Goal: Transaction & Acquisition: Purchase product/service

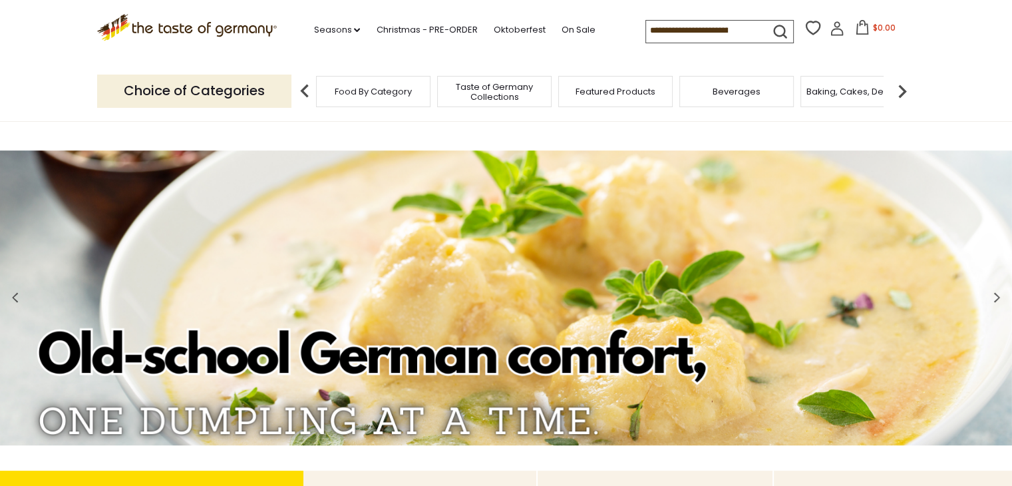
click at [500, 94] on span "Taste of Germany Collections" at bounding box center [494, 92] width 106 height 20
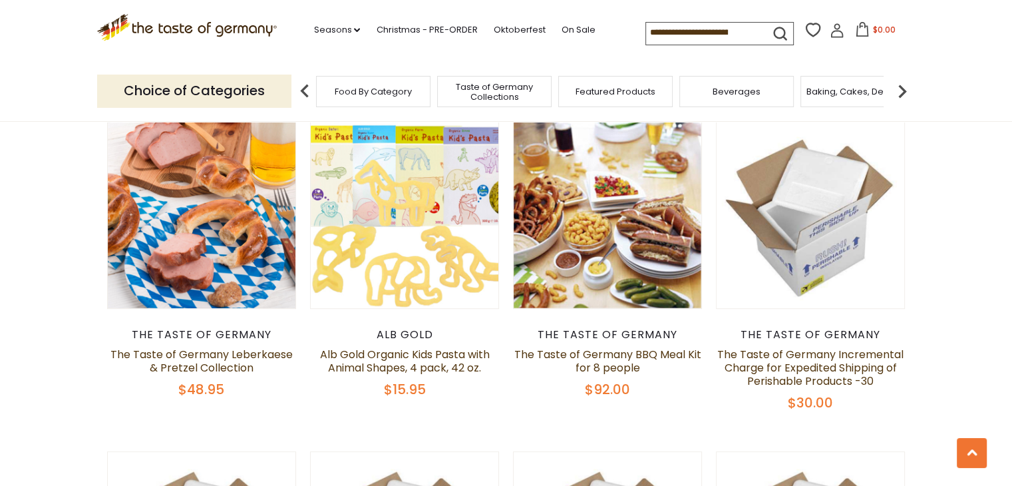
scroll to position [798, 0]
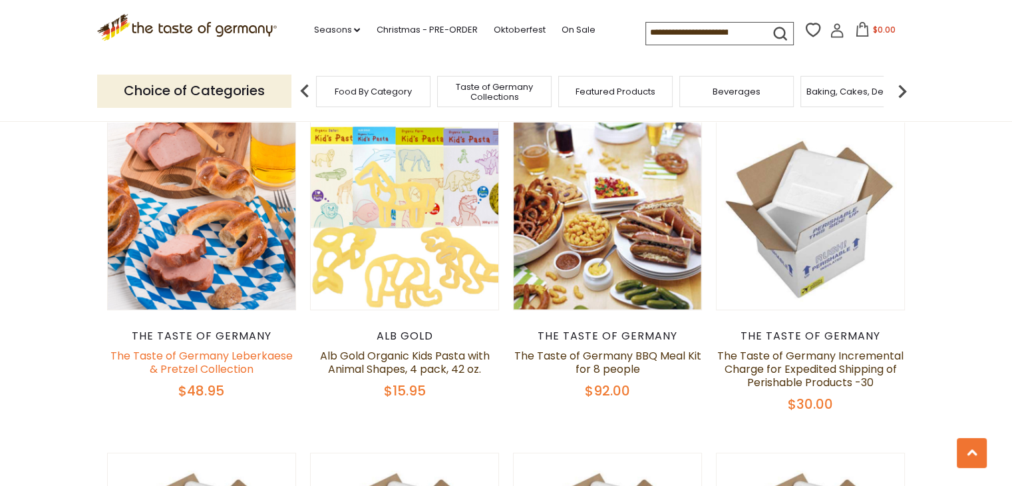
click at [210, 355] on link "The Taste of Germany Leberkaese & Pretzel Collection" at bounding box center [201, 362] width 182 height 29
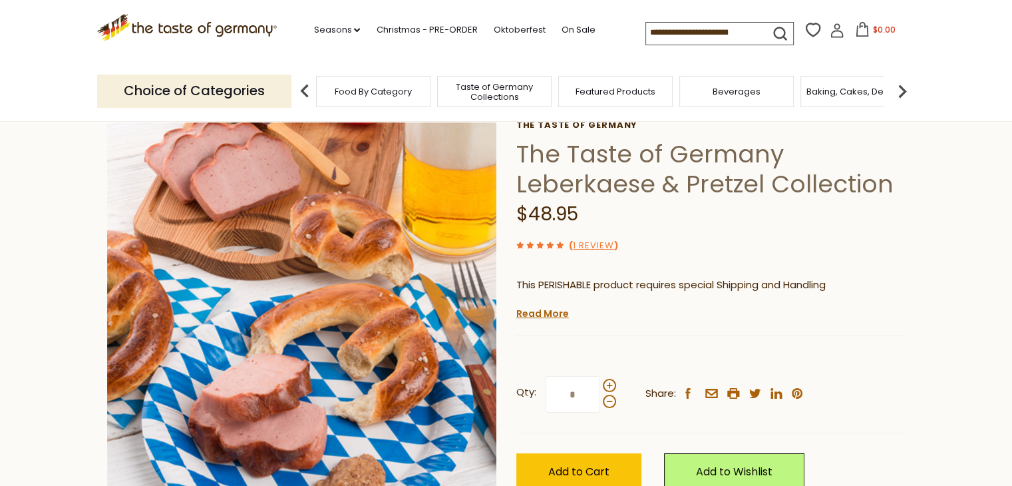
scroll to position [67, 0]
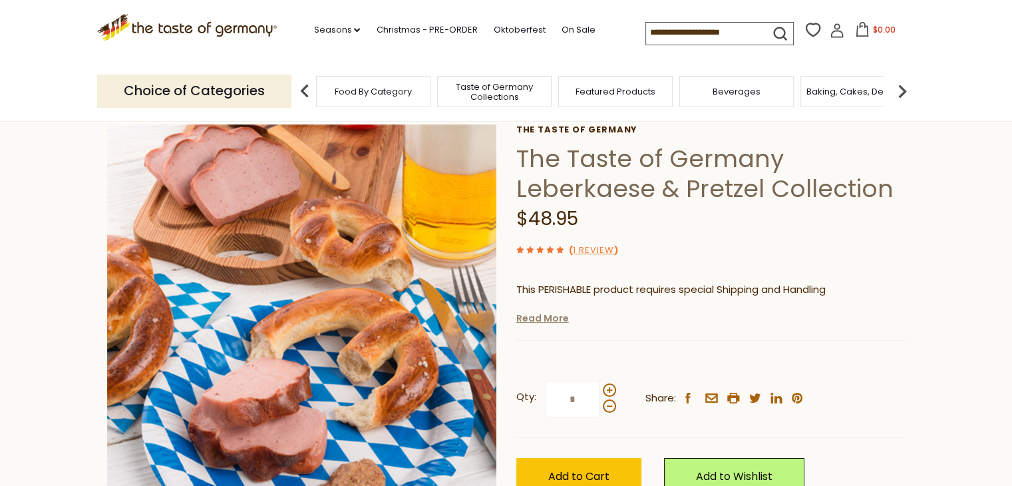
click at [547, 323] on link "Read More" at bounding box center [542, 317] width 53 height 13
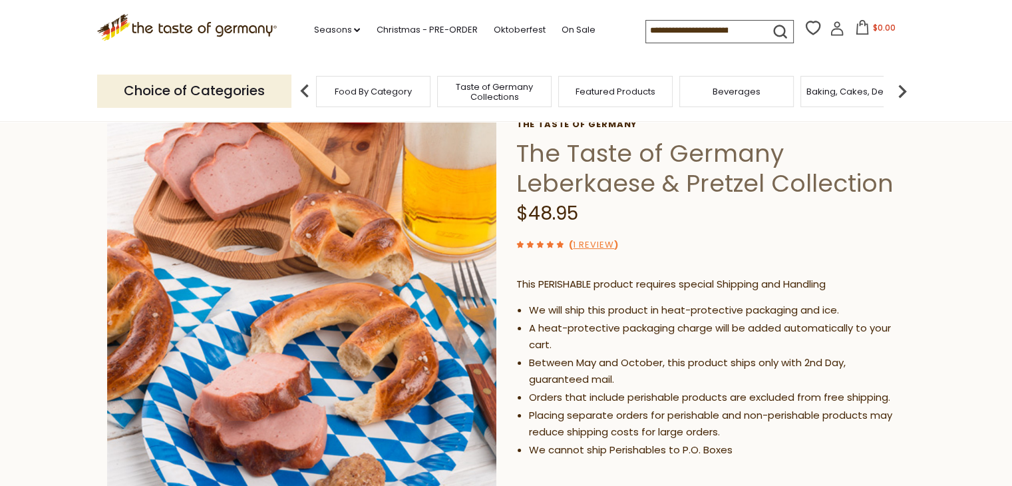
scroll to position [266, 0]
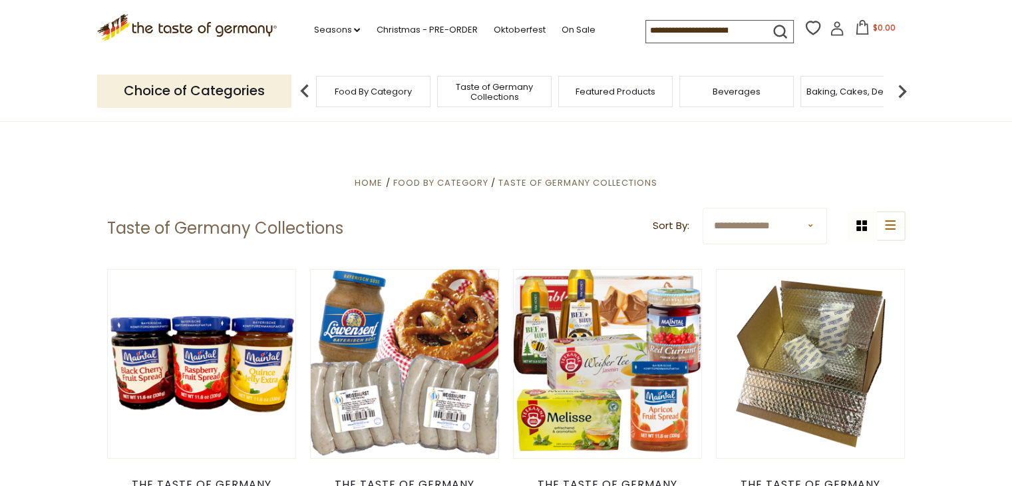
click at [664, 30] on input at bounding box center [702, 30] width 112 height 19
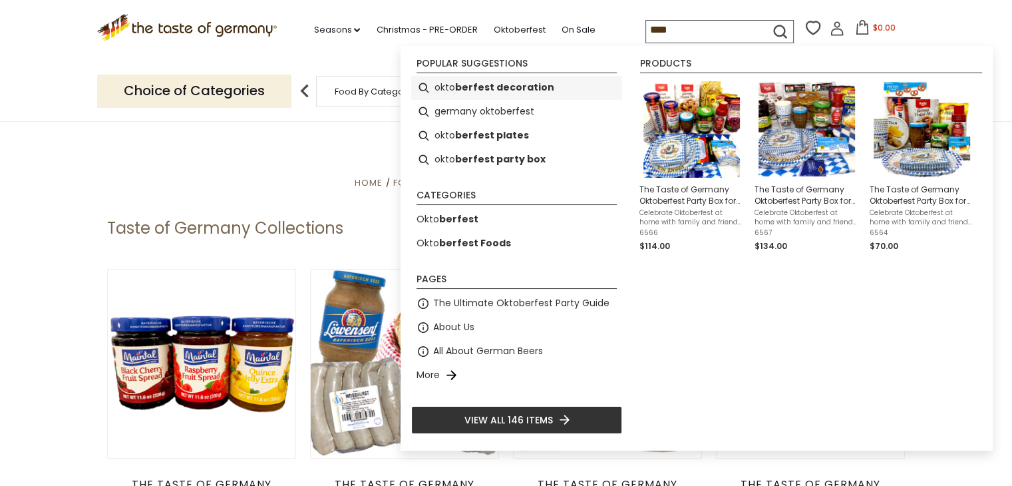
click at [521, 88] on b "berfest decoration" at bounding box center [504, 87] width 99 height 15
type input "**********"
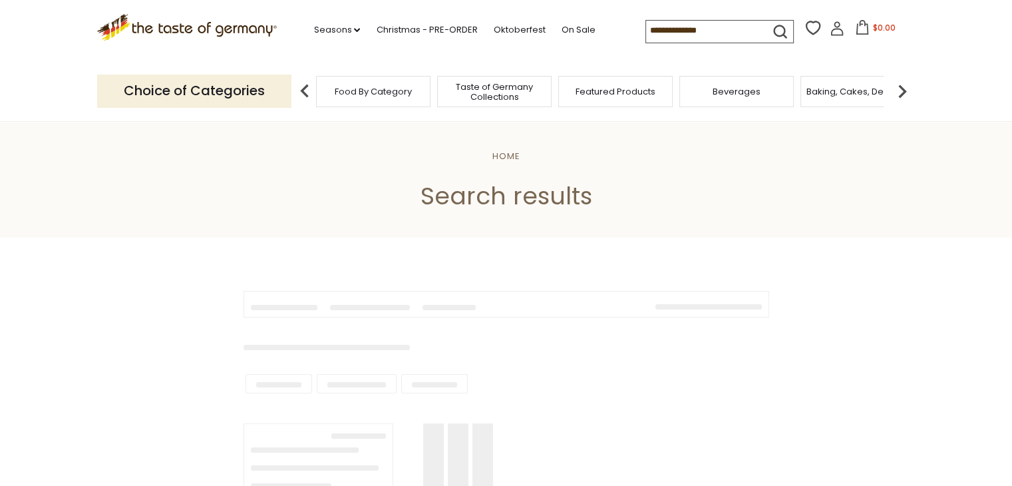
type input "**********"
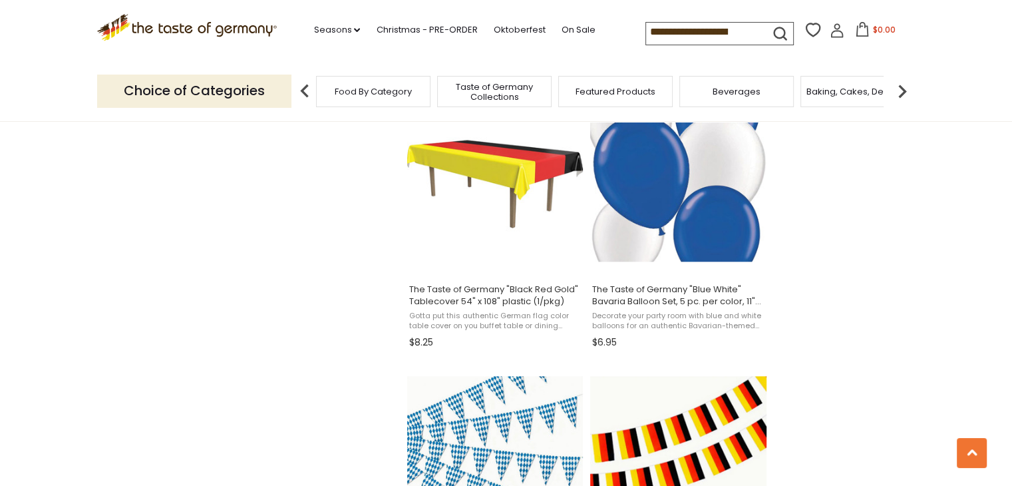
scroll to position [1131, 0]
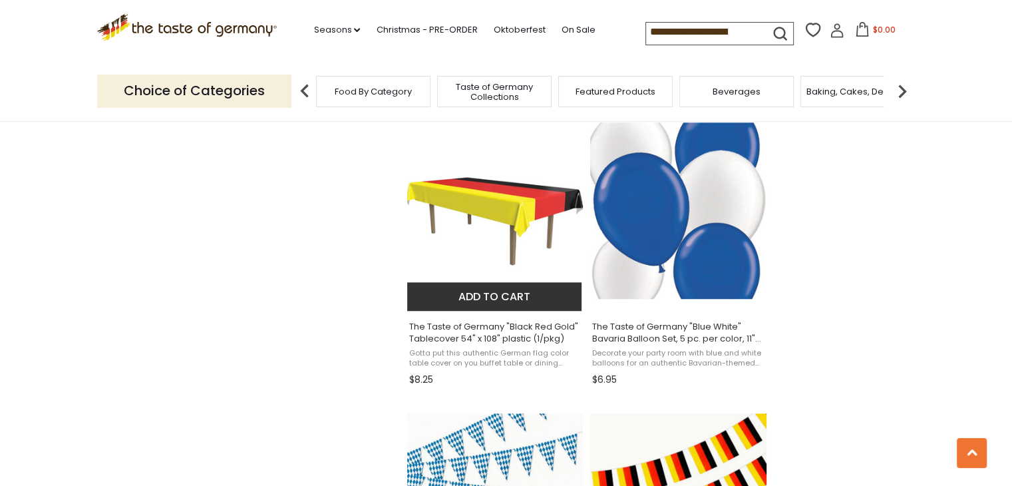
click at [521, 293] on button "Add to cart" at bounding box center [494, 296] width 175 height 29
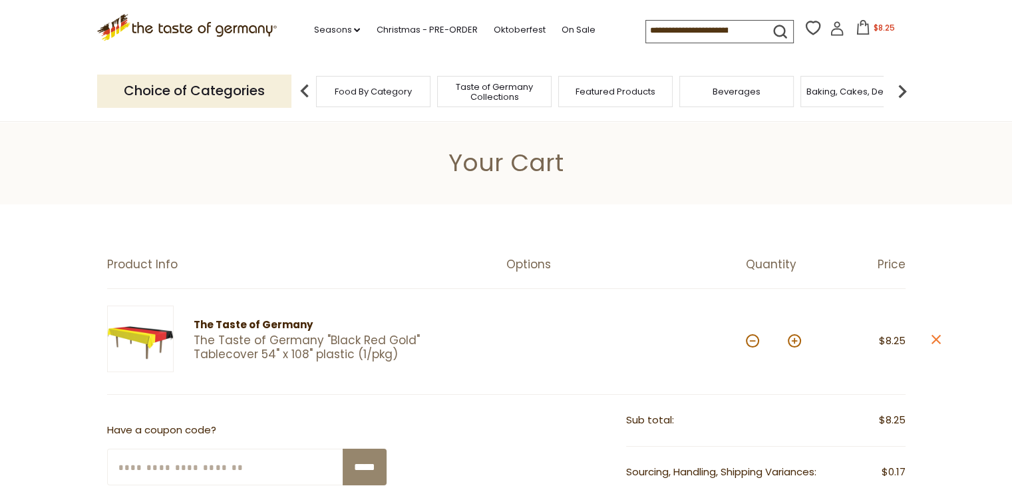
click at [364, 92] on span "Food By Category" at bounding box center [373, 91] width 77 height 10
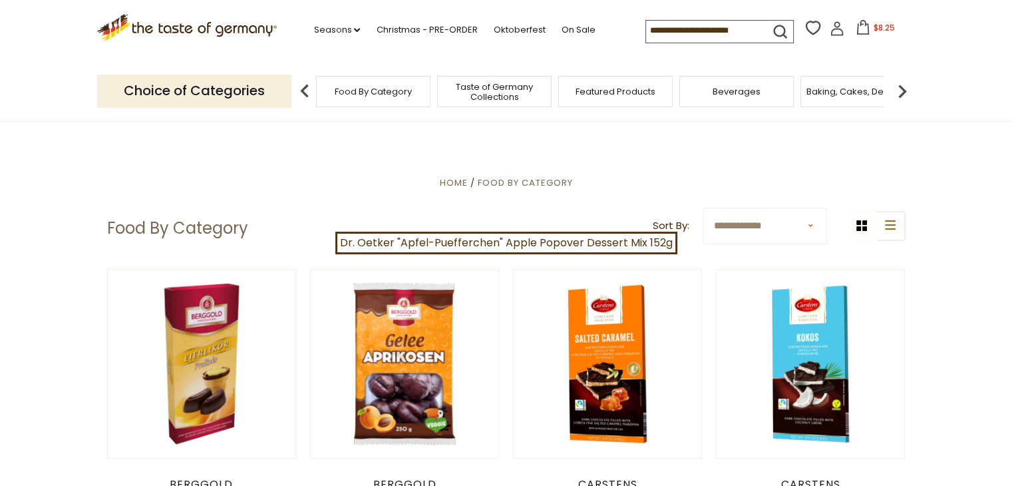
click at [676, 29] on input at bounding box center [702, 30] width 112 height 19
type input "********"
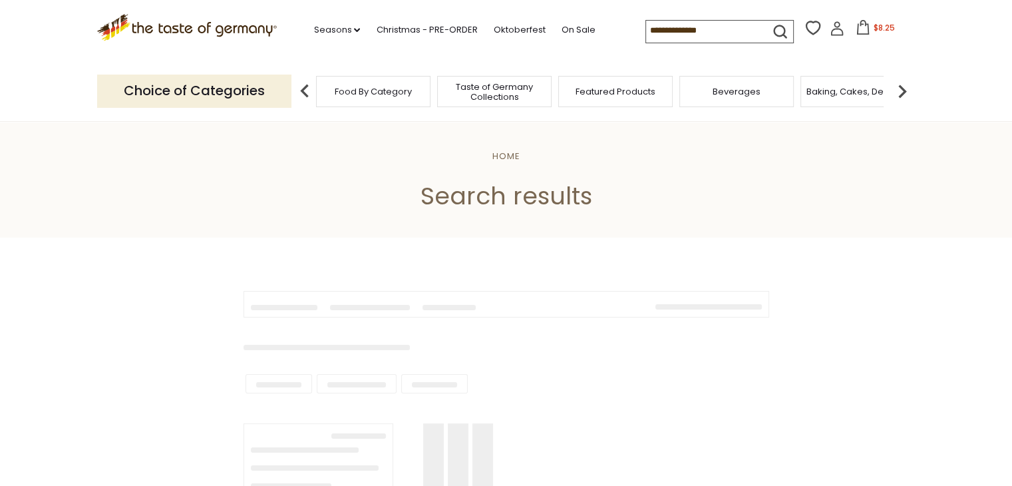
type input "********"
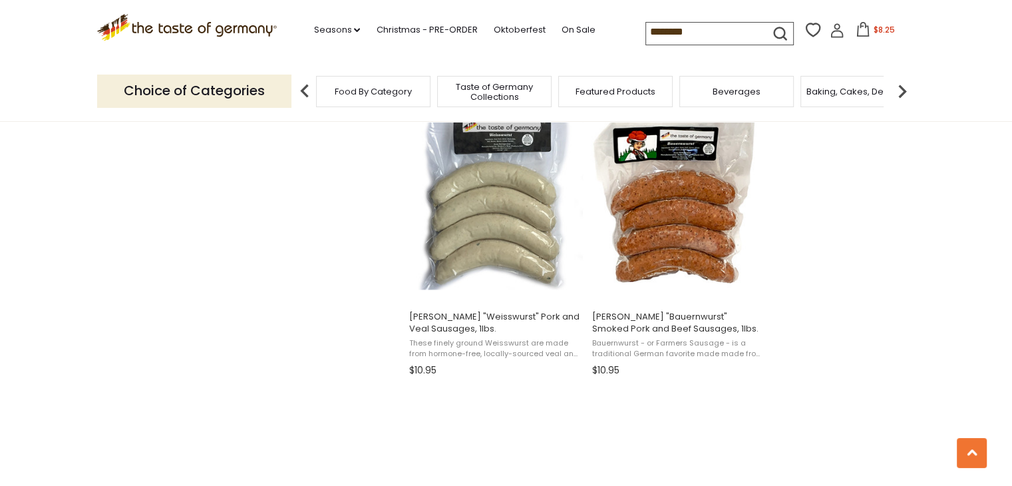
scroll to position [1729, 0]
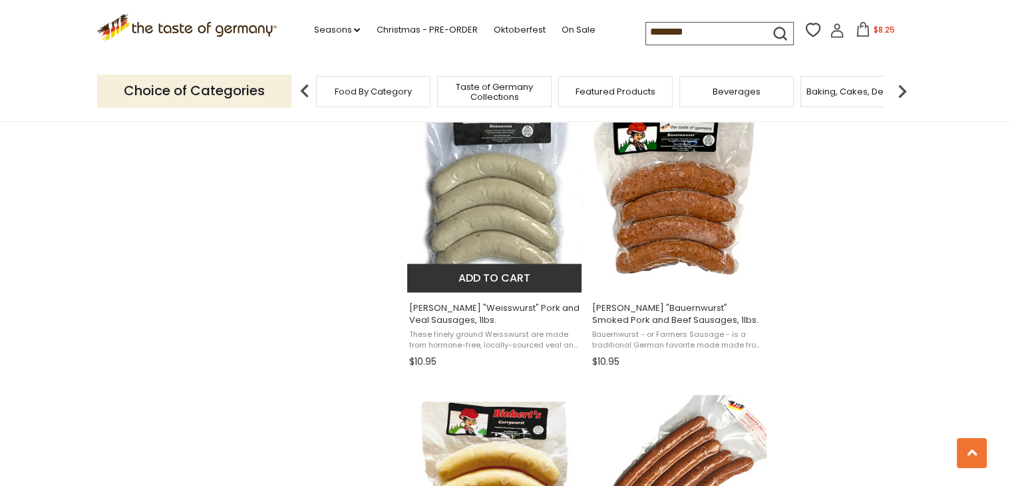
click at [517, 276] on button "Add to cart" at bounding box center [494, 277] width 175 height 29
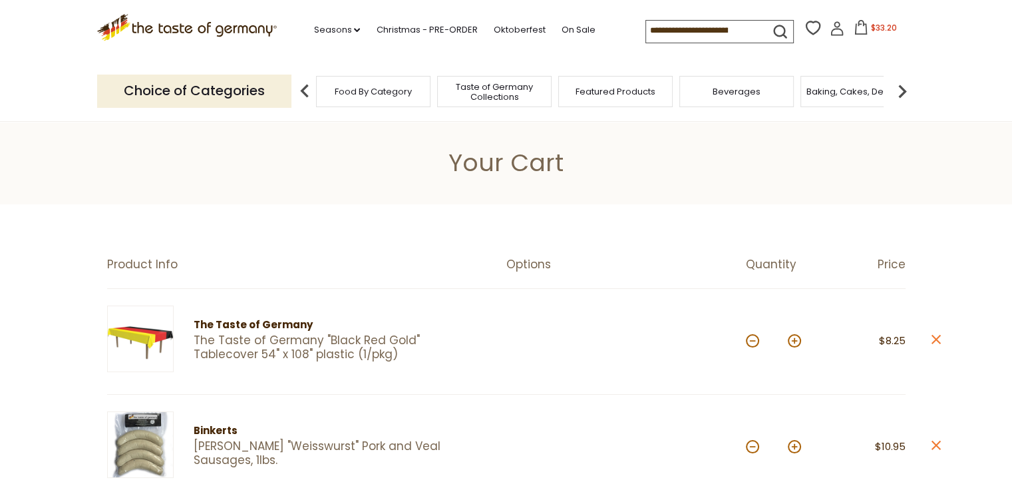
click at [688, 23] on input at bounding box center [702, 30] width 112 height 19
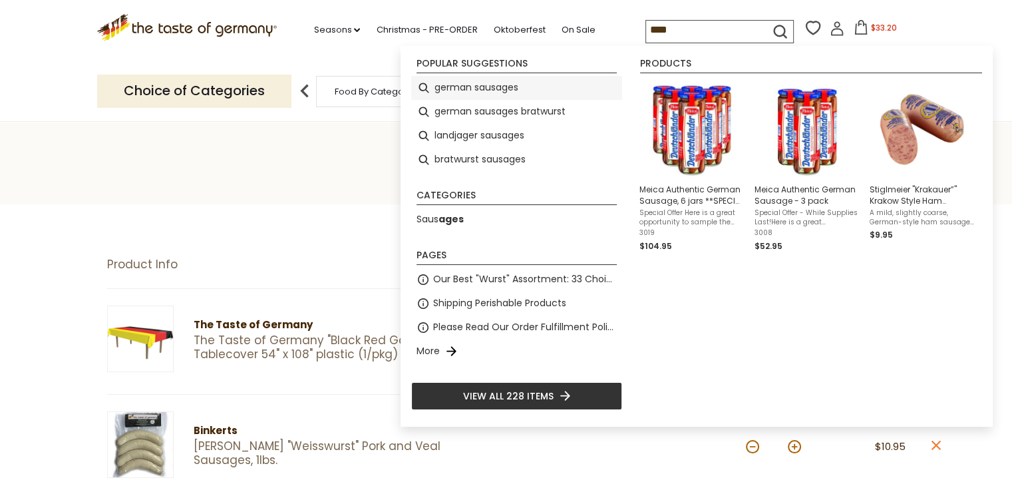
click at [554, 88] on li "german sausages" at bounding box center [516, 88] width 211 height 24
type input "**********"
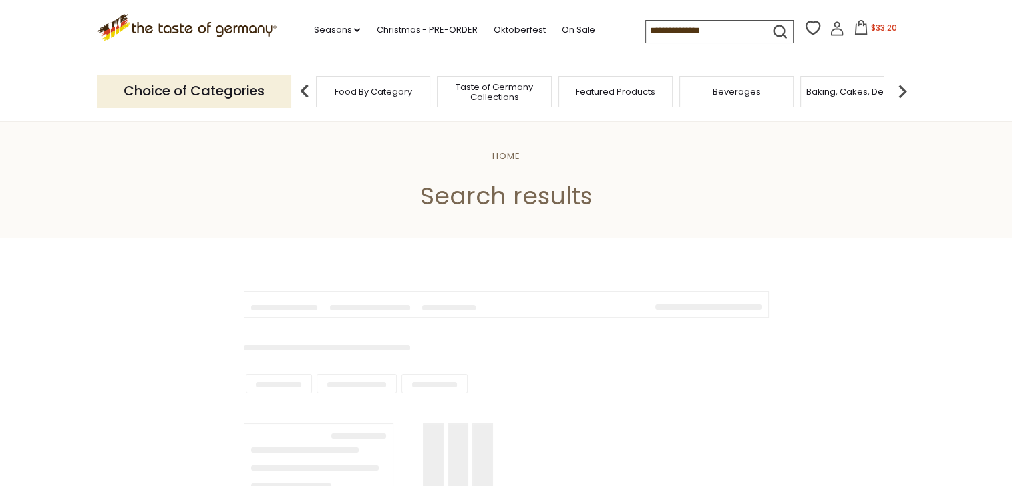
type input "**********"
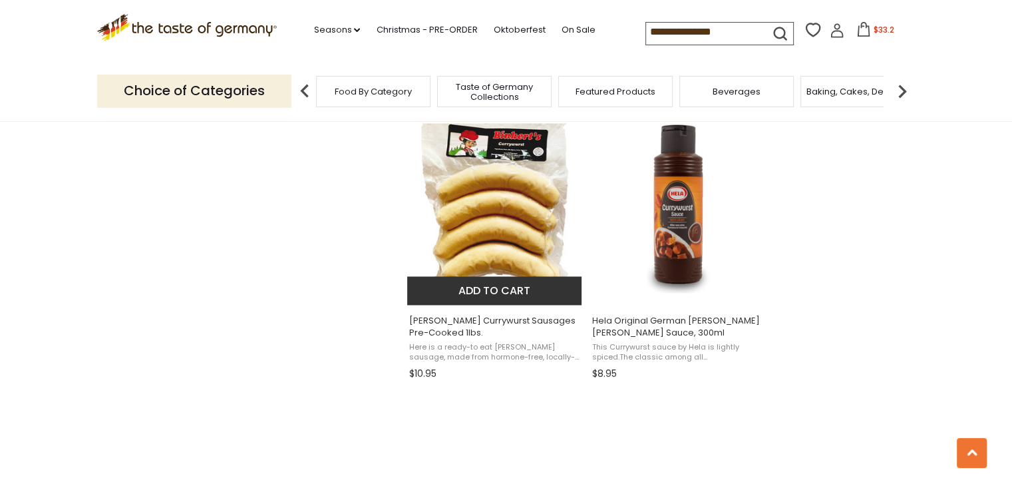
scroll to position [1995, 0]
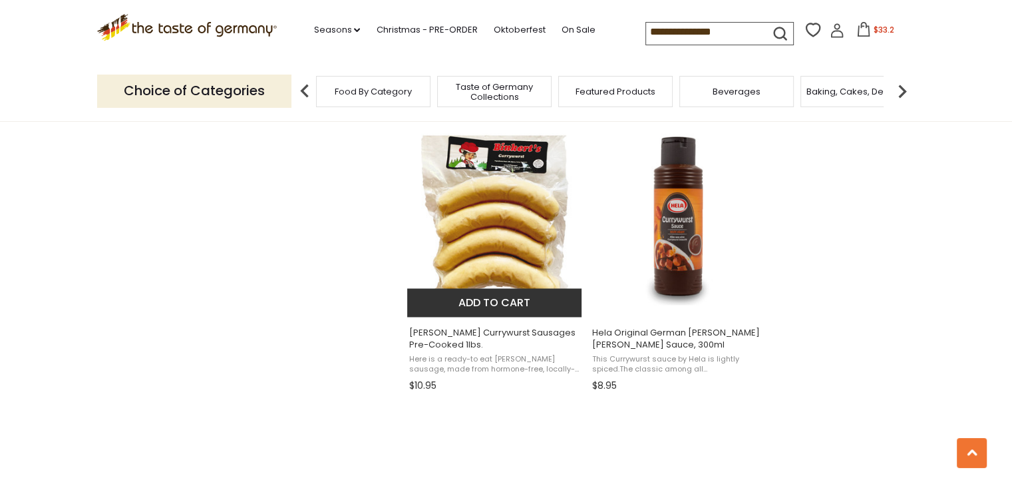
click at [491, 301] on button "Add to cart" at bounding box center [494, 302] width 175 height 29
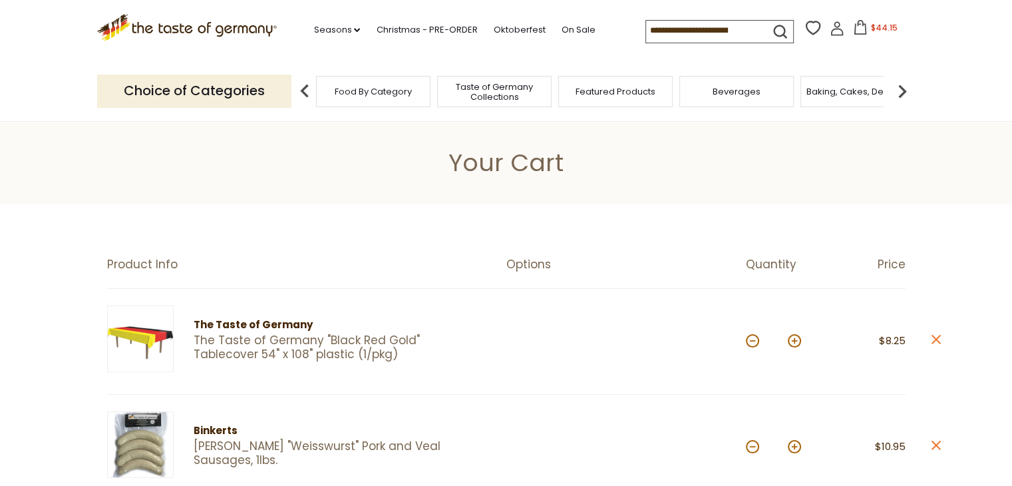
click at [662, 26] on input at bounding box center [702, 30] width 112 height 19
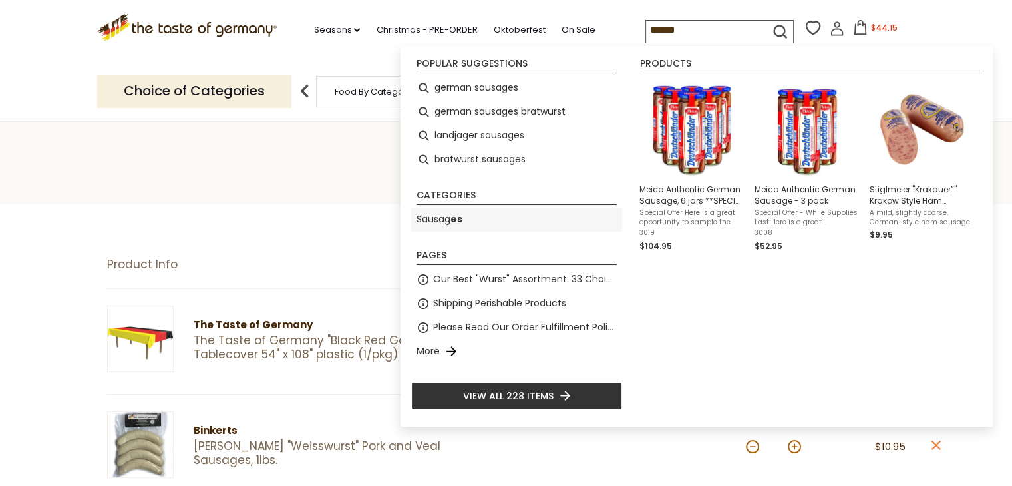
type input "******"
click at [452, 209] on li "Sausag es" at bounding box center [516, 220] width 211 height 24
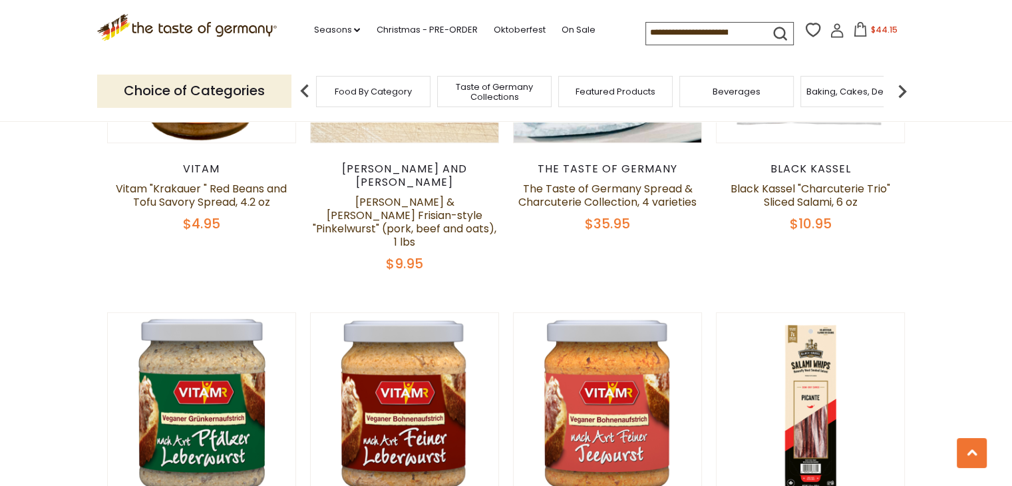
scroll to position [1264, 0]
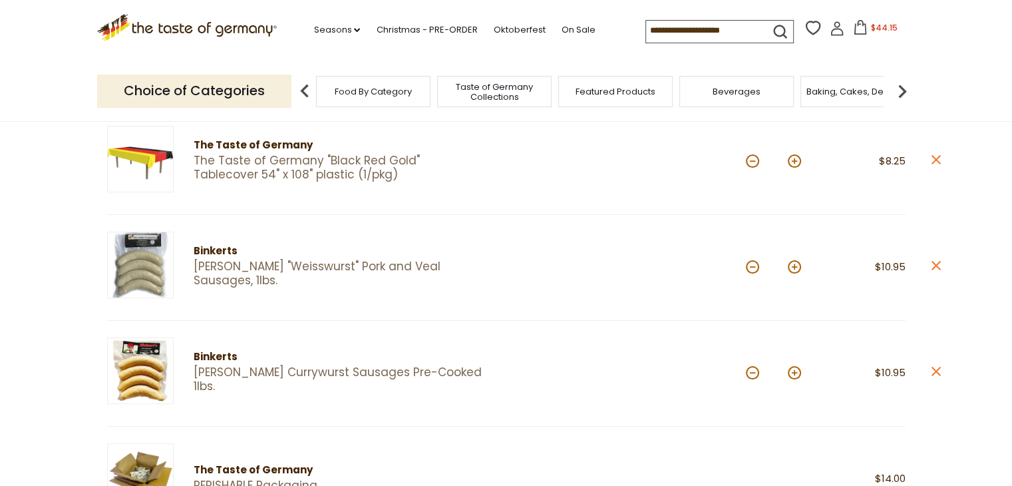
scroll to position [200, 0]
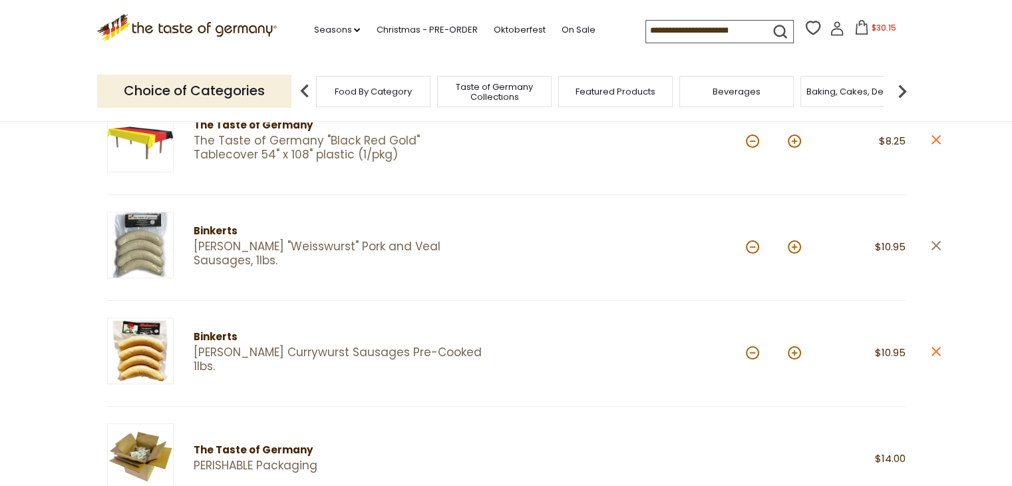
click at [936, 240] on icon "close" at bounding box center [935, 245] width 10 height 10
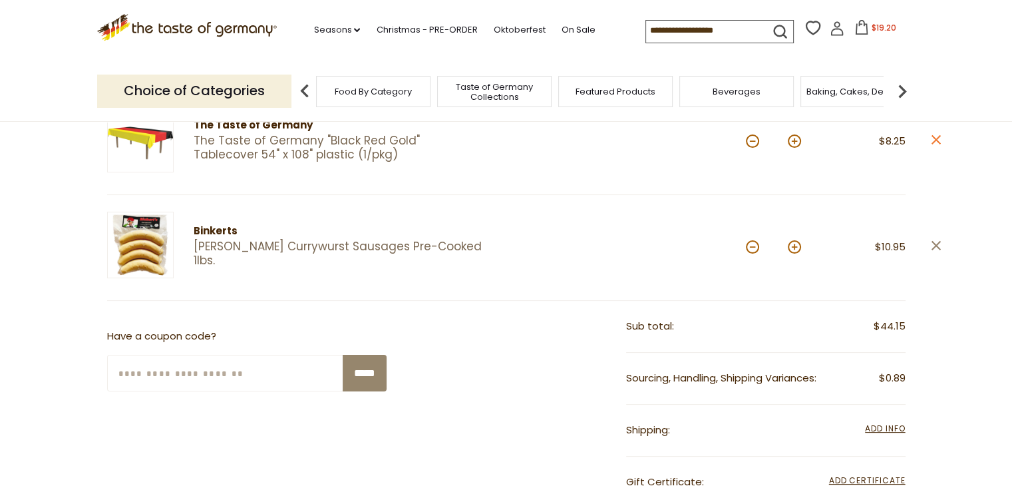
click at [932, 245] on icon "close" at bounding box center [935, 245] width 10 height 10
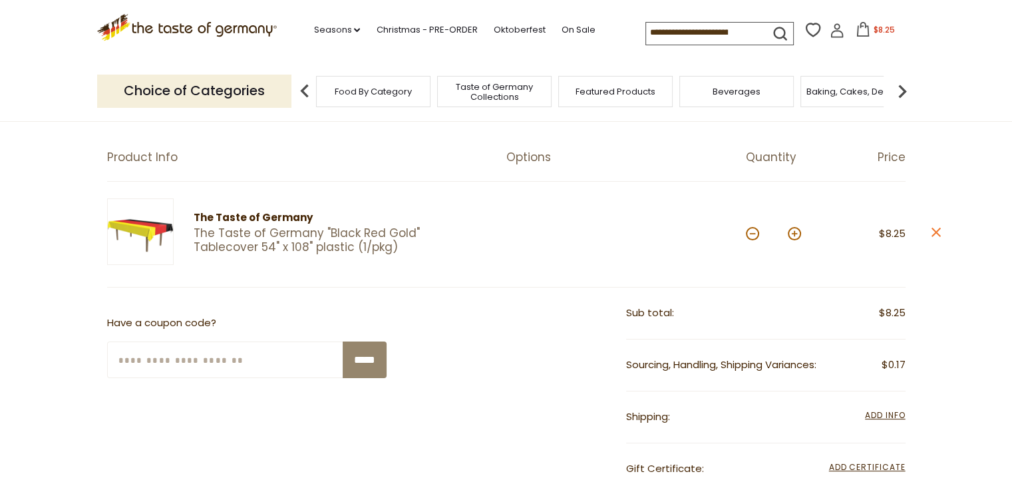
scroll to position [0, 0]
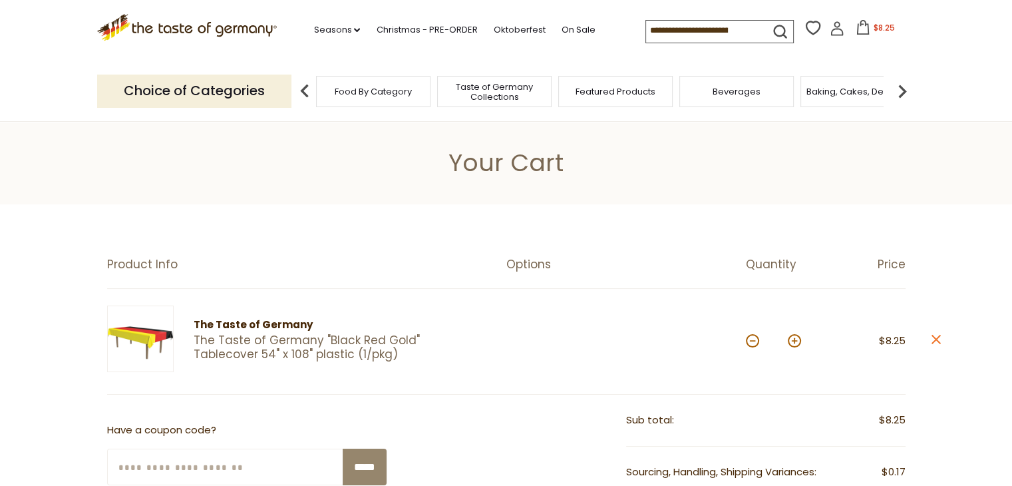
click at [688, 45] on div ".st0{fill:#EDD300;} .st1{fill:#D33E21;} .st0{fill:#EDD300;} .st1{fill:#D33E21;}…" at bounding box center [506, 30] width 818 height 61
click at [684, 23] on input at bounding box center [702, 30] width 112 height 19
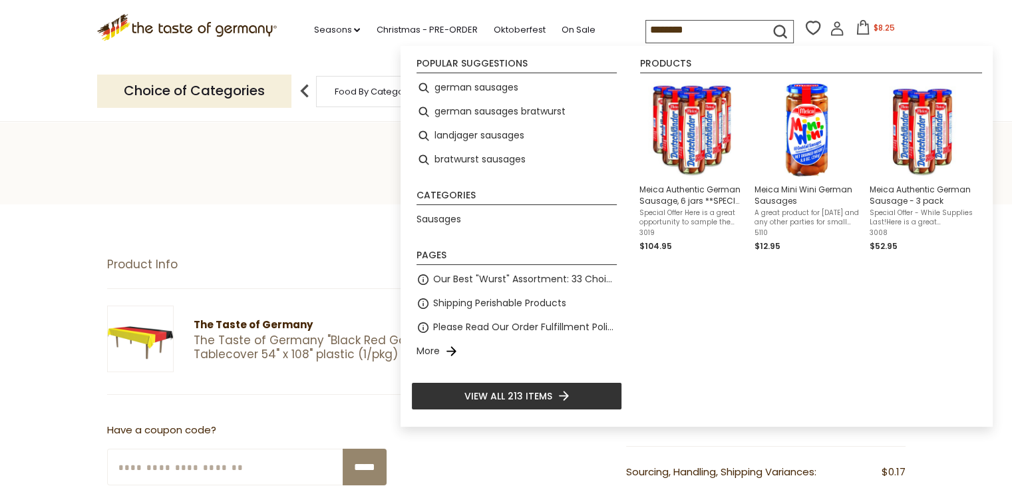
type input "********"
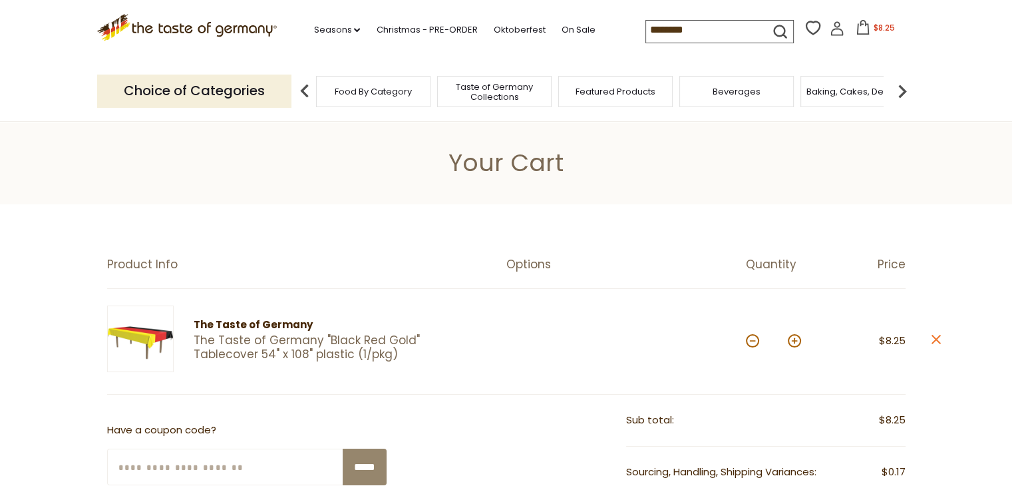
click at [772, 30] on icon "submit" at bounding box center [780, 32] width 18 height 18
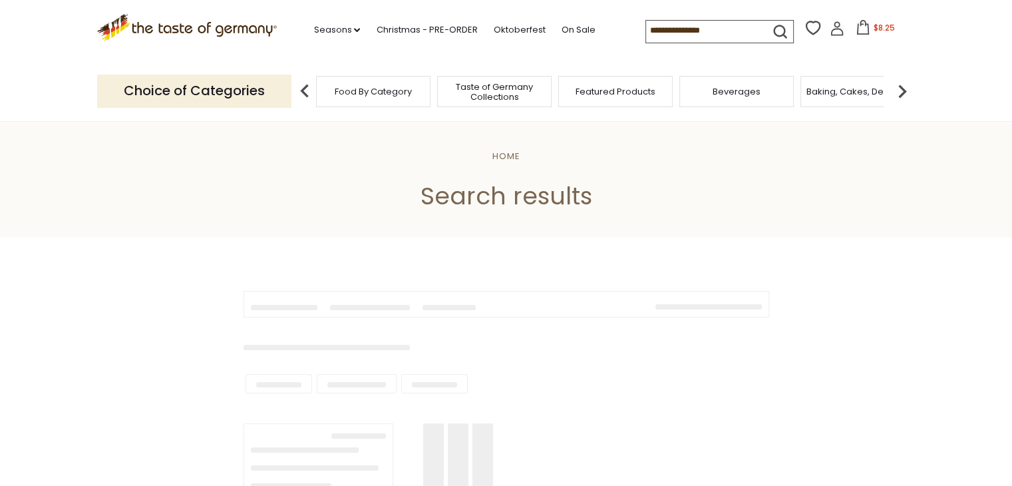
type input "********"
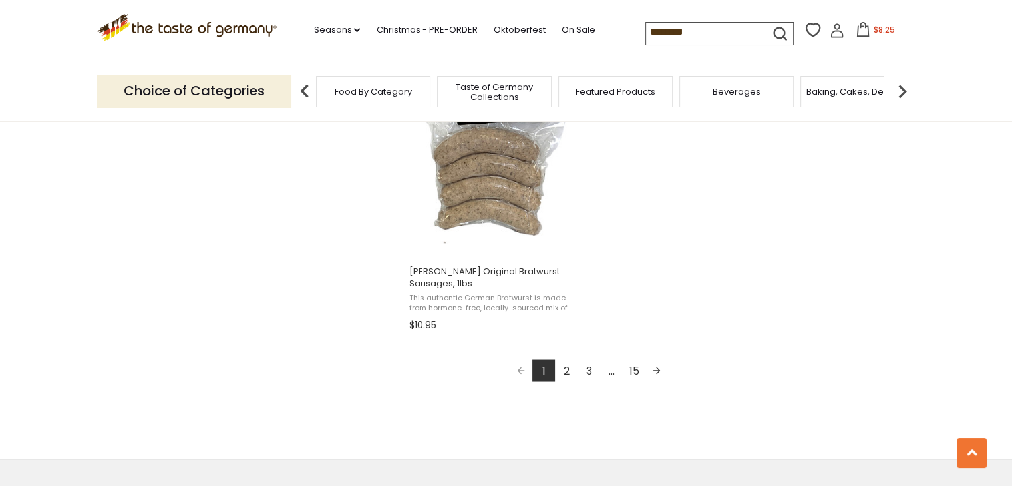
scroll to position [2394, 0]
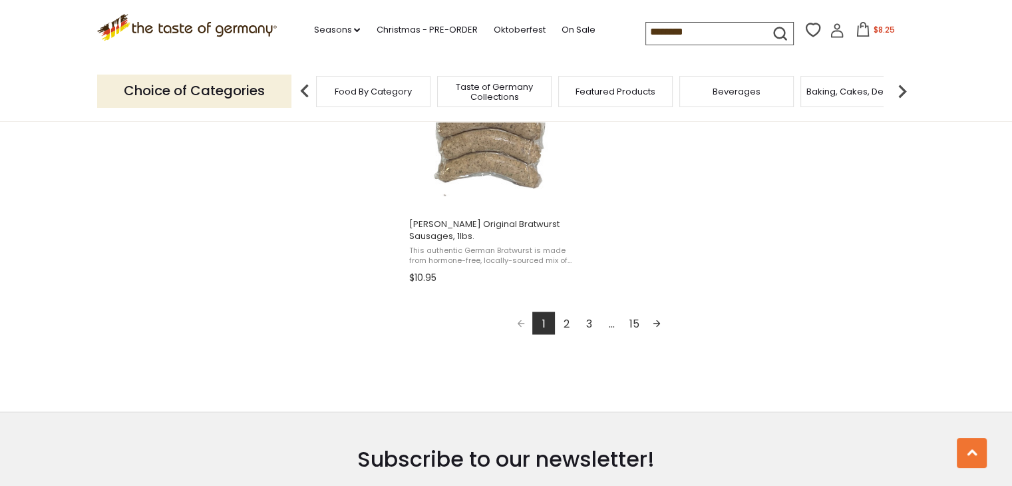
click at [564, 317] on link "2" at bounding box center [566, 322] width 23 height 23
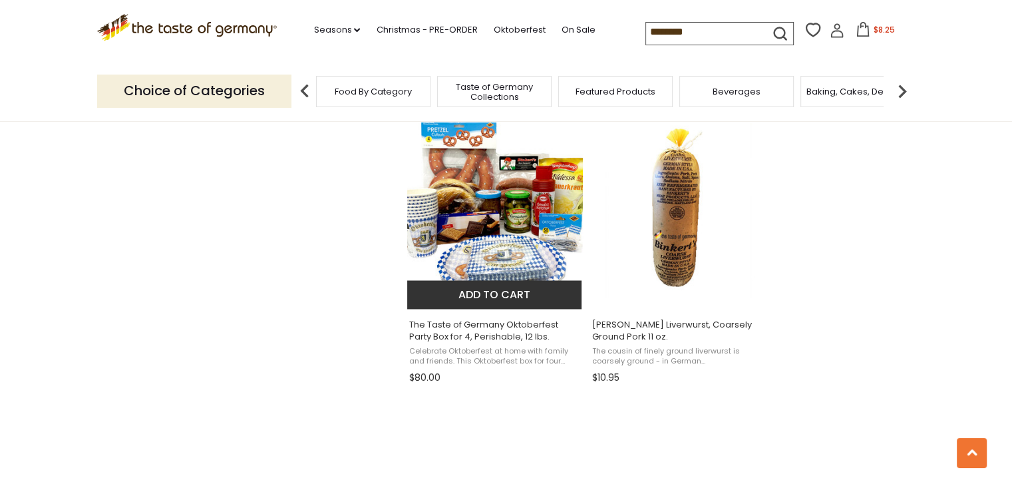
scroll to position [1995, 0]
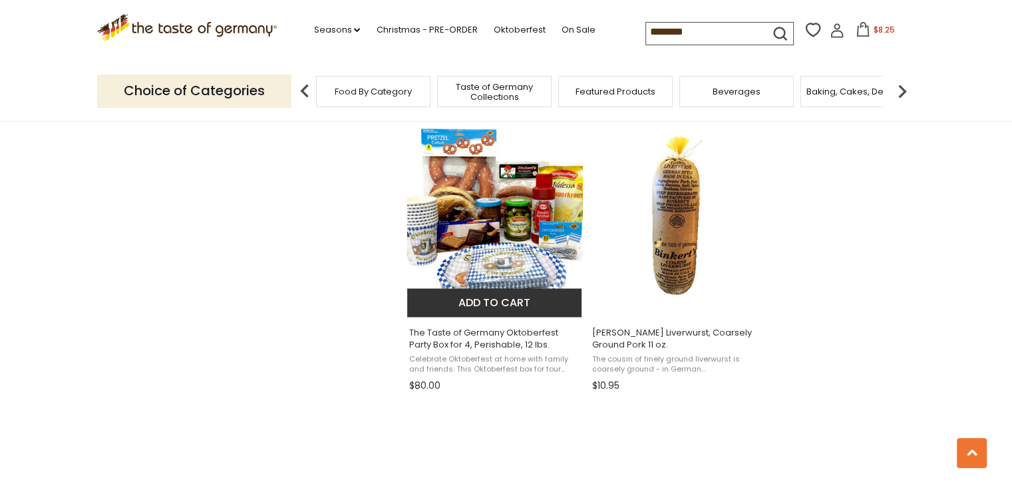
click at [505, 329] on span "The Taste of Germany Oktoberfest Party Box for 4, Perishable, 12 lbs." at bounding box center [495, 339] width 172 height 24
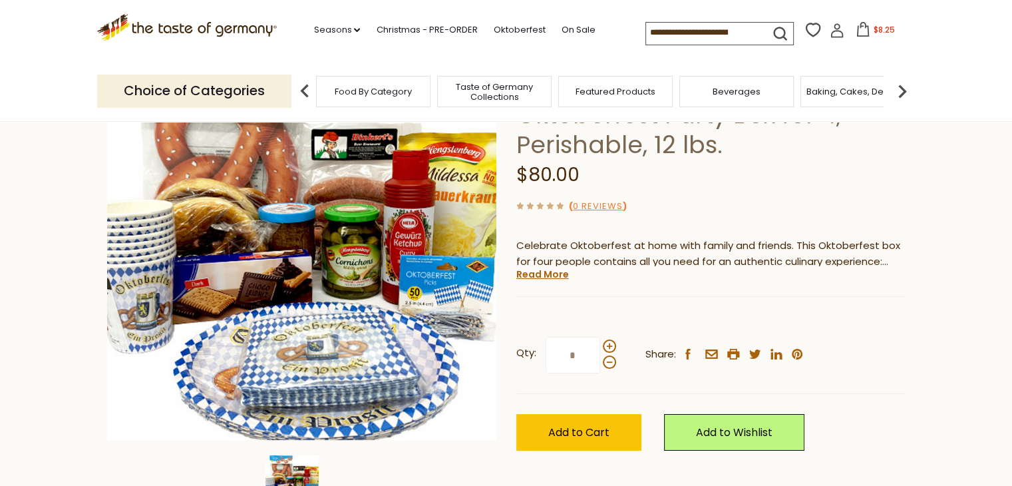
scroll to position [133, 0]
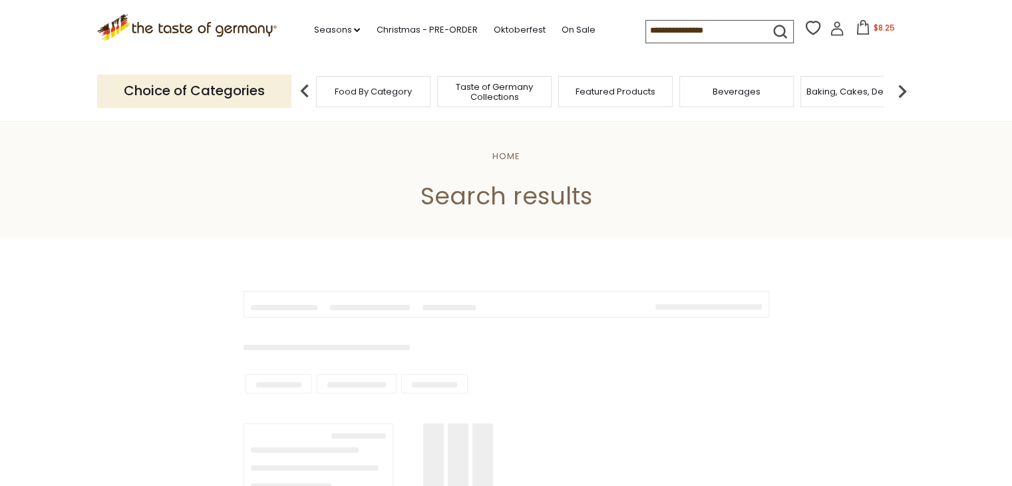
type input "********"
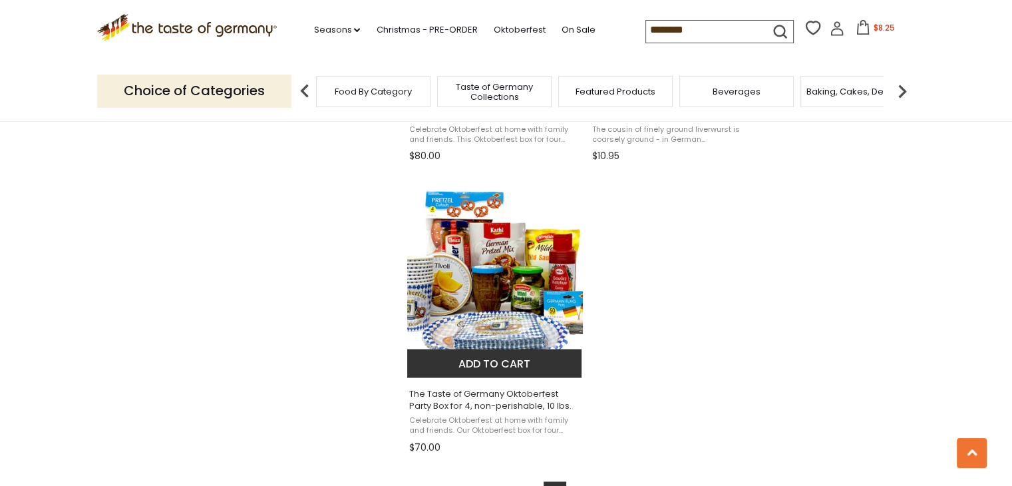
scroll to position [2261, 0]
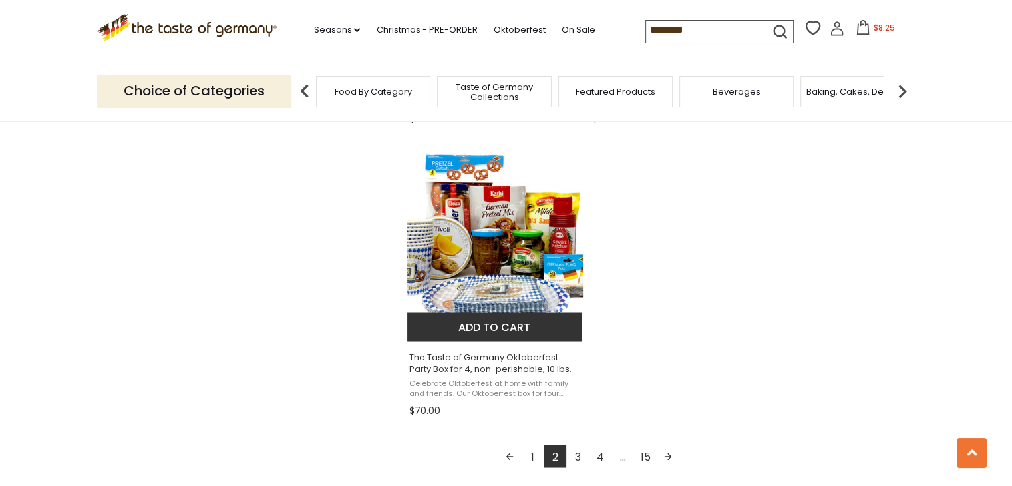
click at [505, 355] on span "The Taste of Germany Oktoberfest Party Box for 4, non-perishable, 10 lbs." at bounding box center [495, 363] width 172 height 24
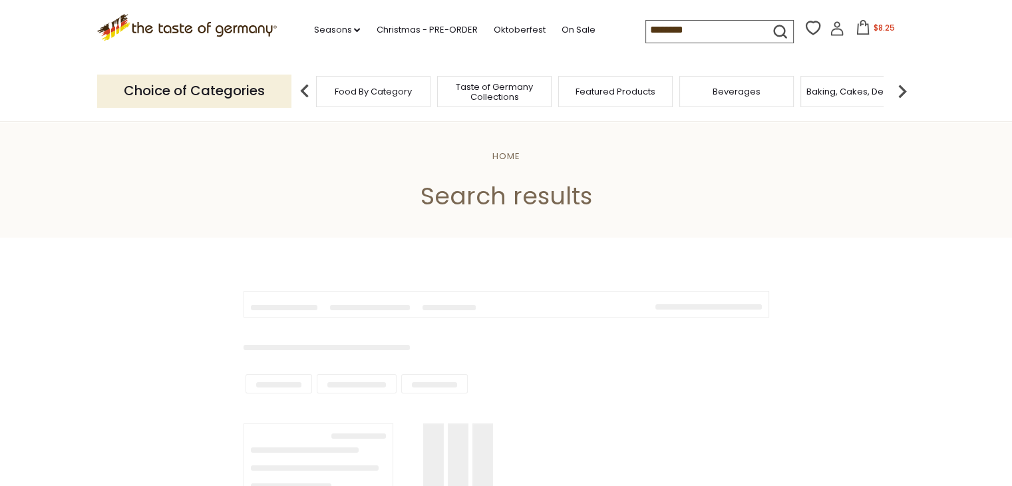
scroll to position [2261, 0]
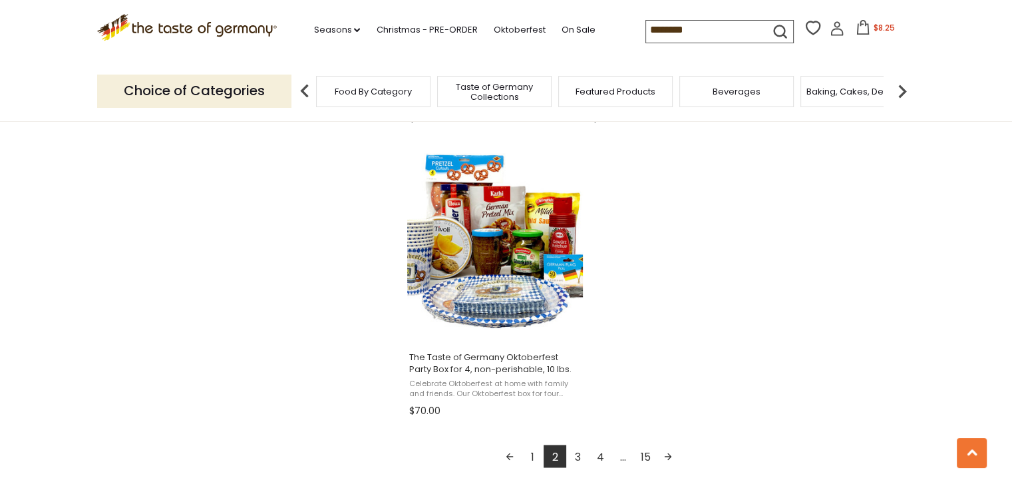
click at [700, 22] on input "********" at bounding box center [702, 30] width 112 height 19
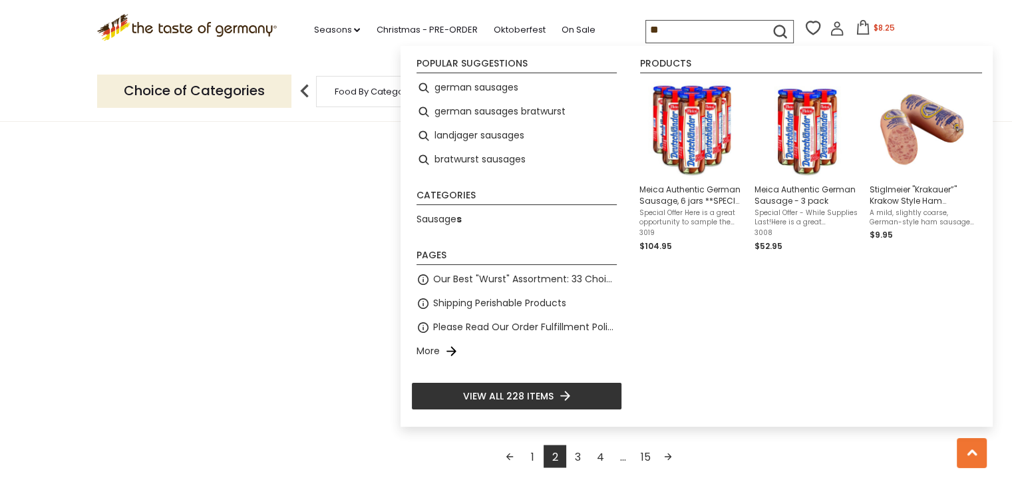
type input "*"
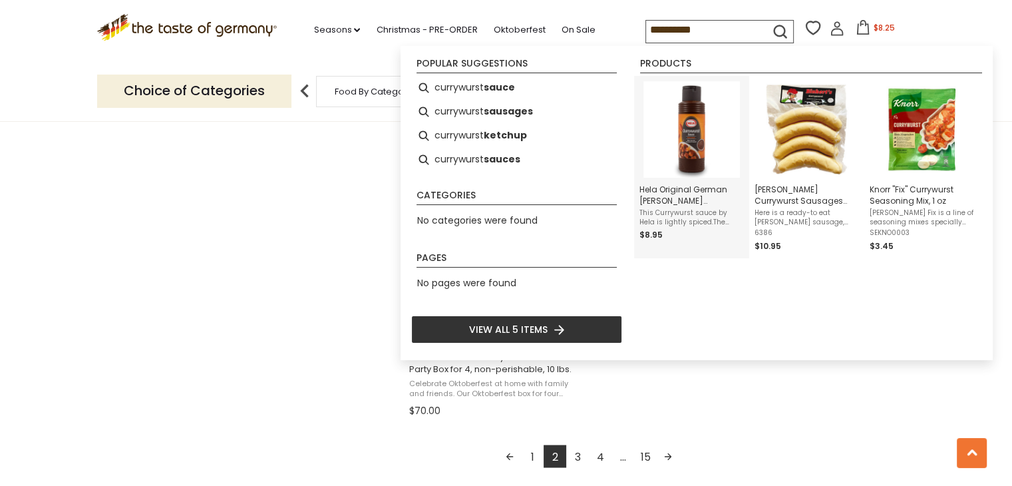
type input "**********"
click at [671, 194] on span "Hela Original German [PERSON_NAME] [PERSON_NAME] Sauce, 300ml" at bounding box center [691, 195] width 104 height 23
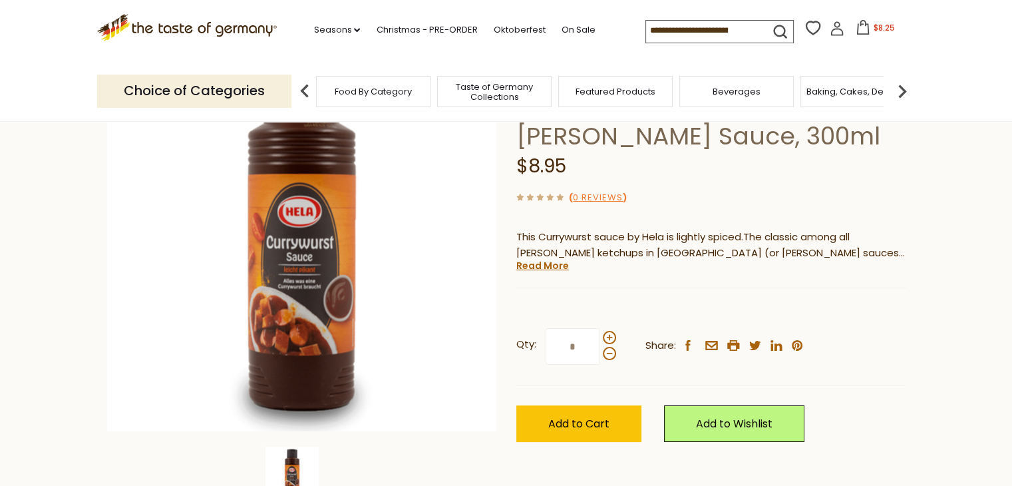
scroll to position [200, 0]
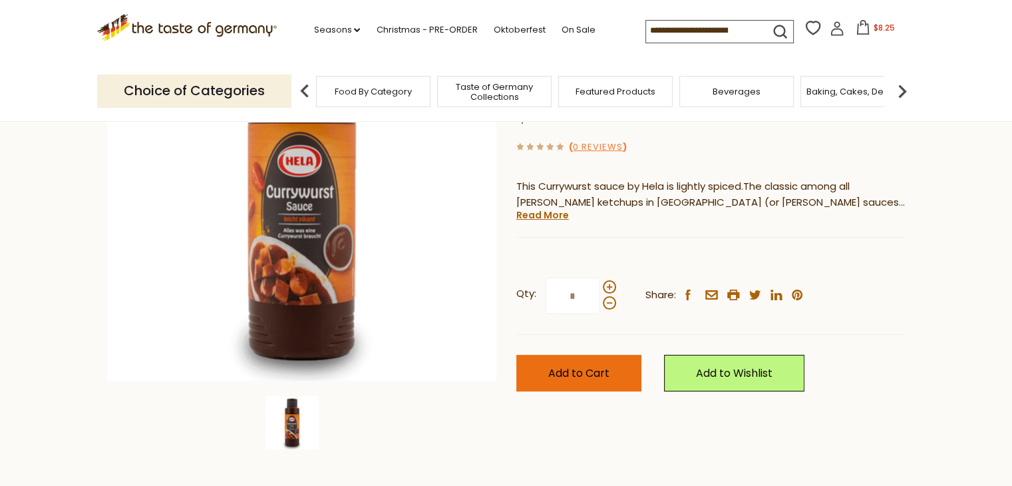
click at [589, 365] on span "Add to Cart" at bounding box center [578, 372] width 61 height 15
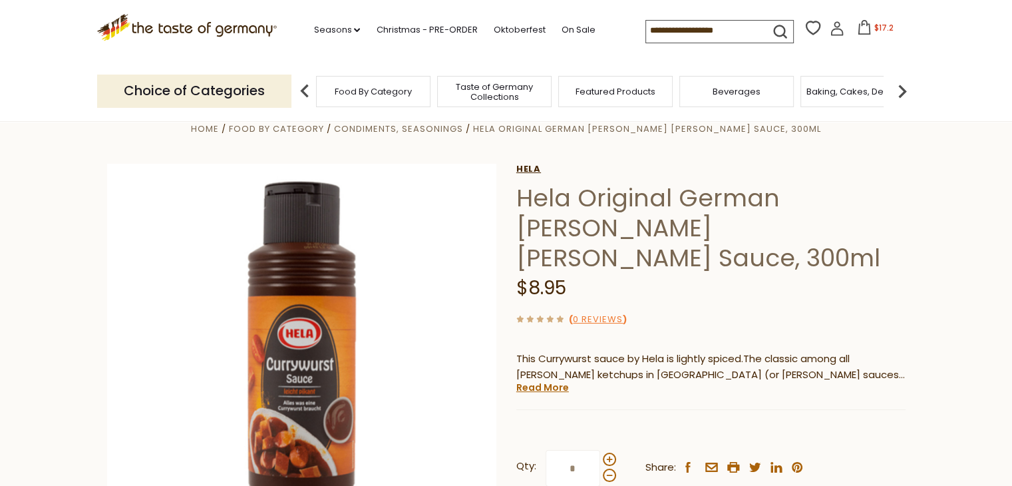
scroll to position [0, 0]
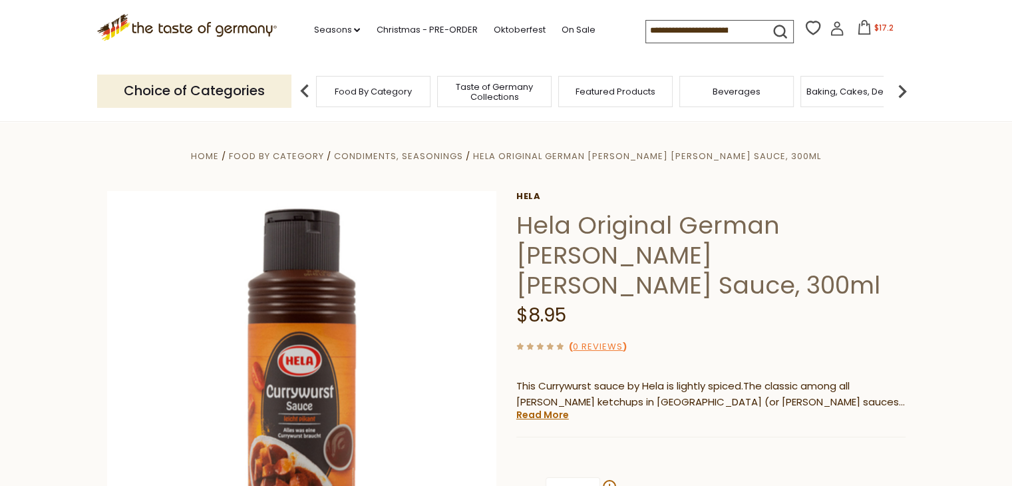
click at [694, 28] on input at bounding box center [702, 30] width 112 height 19
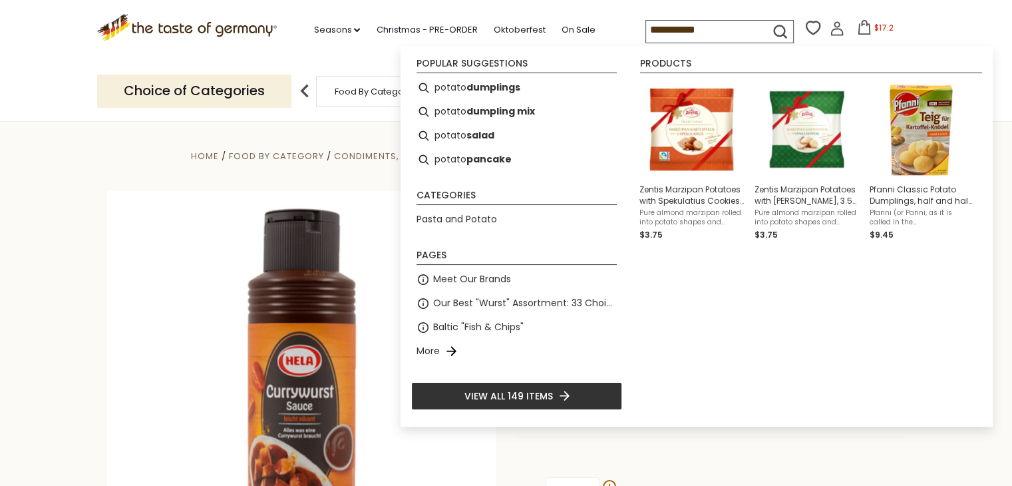
type input "**********"
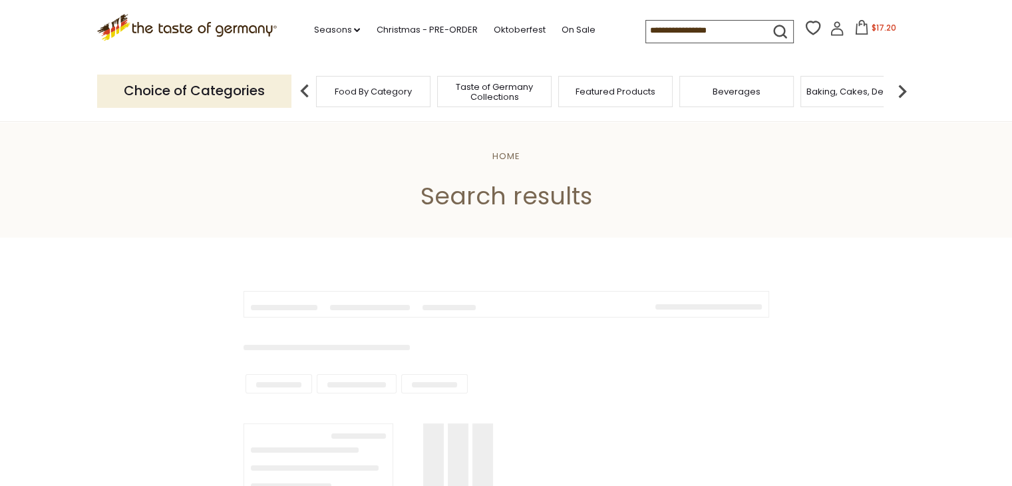
type input "**********"
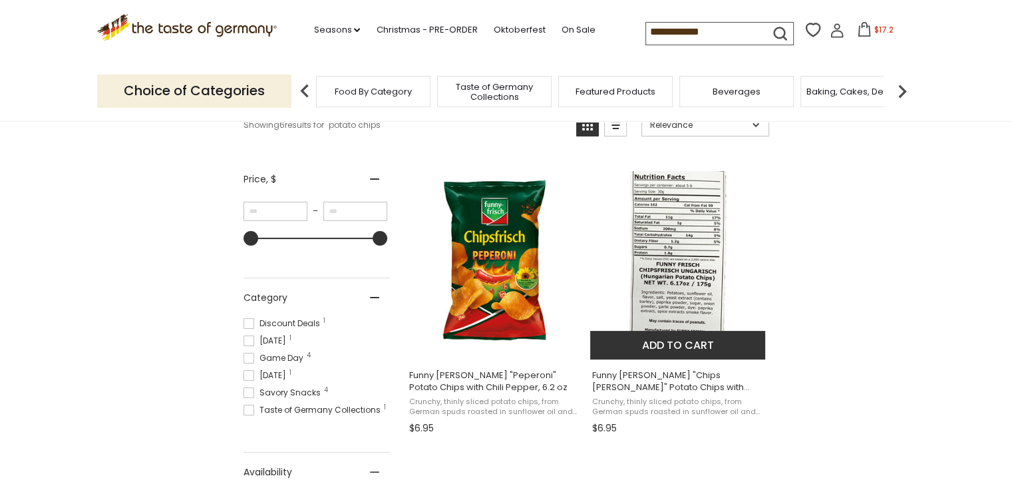
scroll to position [200, 0]
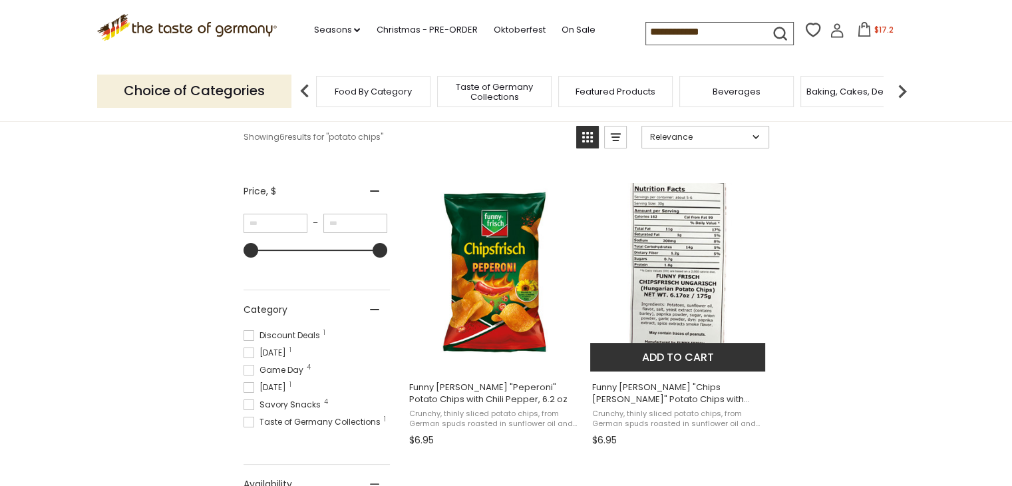
click at [656, 355] on button "Add to cart" at bounding box center [677, 357] width 175 height 29
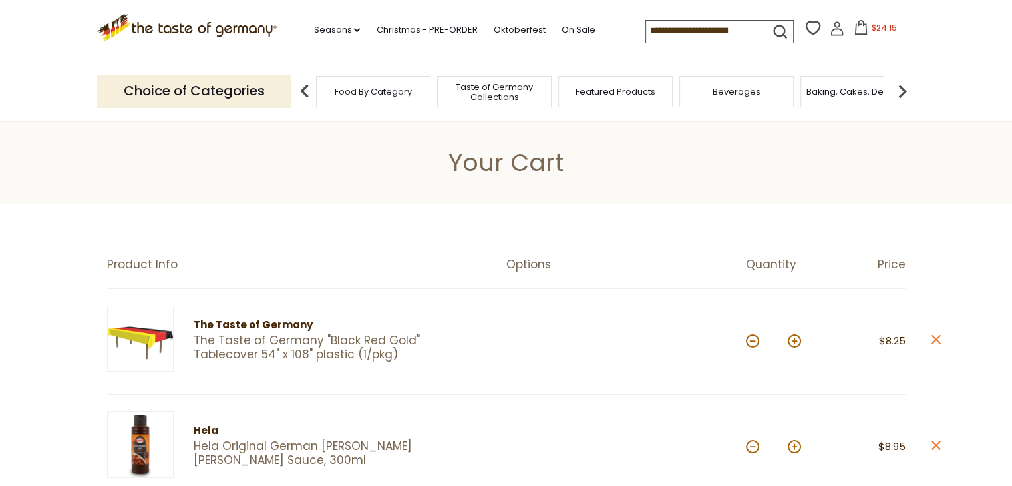
click at [674, 33] on input at bounding box center [702, 30] width 112 height 19
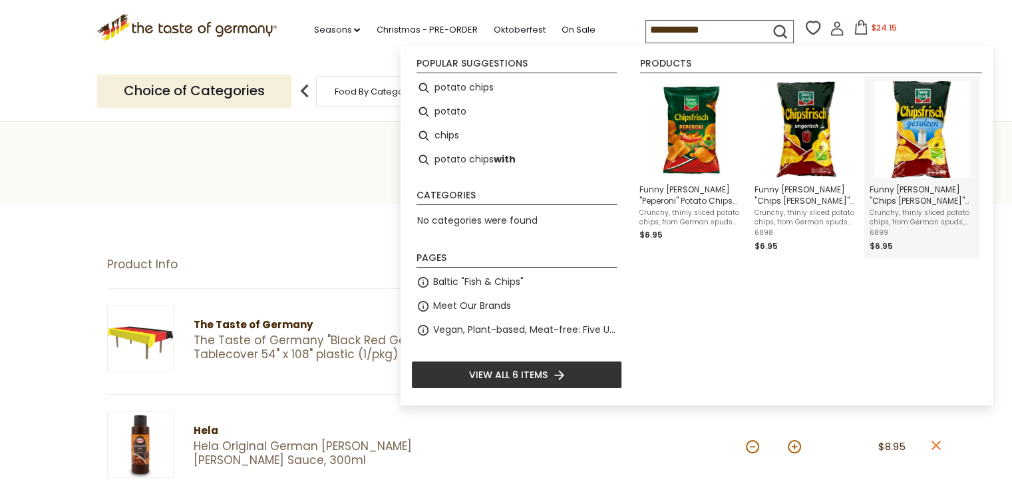
type input "**********"
click at [926, 120] on img "Instant Search Results" at bounding box center [921, 129] width 96 height 96
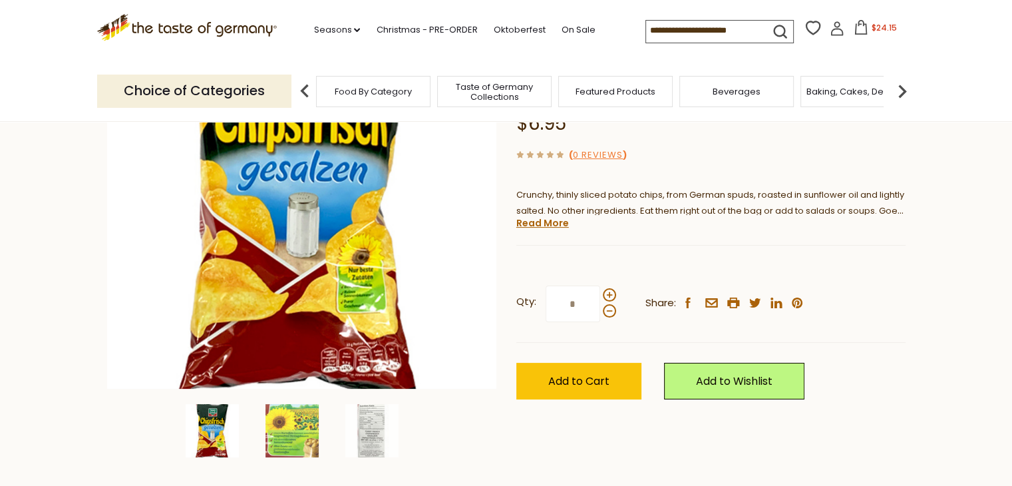
scroll to position [200, 0]
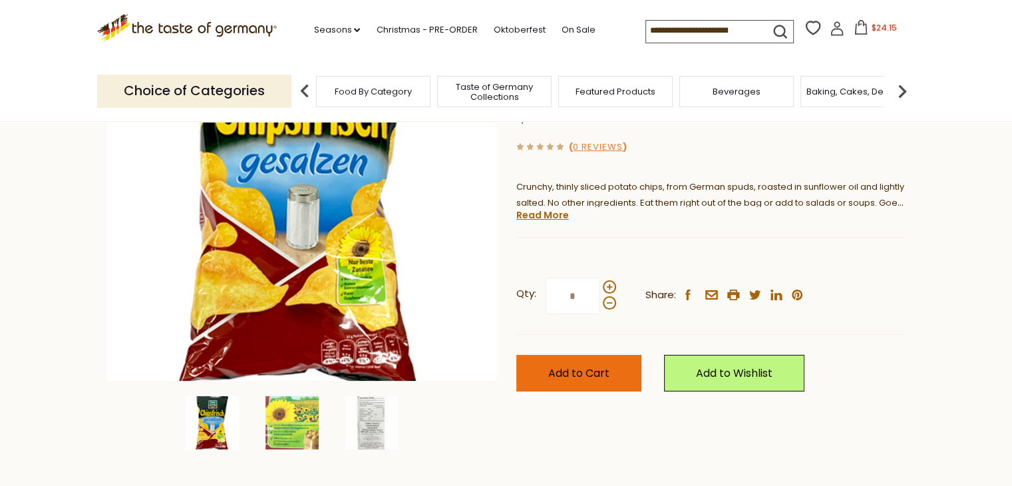
click at [575, 355] on button "Add to Cart" at bounding box center [578, 373] width 125 height 37
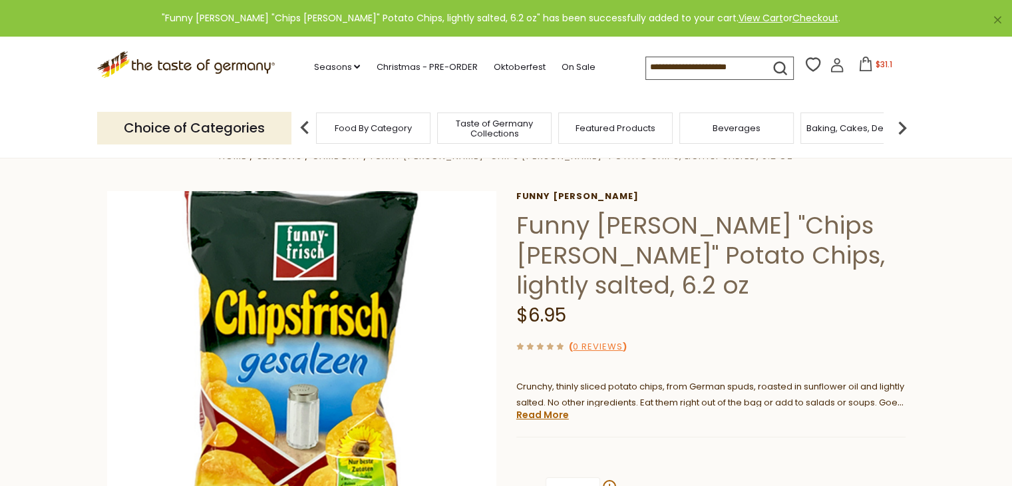
scroll to position [0, 0]
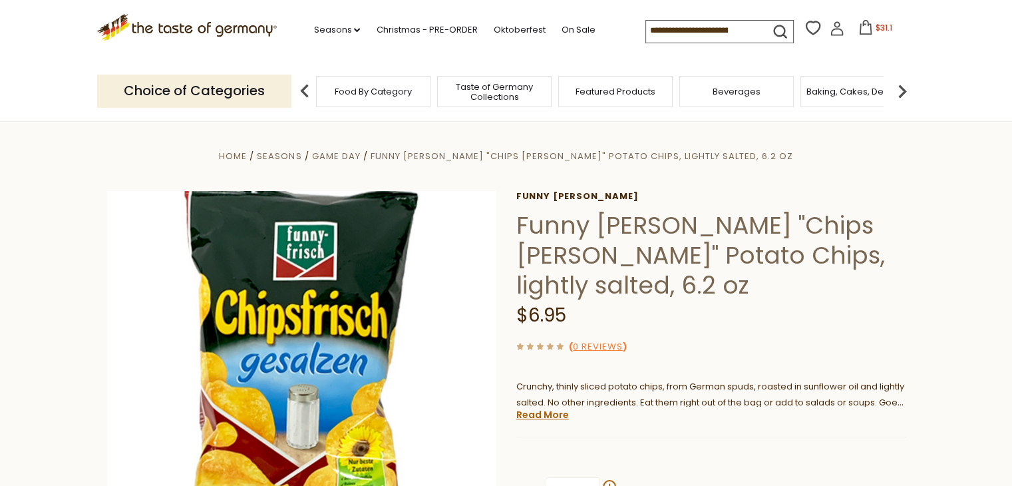
click at [590, 89] on span "Featured Products" at bounding box center [615, 91] width 80 height 10
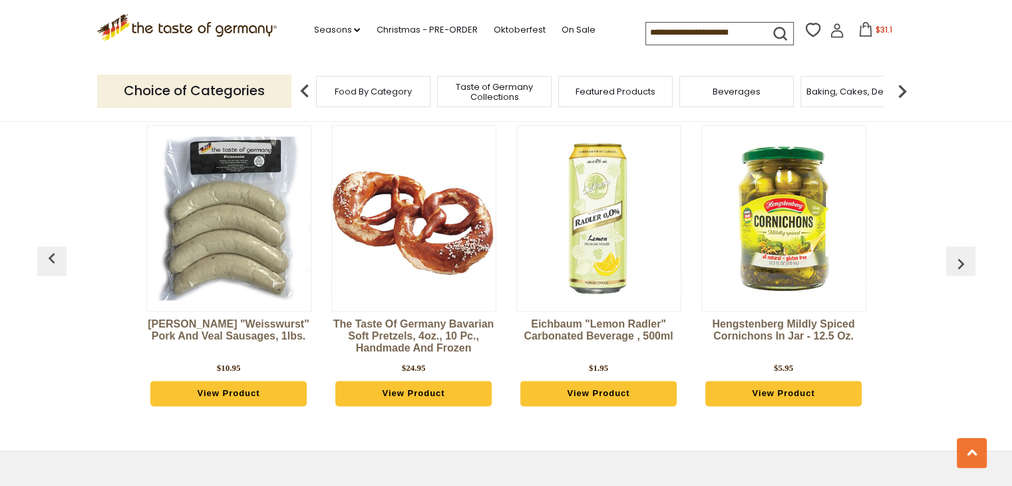
scroll to position [1530, 0]
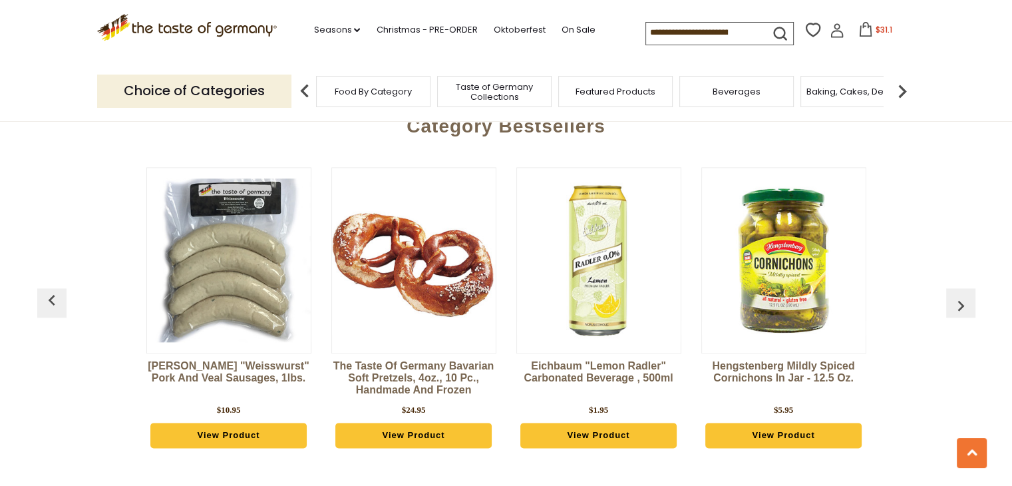
click at [952, 296] on img "button" at bounding box center [960, 305] width 21 height 21
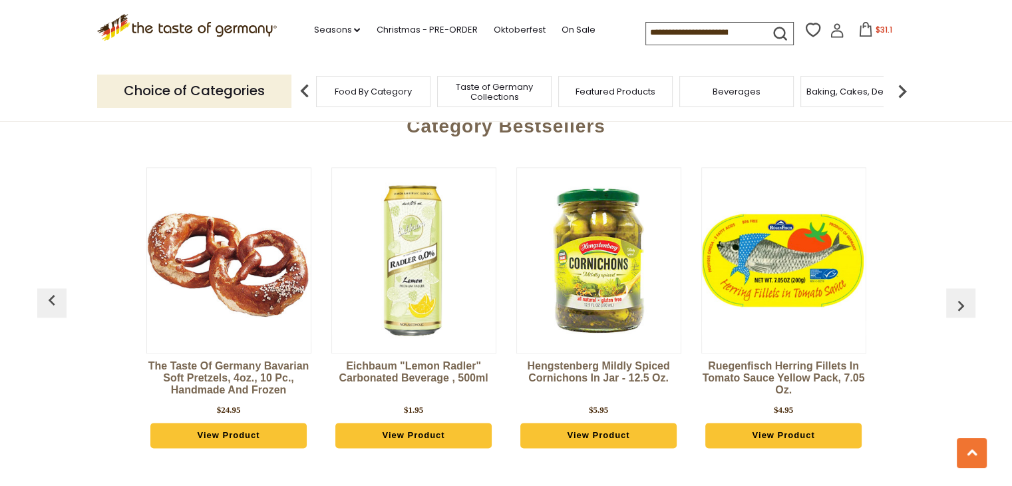
click at [956, 295] on img "button" at bounding box center [960, 305] width 21 height 21
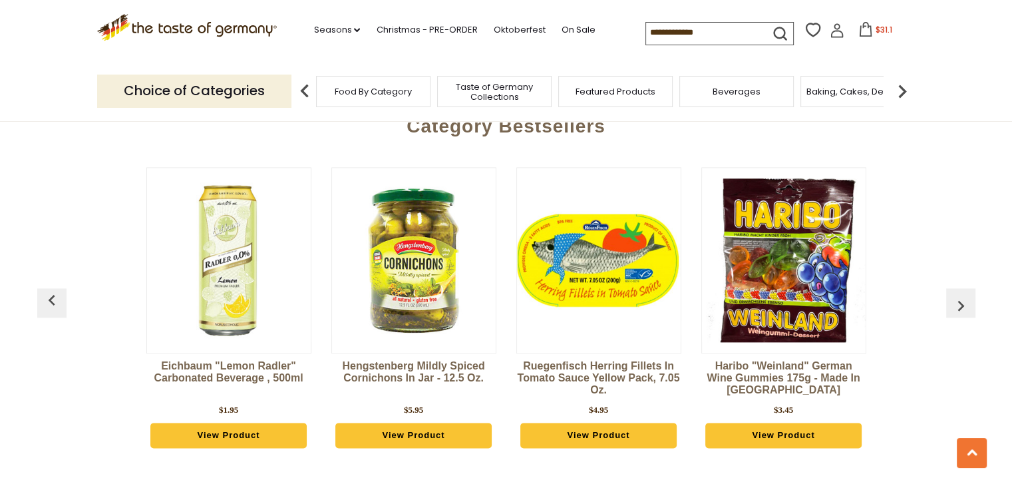
click at [956, 295] on img "button" at bounding box center [960, 305] width 21 height 21
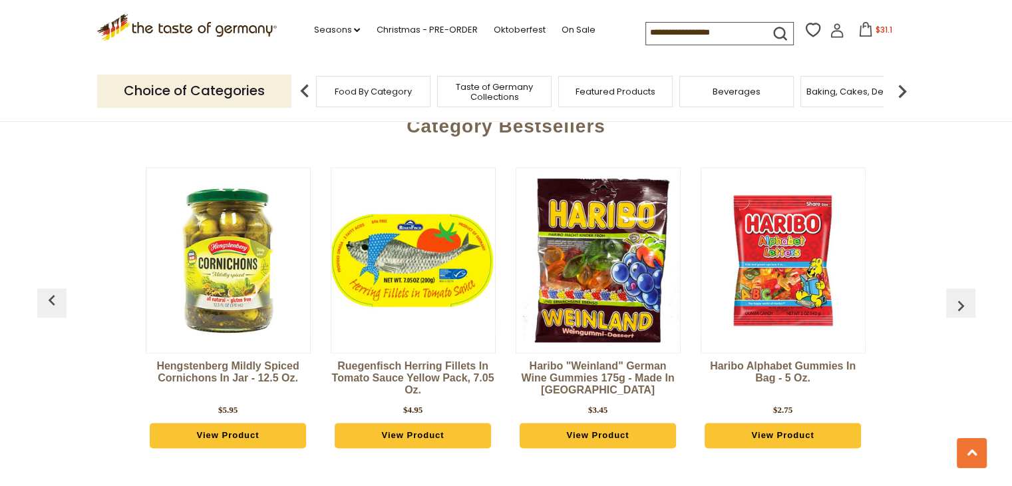
click at [956, 295] on img "button" at bounding box center [960, 305] width 21 height 21
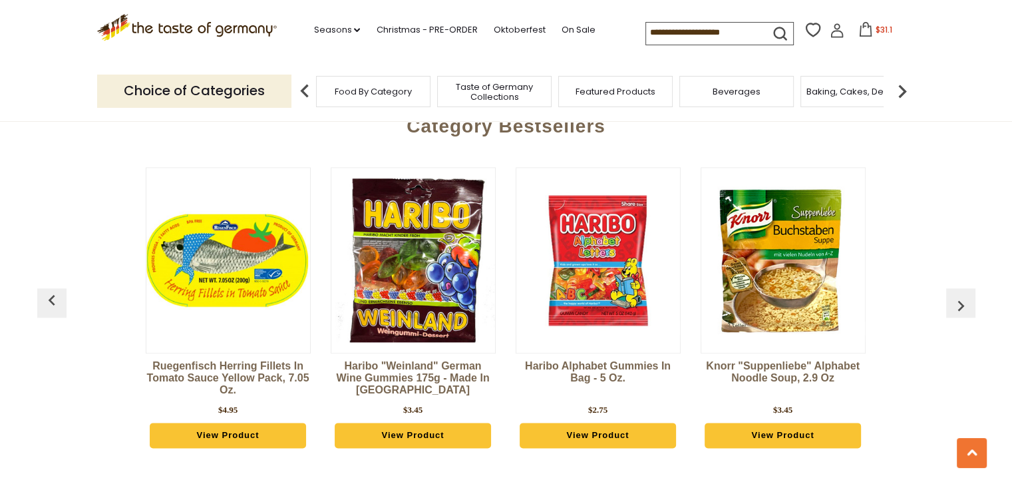
click at [956, 295] on img "button" at bounding box center [960, 305] width 21 height 21
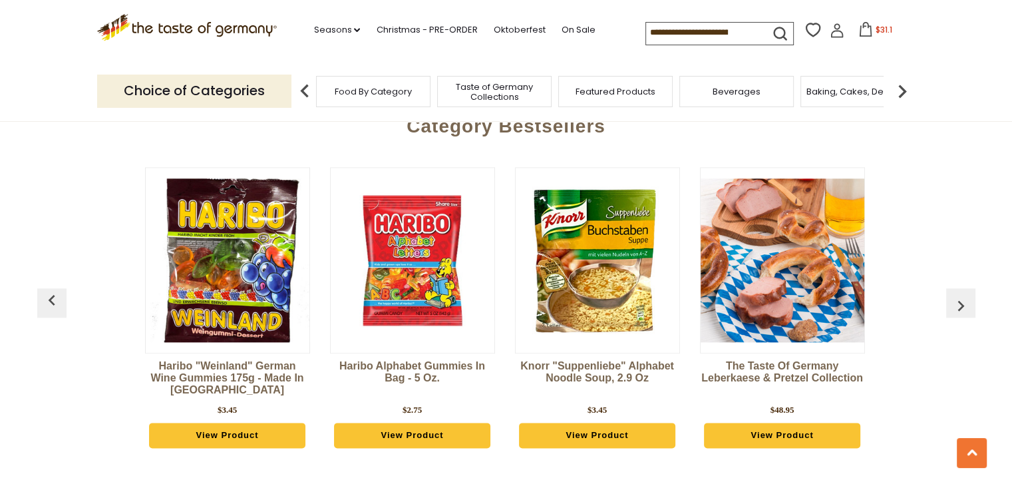
click at [956, 295] on img "button" at bounding box center [960, 305] width 21 height 21
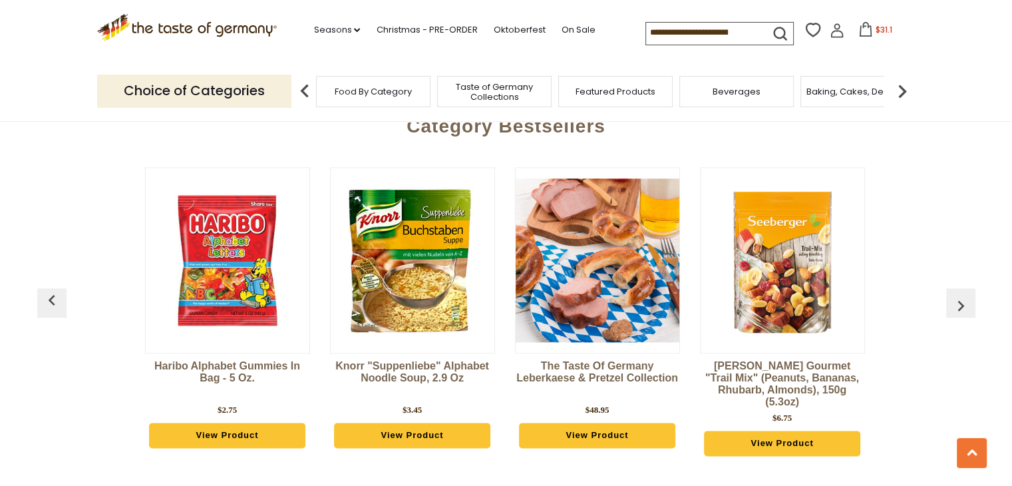
click at [956, 295] on img "button" at bounding box center [960, 305] width 21 height 21
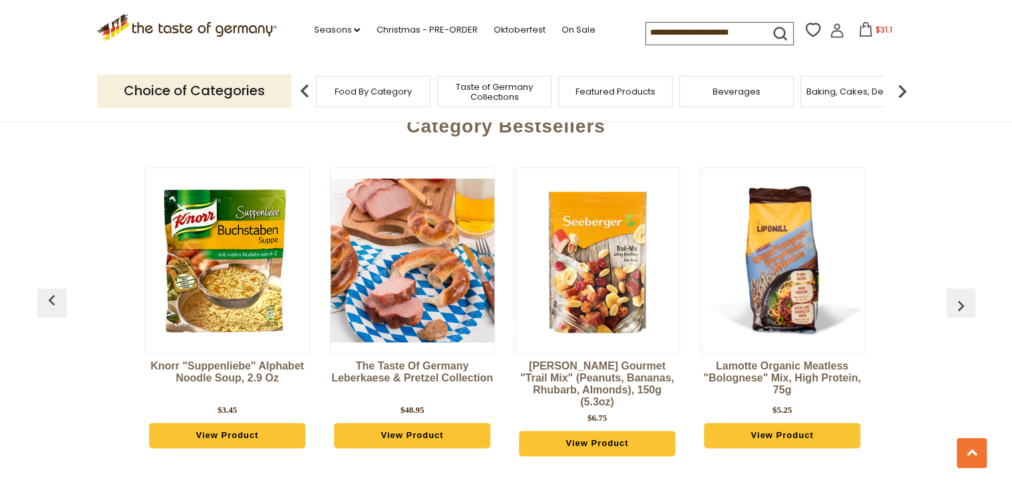
click at [956, 295] on img "button" at bounding box center [960, 305] width 21 height 21
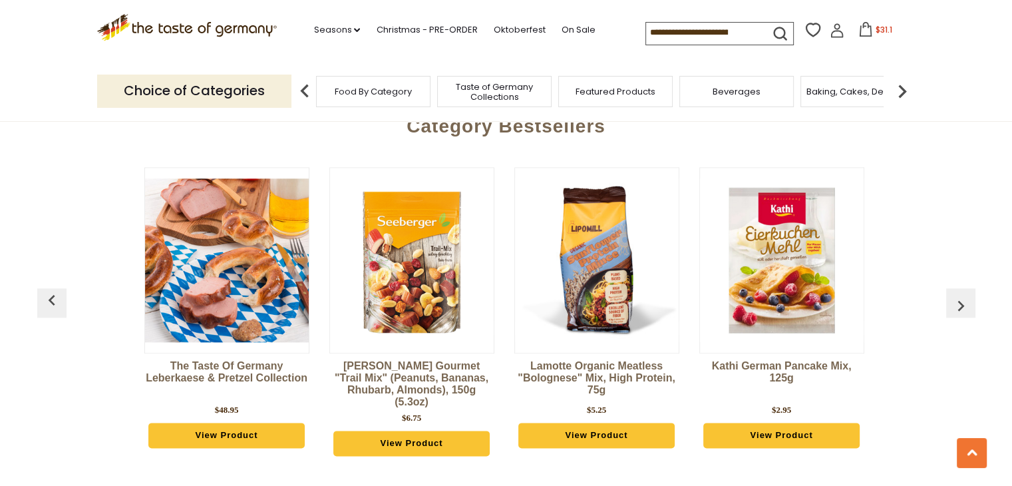
click at [956, 295] on img "button" at bounding box center [960, 305] width 21 height 21
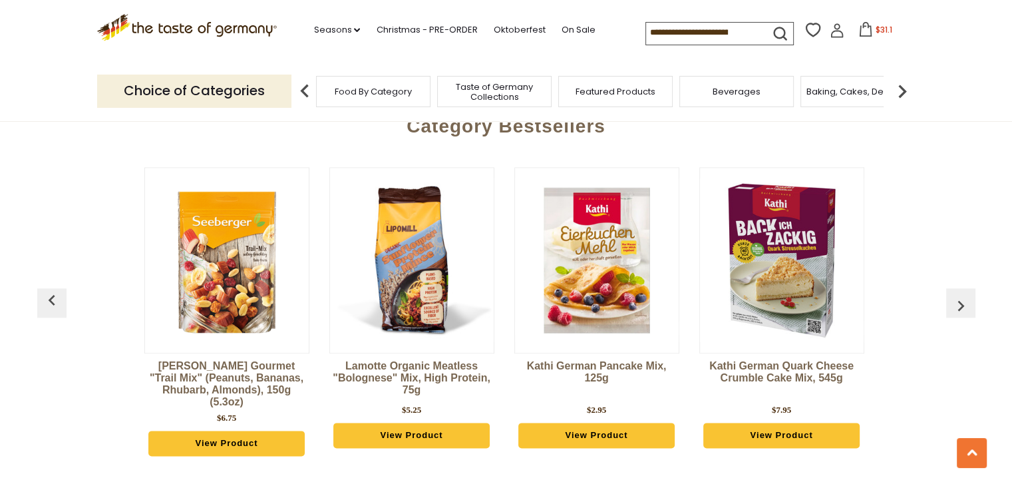
click at [956, 295] on img "button" at bounding box center [960, 305] width 21 height 21
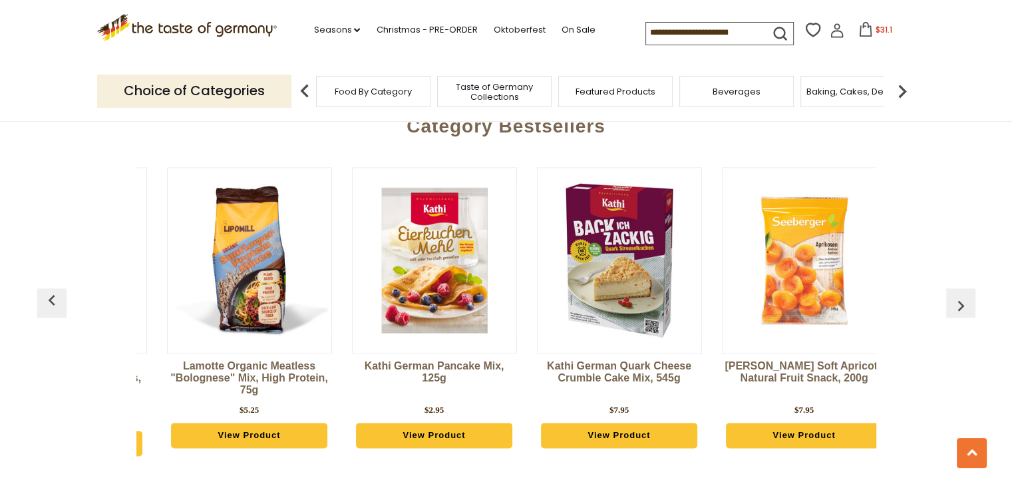
scroll to position [0, 1849]
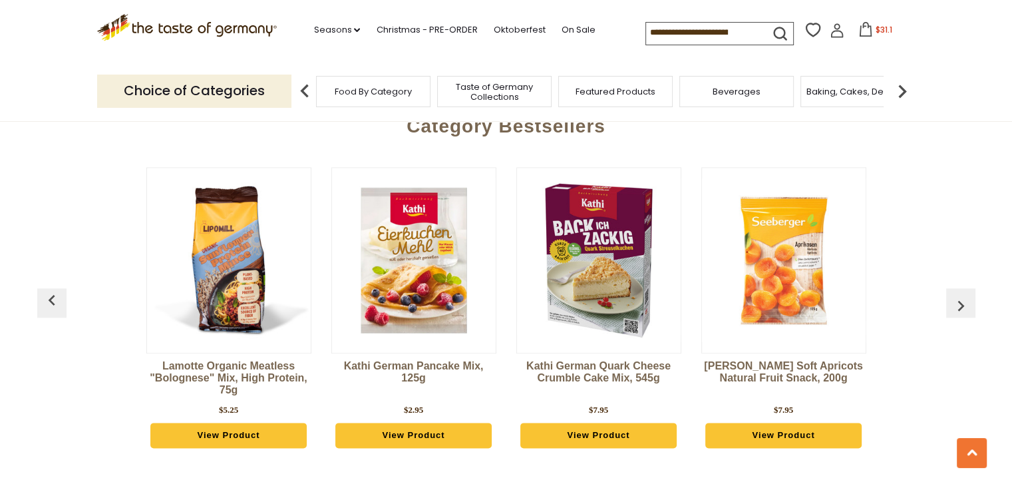
click at [956, 295] on img "button" at bounding box center [960, 305] width 21 height 21
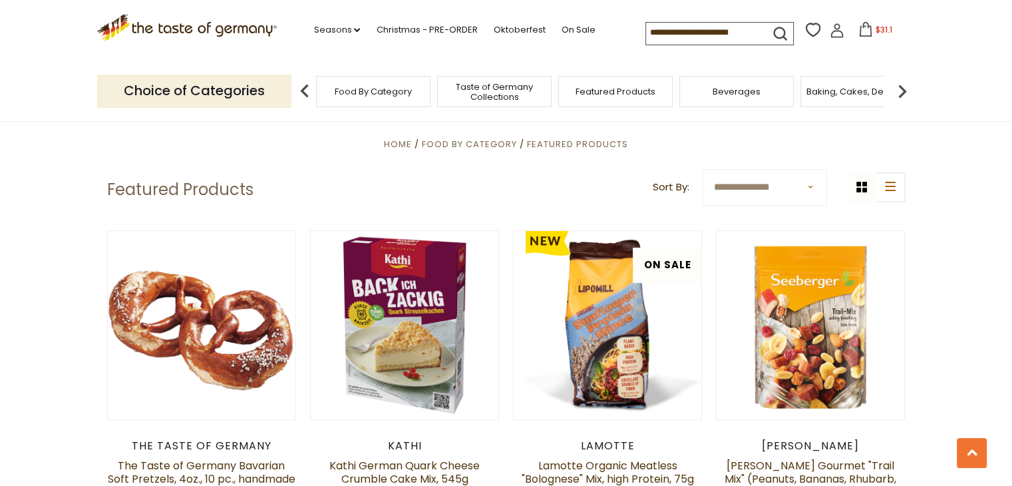
scroll to position [0, 0]
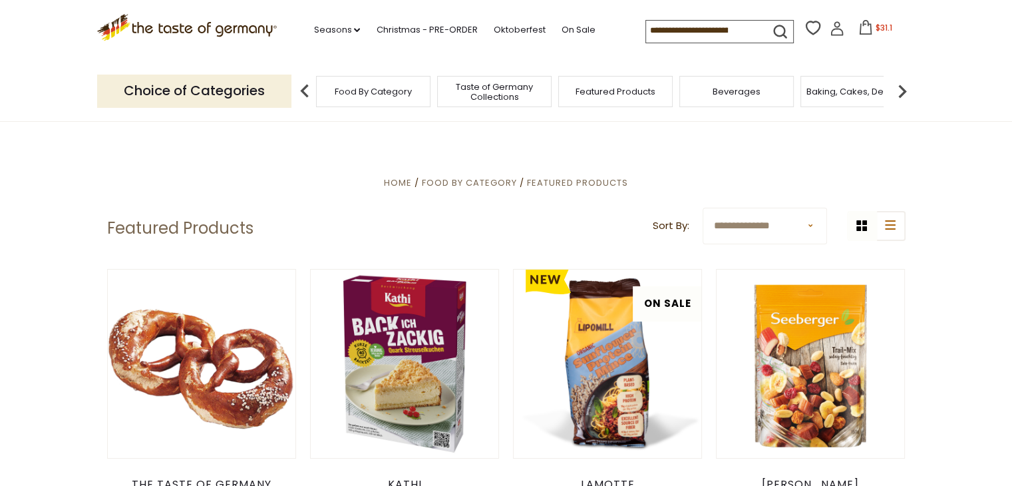
click at [660, 16] on div ".st0{fill:#EDD300;} .st1{fill:#D33E21;} .st0{fill:#EDD300;} .st1{fill:#D33E21;}…" at bounding box center [506, 30] width 818 height 61
click at [656, 54] on div ".st0{fill:#EDD300;} .st1{fill:#D33E21;} .st0{fill:#EDD300;} .st1{fill:#D33E21;}…" at bounding box center [506, 30] width 818 height 61
click at [660, 27] on input at bounding box center [702, 30] width 112 height 19
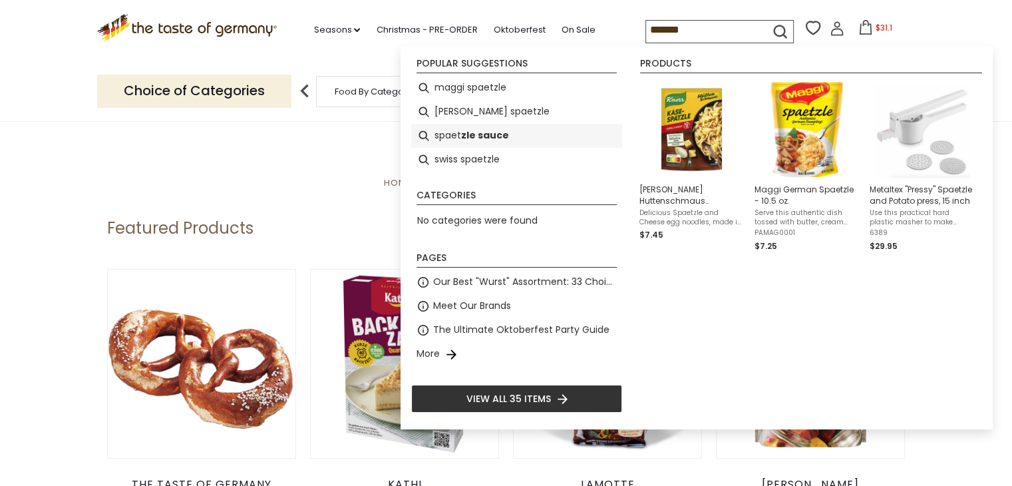
type input "********"
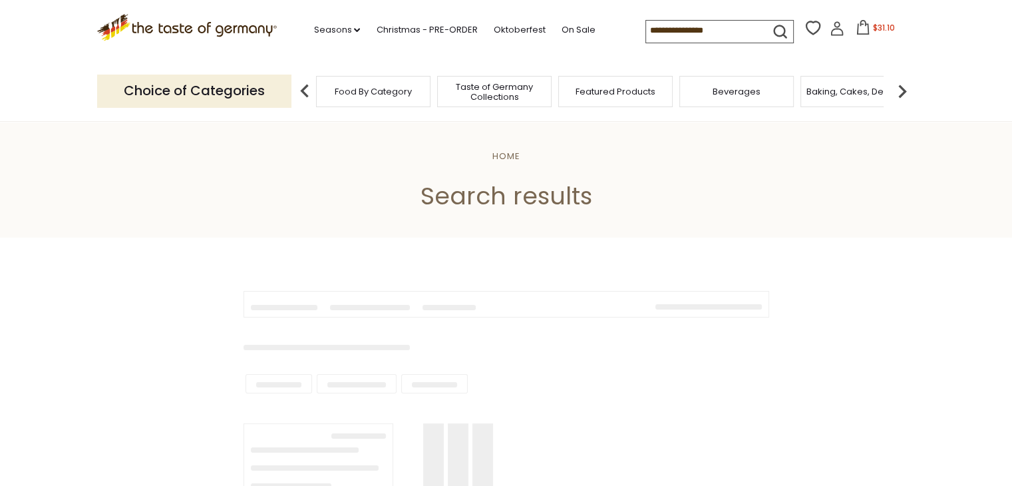
type input "********"
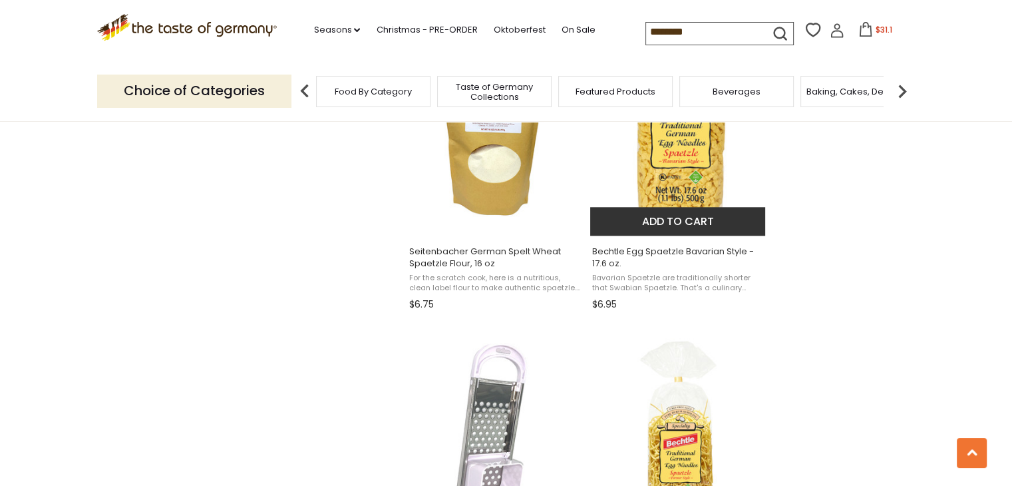
scroll to position [1131, 0]
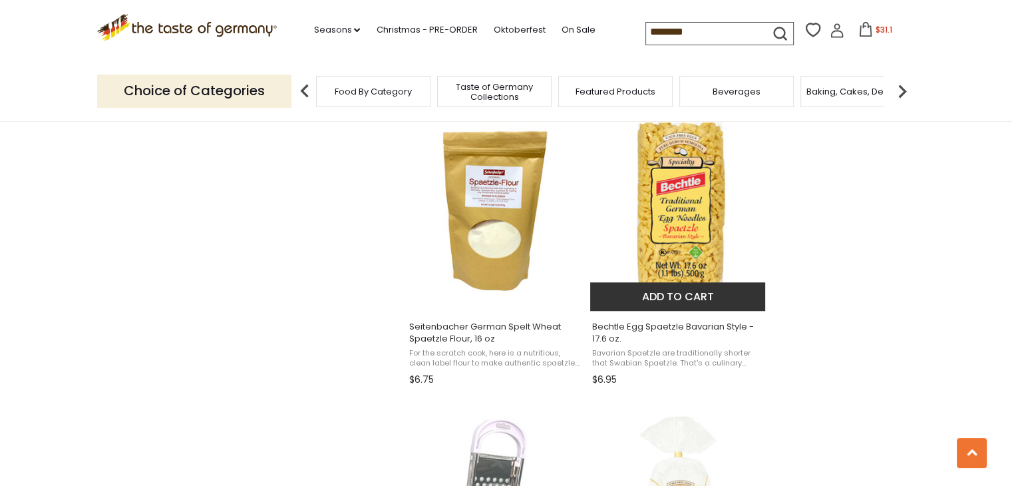
click at [689, 296] on button "Add to cart" at bounding box center [677, 296] width 175 height 29
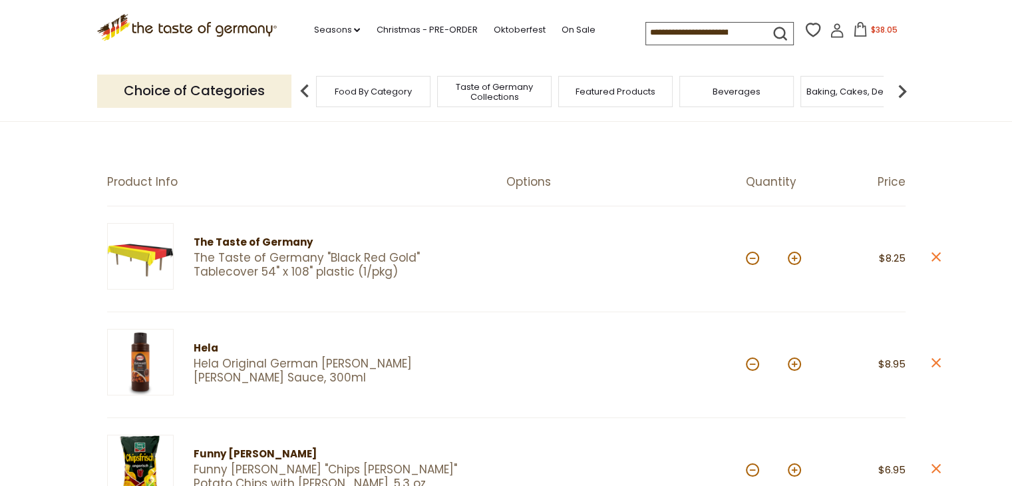
scroll to position [67, 0]
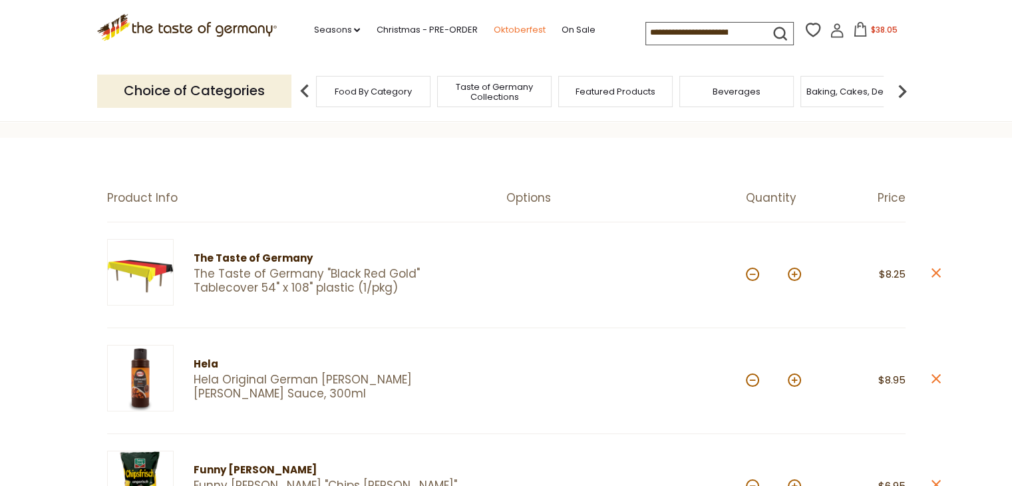
click at [513, 33] on link "Oktoberfest" at bounding box center [519, 30] width 52 height 15
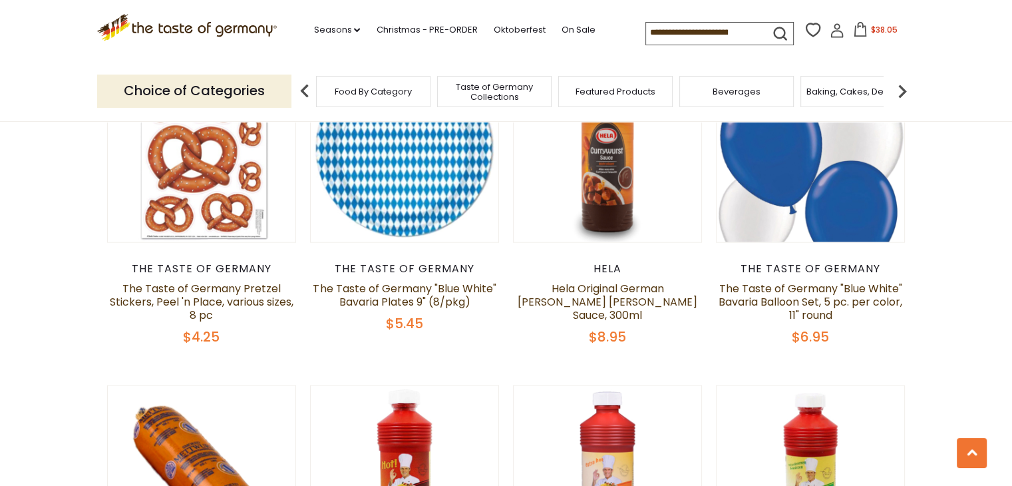
scroll to position [3060, 0]
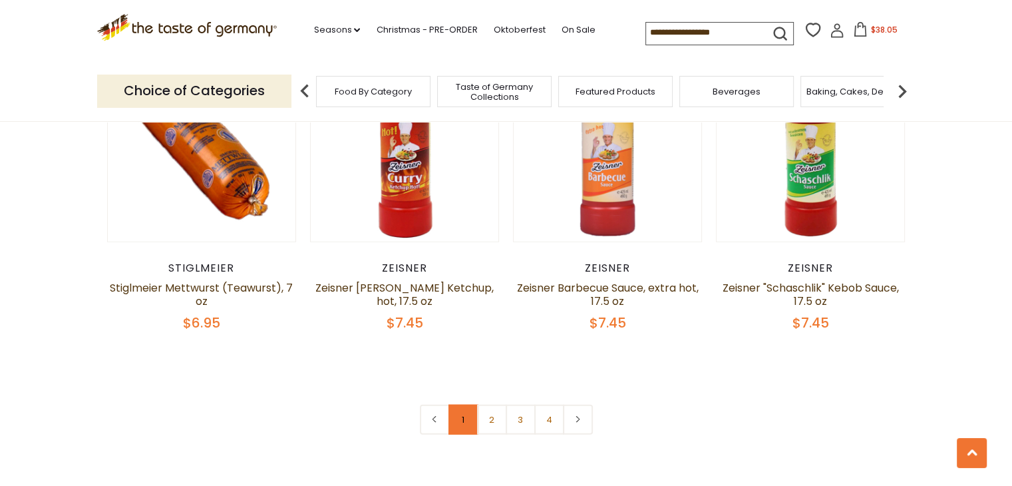
click at [462, 404] on link "1" at bounding box center [463, 419] width 30 height 30
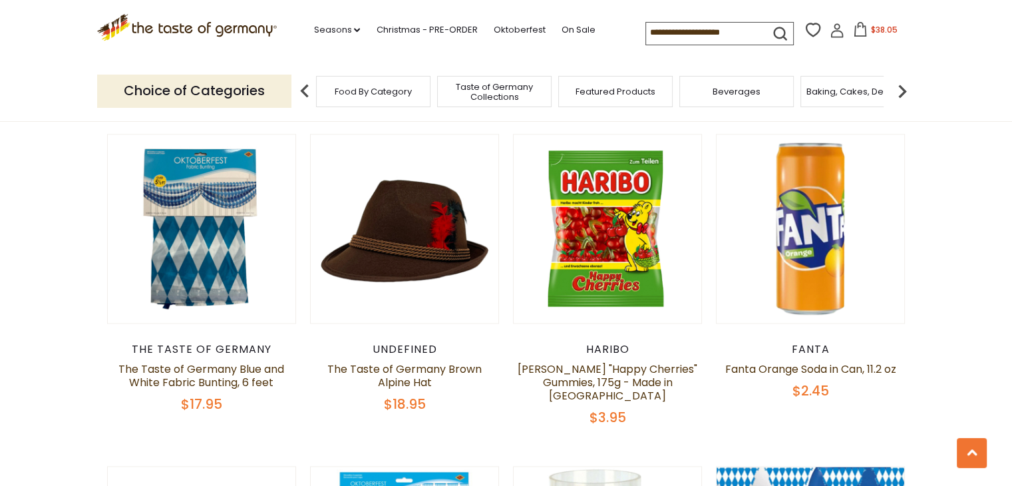
drag, startPoint x: 462, startPoint y: 390, endPoint x: 474, endPoint y: 395, distance: 12.2
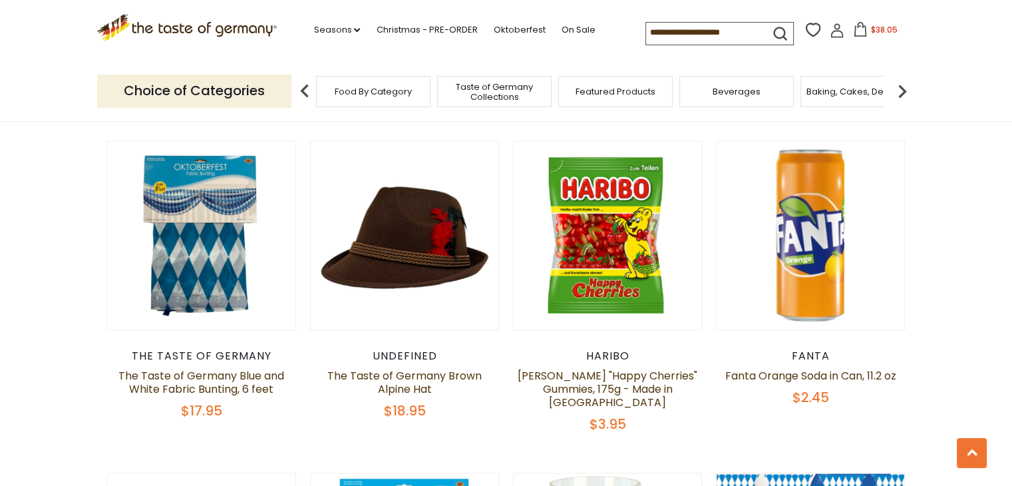
click at [475, 395] on div "Quick View The Taste of Germany The Taste of Germany Oktoberfest Party Box for …" at bounding box center [506, 361] width 798 height 3097
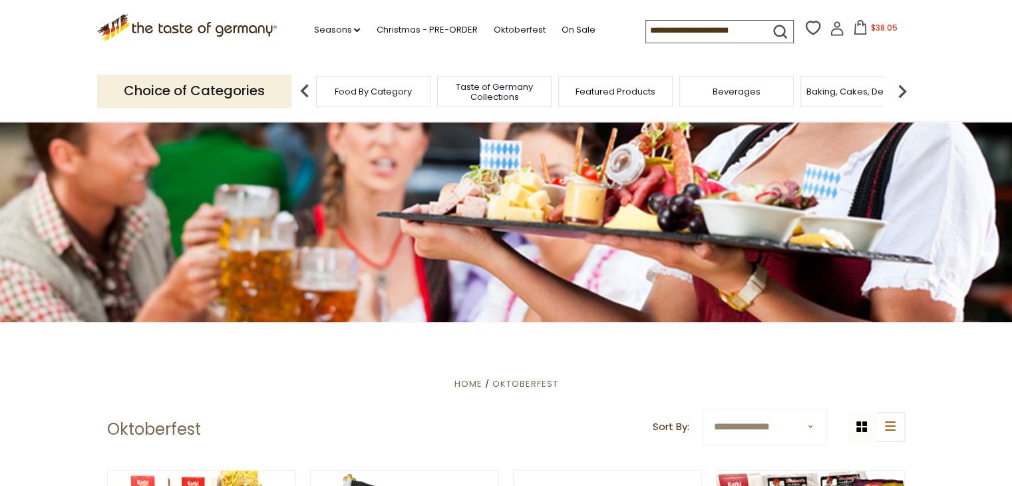
scroll to position [0, 0]
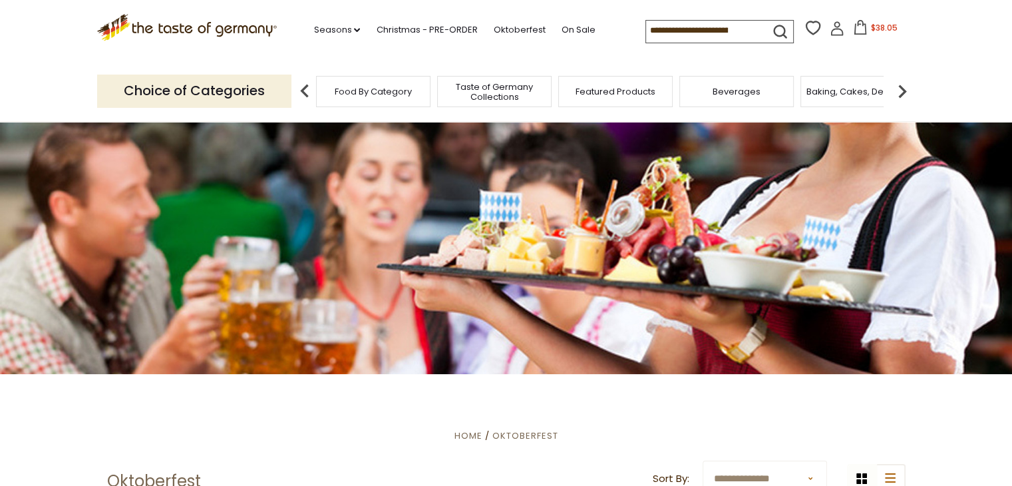
click at [660, 27] on input at bounding box center [702, 30] width 112 height 19
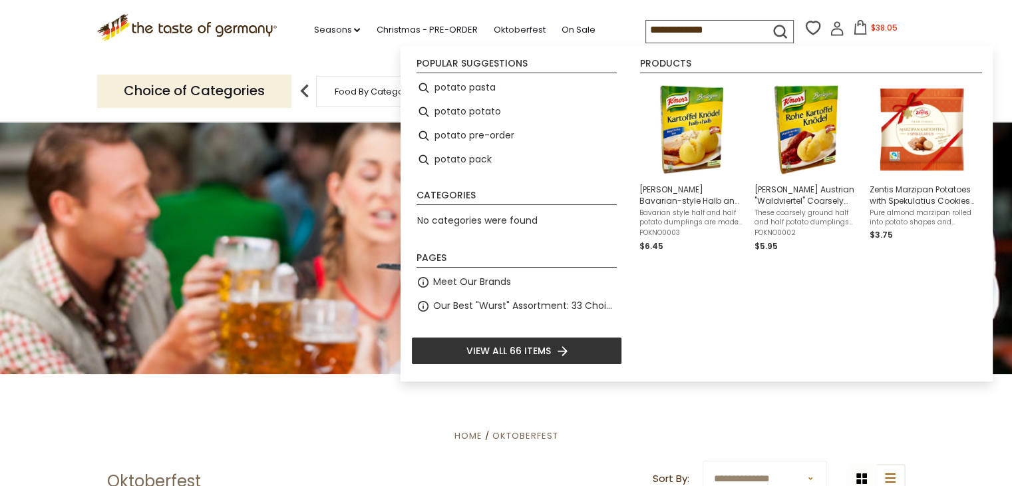
type input "**********"
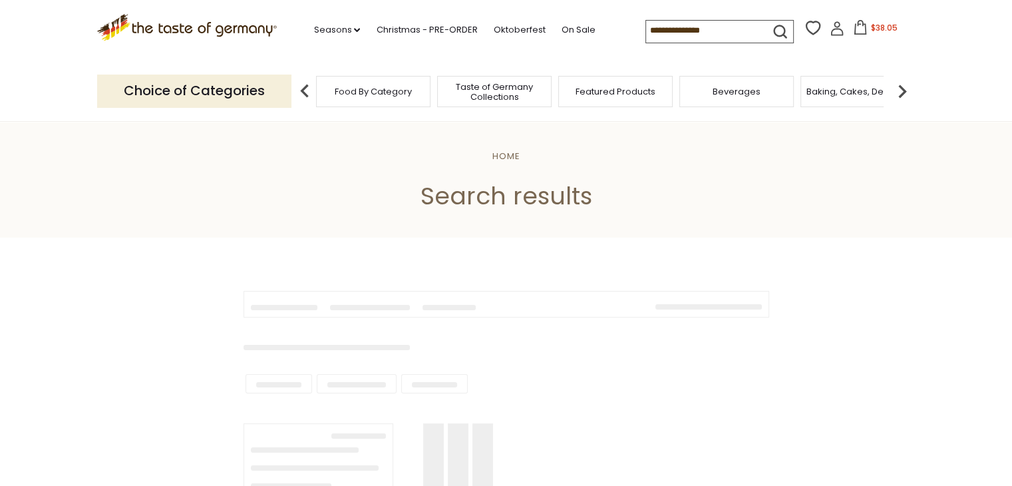
type input "**********"
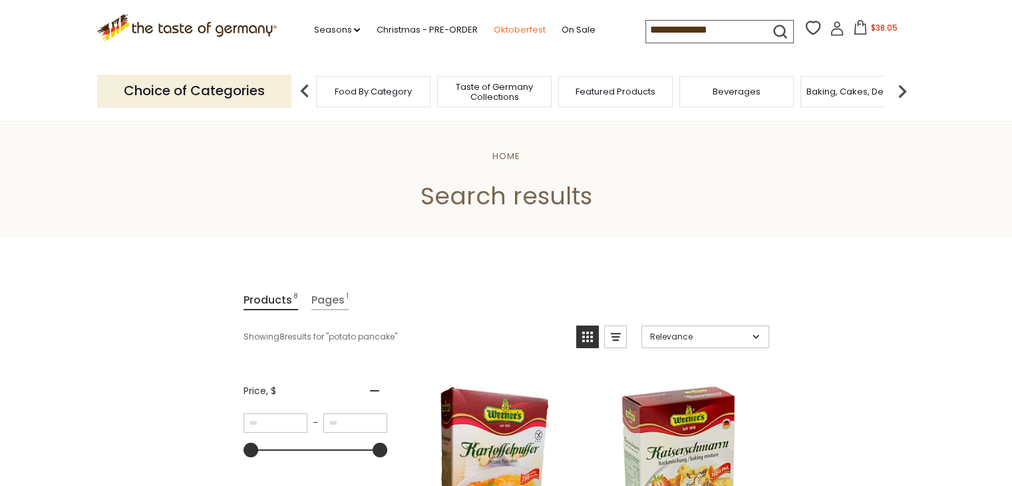
click at [510, 27] on link "Oktoberfest" at bounding box center [519, 30] width 52 height 15
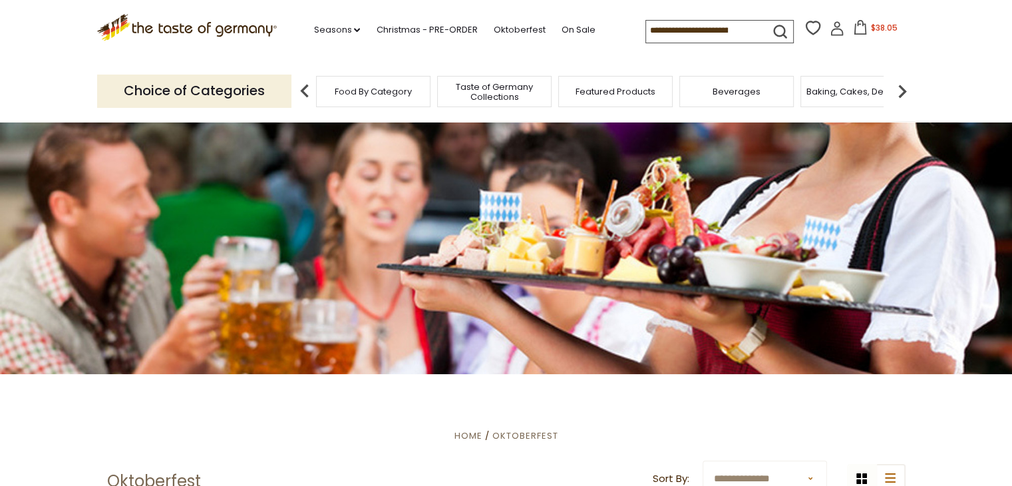
click at [153, 96] on p "Choice of Categories" at bounding box center [194, 90] width 194 height 33
click at [898, 95] on img at bounding box center [902, 91] width 27 height 27
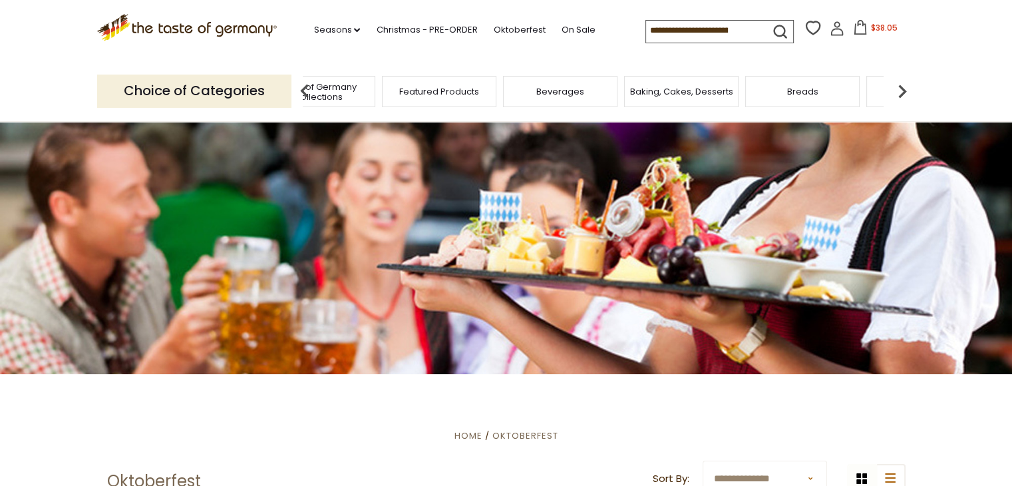
click at [899, 92] on img at bounding box center [902, 91] width 27 height 27
click at [899, 90] on img at bounding box center [902, 91] width 27 height 27
click at [897, 90] on img at bounding box center [902, 91] width 27 height 27
click at [897, 88] on img at bounding box center [902, 91] width 27 height 27
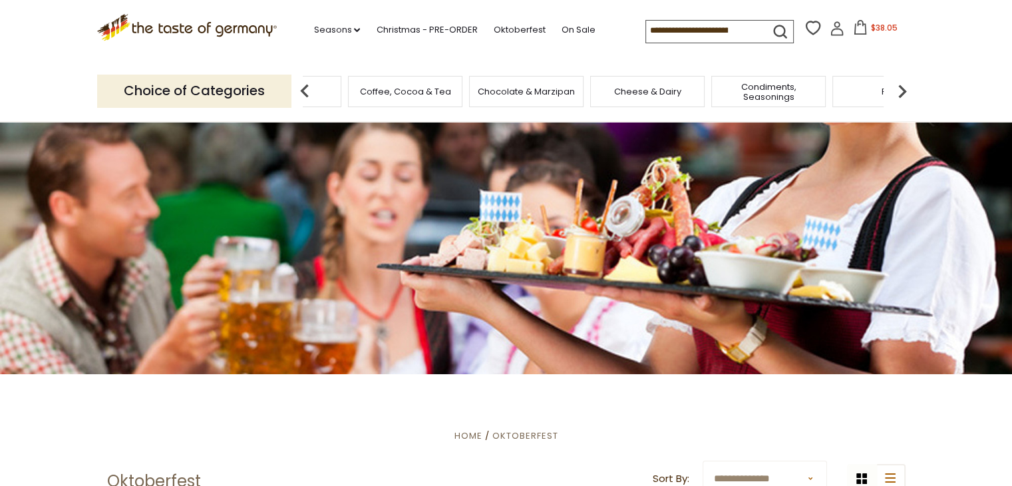
click at [897, 88] on img at bounding box center [902, 91] width 27 height 27
click at [897, 90] on img at bounding box center [902, 91] width 27 height 27
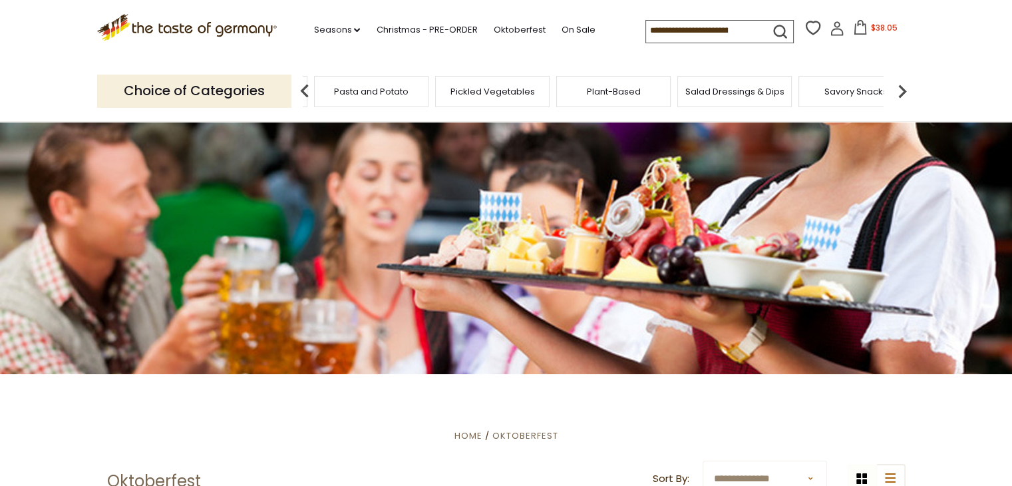
click at [897, 90] on img at bounding box center [902, 91] width 27 height 27
click at [897, 88] on img at bounding box center [902, 91] width 27 height 27
click at [686, 22] on input at bounding box center [702, 30] width 112 height 19
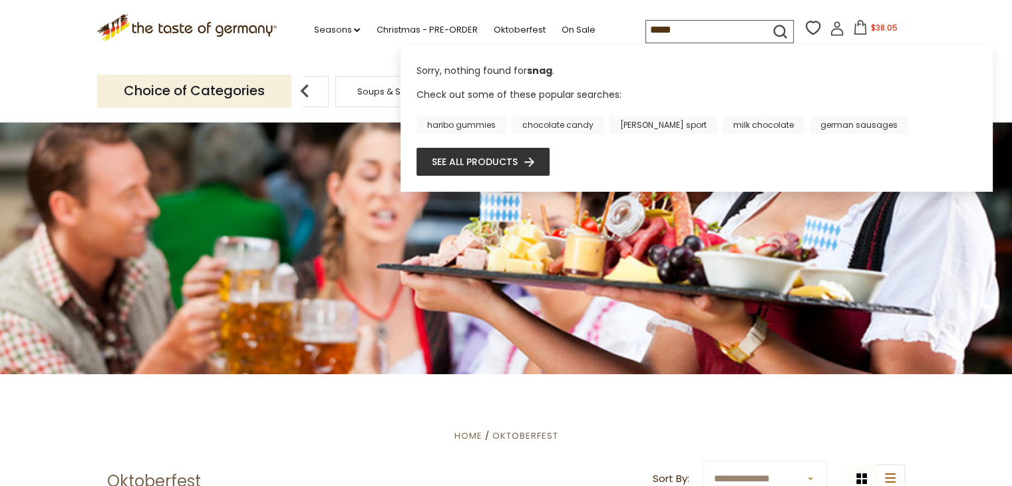
type input "******"
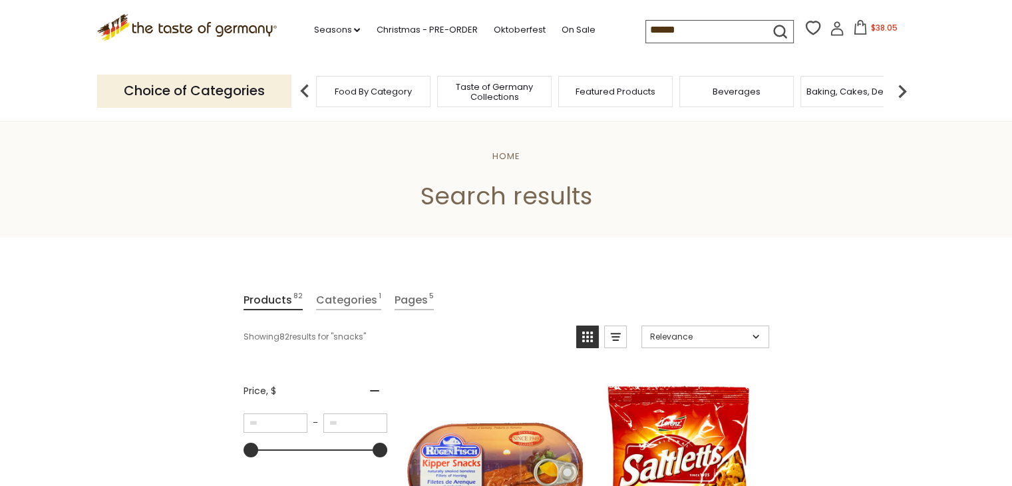
click at [686, 32] on input "******" at bounding box center [702, 30] width 112 height 19
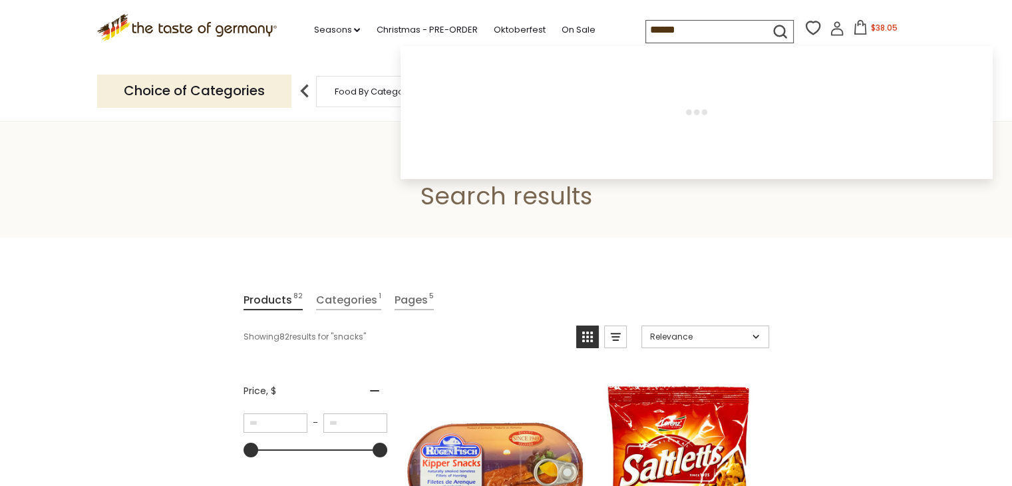
click at [688, 30] on input "******" at bounding box center [702, 30] width 112 height 19
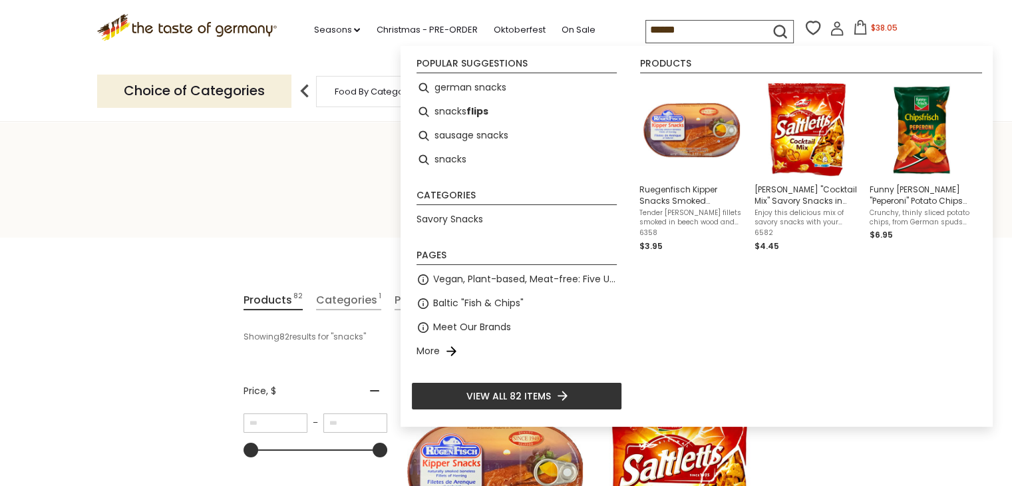
click at [687, 30] on input "******" at bounding box center [702, 30] width 112 height 19
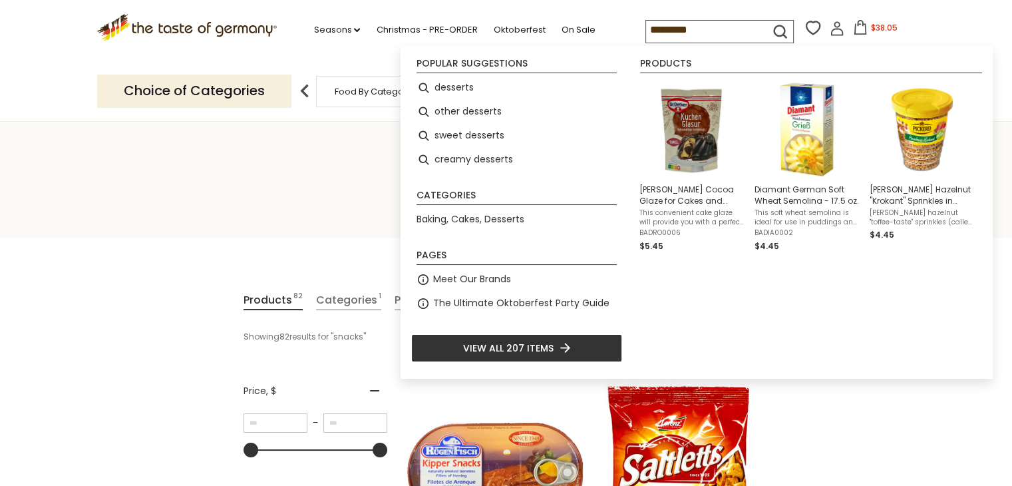
type input "*********"
click at [779, 23] on icon "submit" at bounding box center [780, 32] width 18 height 18
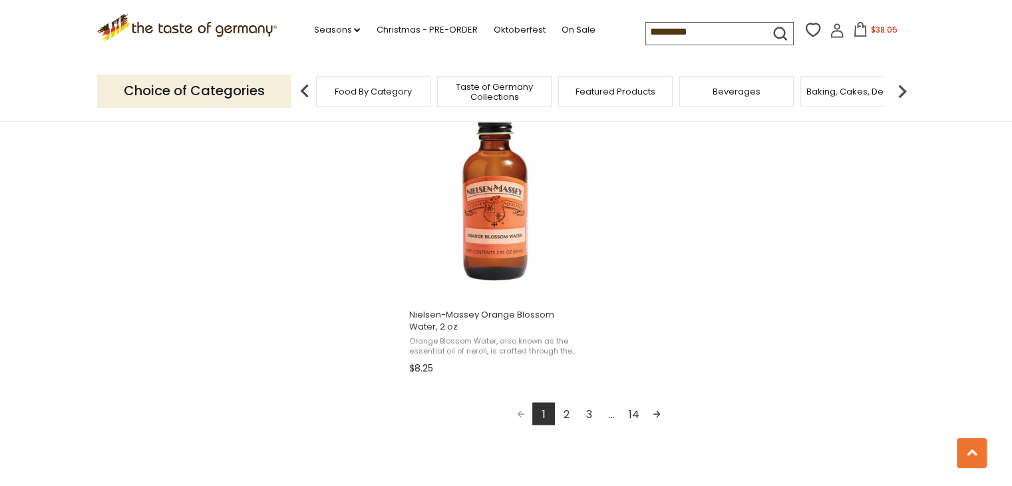
scroll to position [2261, 0]
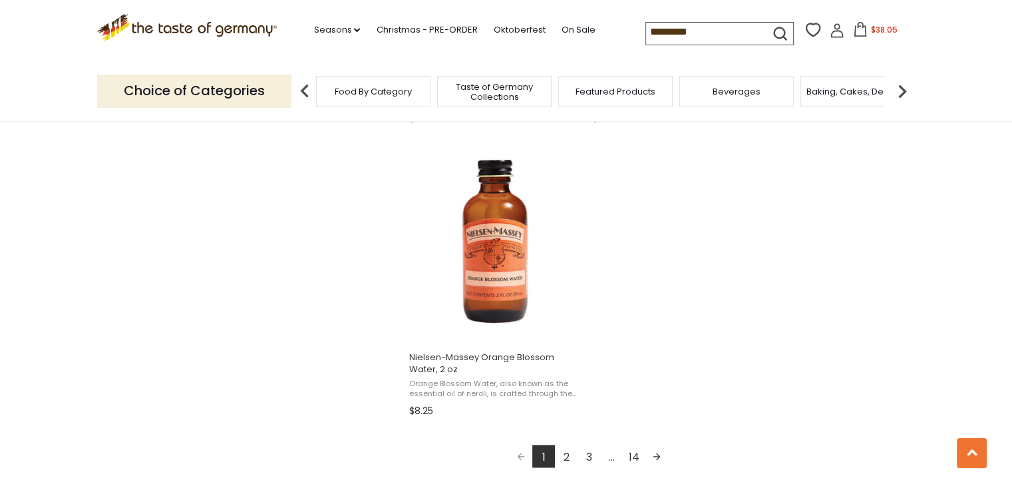
click at [568, 454] on link "2" at bounding box center [566, 455] width 23 height 23
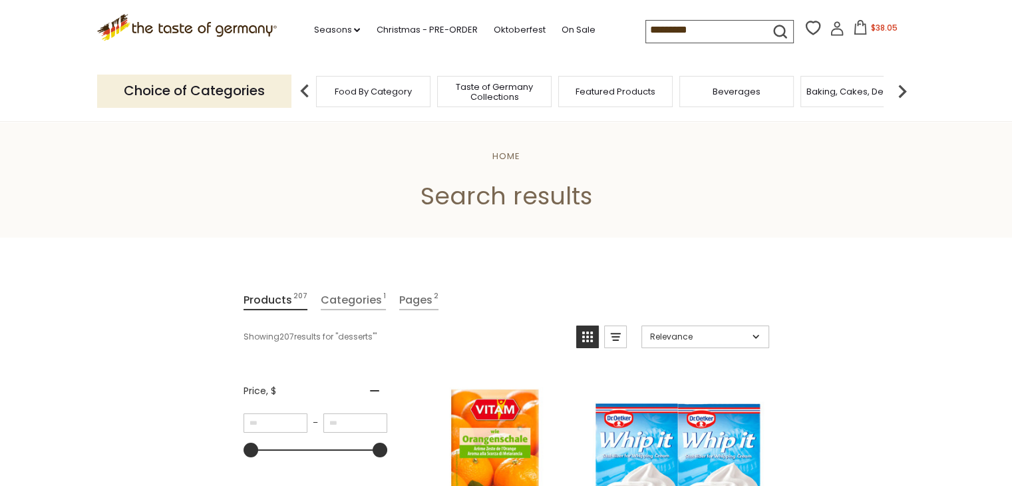
click at [873, 28] on span "$38.05" at bounding box center [883, 27] width 27 height 11
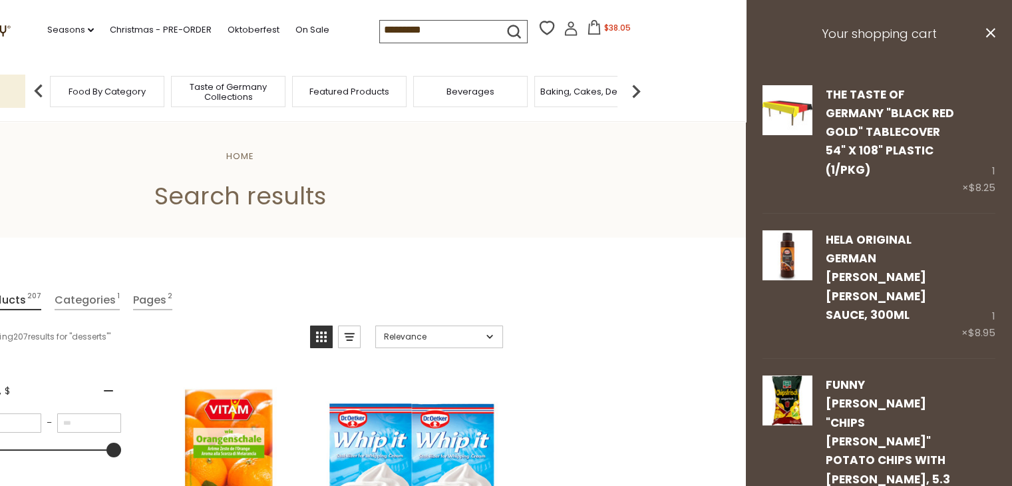
click at [702, 33] on section ".st0{fill:#EDD300;} .st1{fill:#D33E21;} .st0{fill:#EDD300;} .st1{fill:#D33E21;}…" at bounding box center [240, 30] width 1012 height 61
click at [986, 31] on icon at bounding box center [990, 32] width 9 height 9
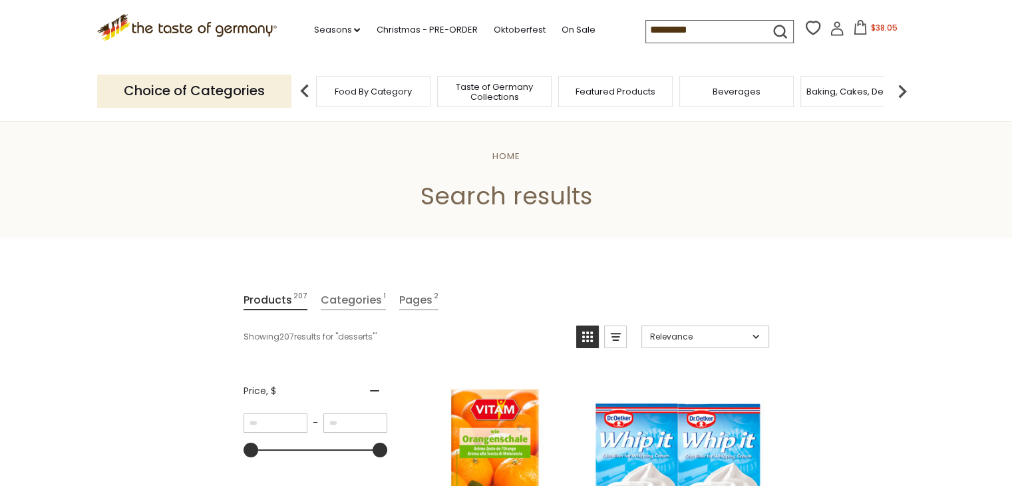
click at [708, 30] on input "*********" at bounding box center [702, 30] width 112 height 19
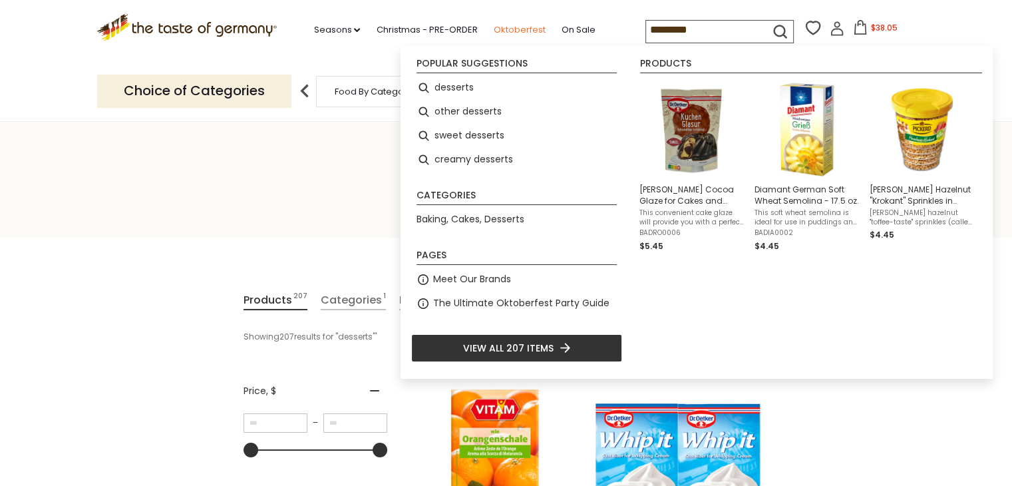
drag, startPoint x: 708, startPoint y: 30, endPoint x: 532, endPoint y: 25, distance: 175.7
click at [529, 30] on div ".st0{fill:#EDD300;} .st1{fill:#D33E21;} .st0{fill:#EDD300;} .st1{fill:#D33E21;}…" at bounding box center [506, 30] width 818 height 61
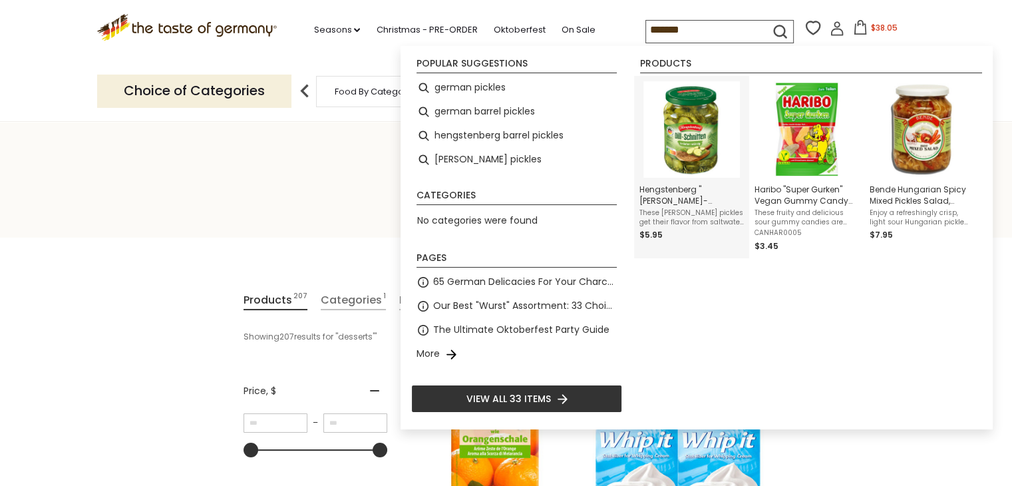
type input "*******"
click at [689, 131] on img "Instant Search Results" at bounding box center [691, 129] width 96 height 96
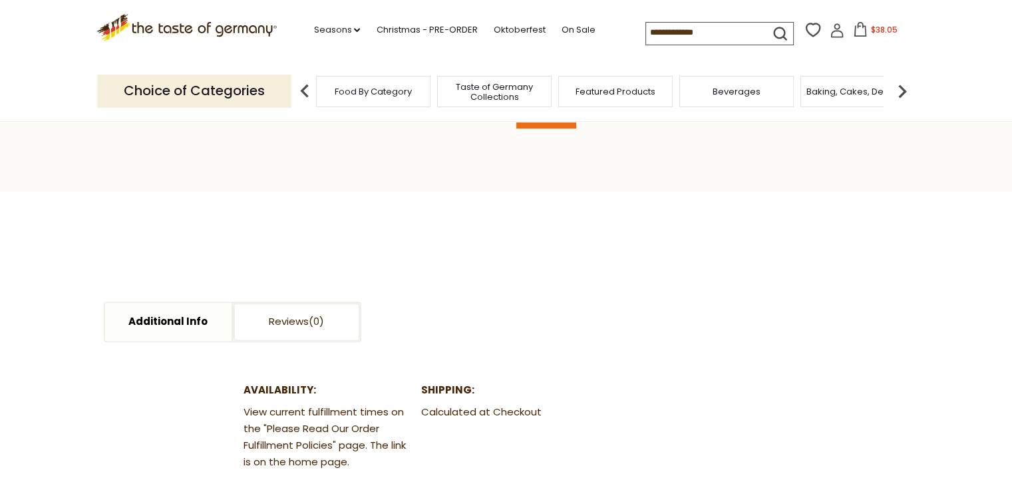
scroll to position [399, 0]
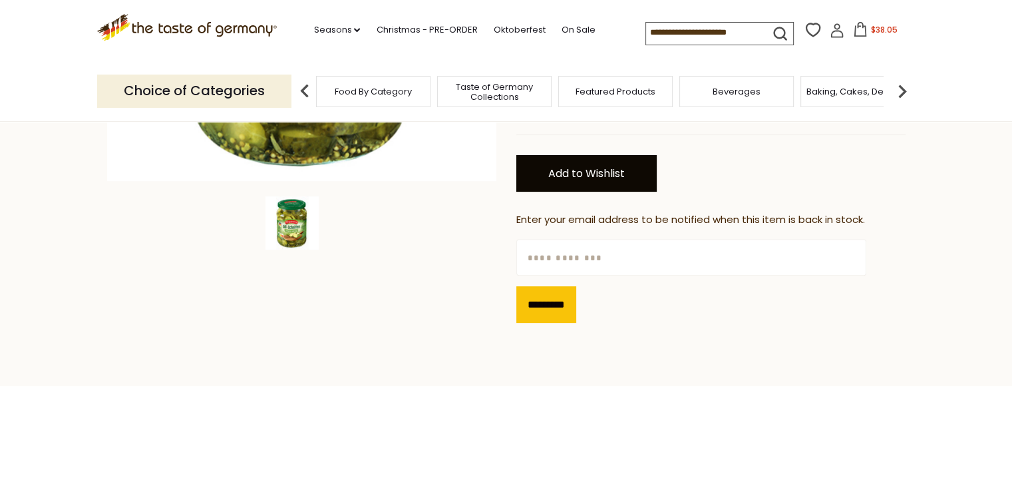
click at [577, 155] on link "Add to Wishlist" at bounding box center [586, 173] width 140 height 37
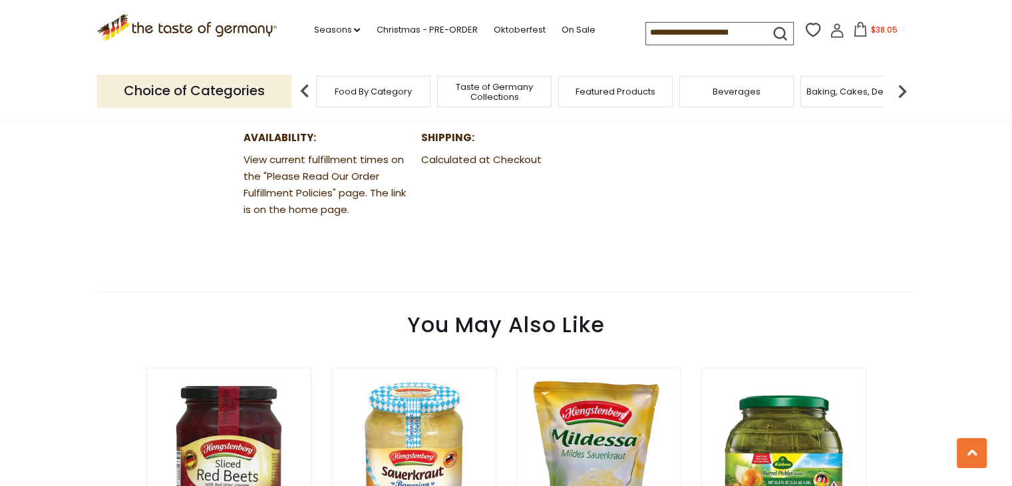
scroll to position [399, 0]
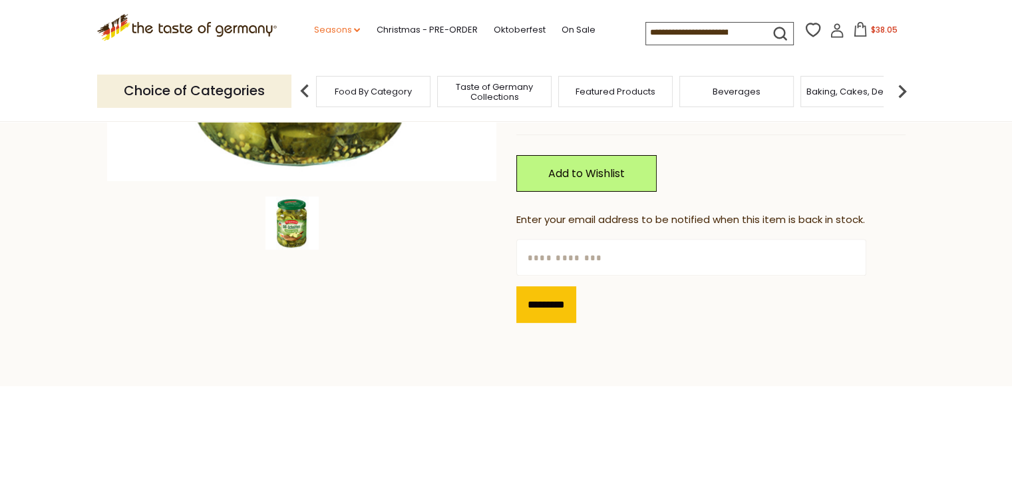
click at [333, 29] on link "Seasons dropdown_arrow" at bounding box center [336, 30] width 47 height 15
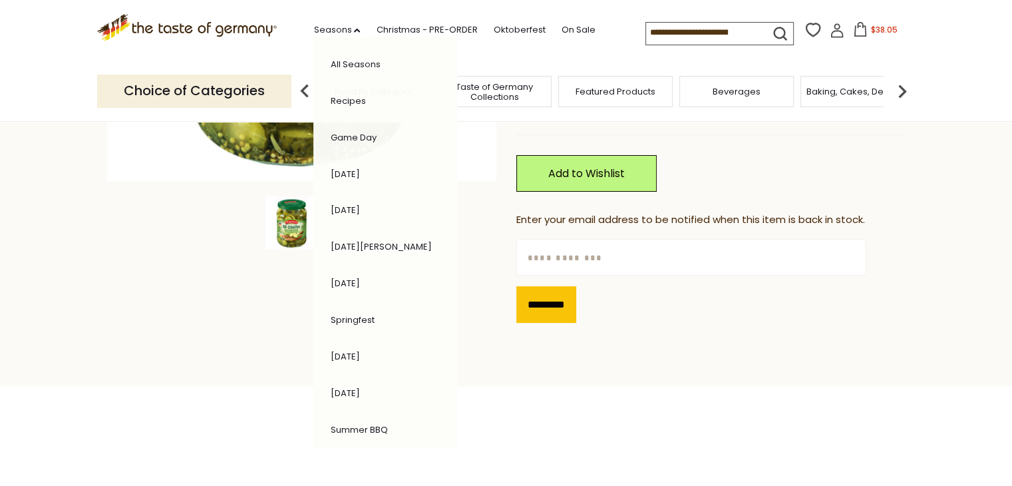
click at [679, 23] on input at bounding box center [702, 32] width 112 height 19
click at [360, 137] on link "Game Day" at bounding box center [353, 137] width 46 height 13
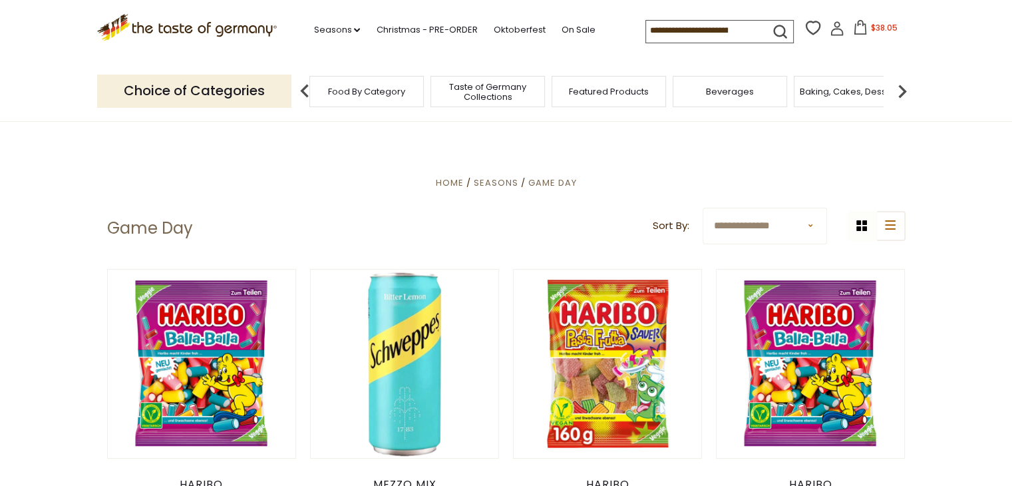
click at [637, 93] on span "Featured Products" at bounding box center [609, 91] width 80 height 10
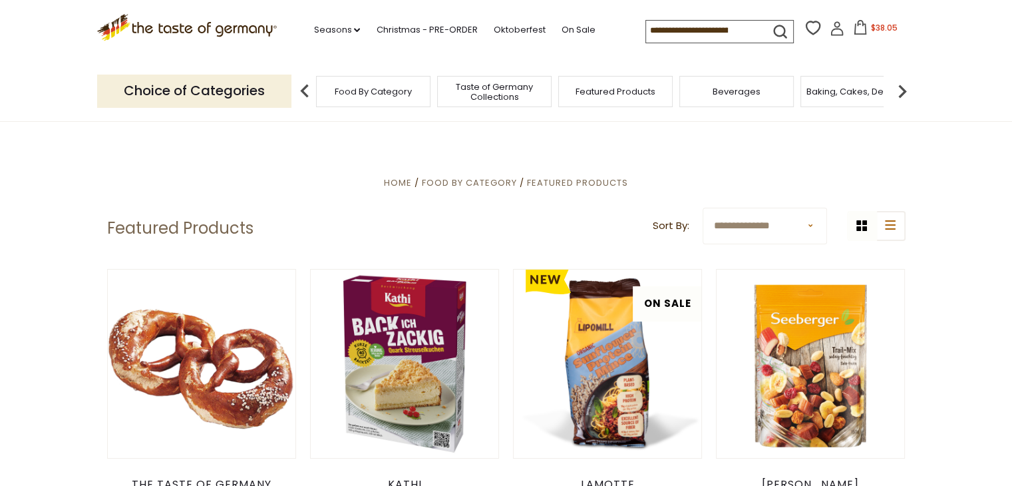
click at [601, 92] on span "Featured Products" at bounding box center [615, 91] width 80 height 10
click at [392, 78] on div "Food By Category" at bounding box center [373, 91] width 114 height 31
click at [364, 92] on span "Food By Category" at bounding box center [366, 91] width 77 height 10
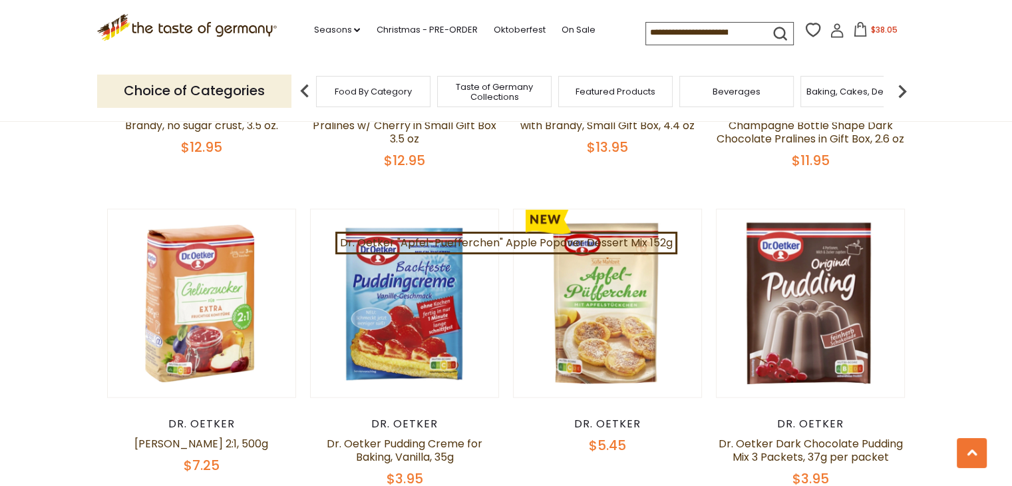
scroll to position [2539, 0]
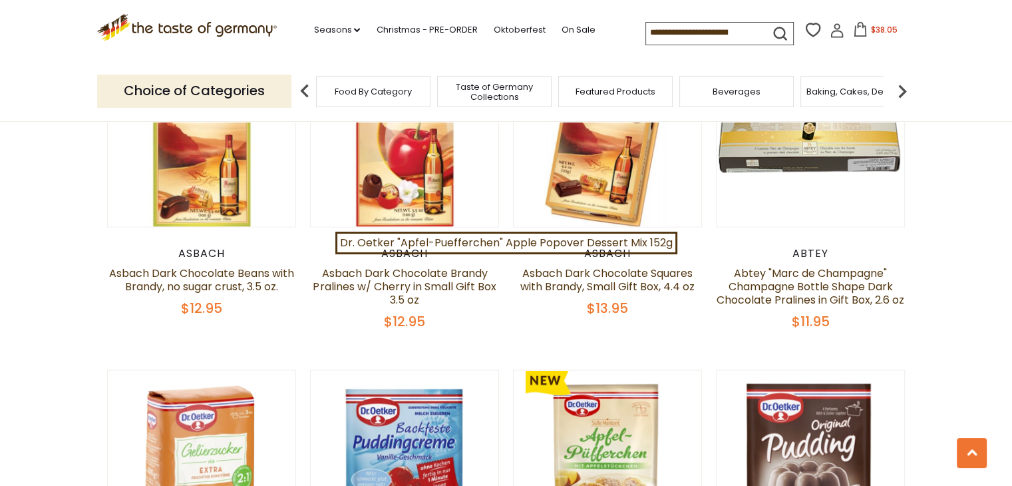
click at [676, 33] on input at bounding box center [702, 32] width 112 height 19
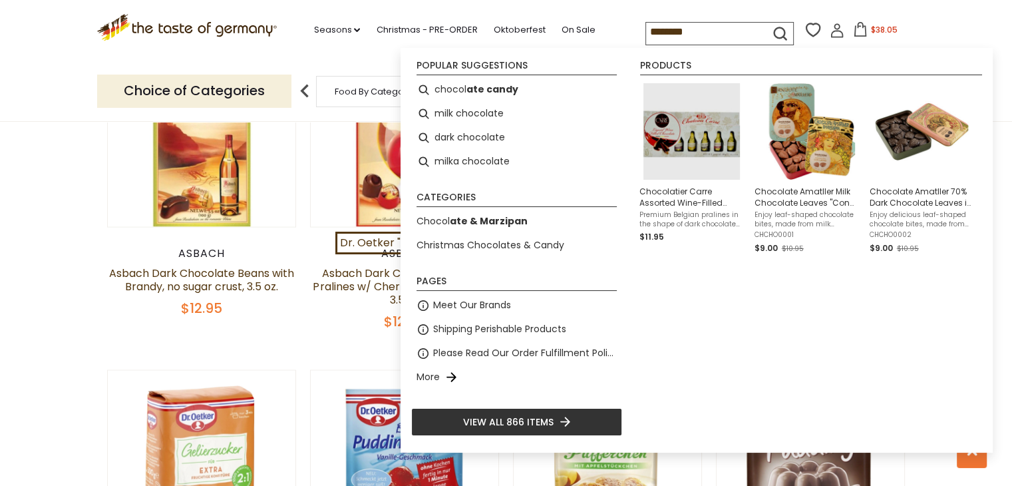
type input "*********"
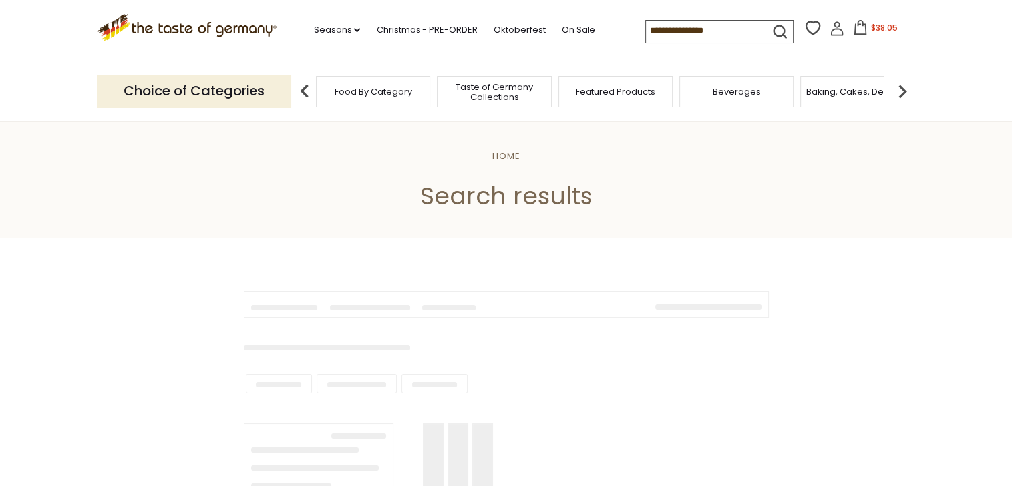
type input "*********"
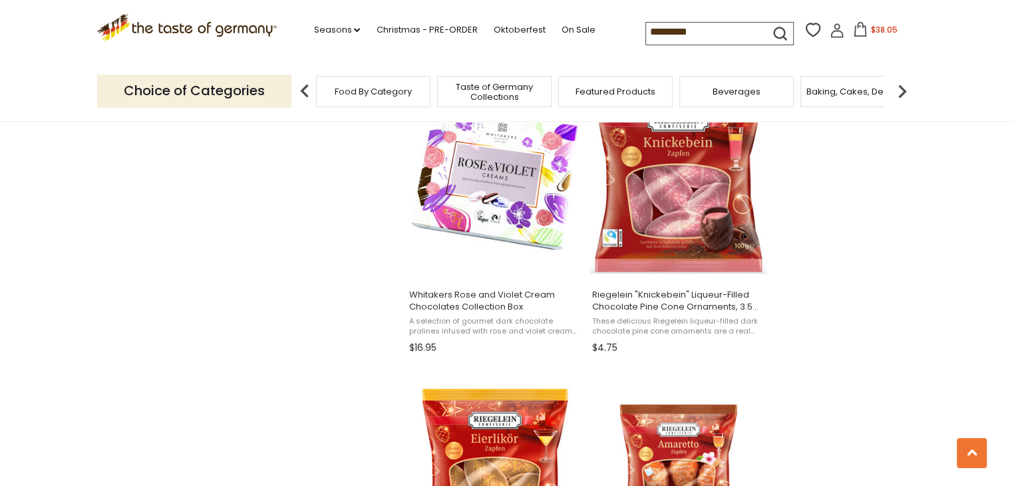
scroll to position [1165, 0]
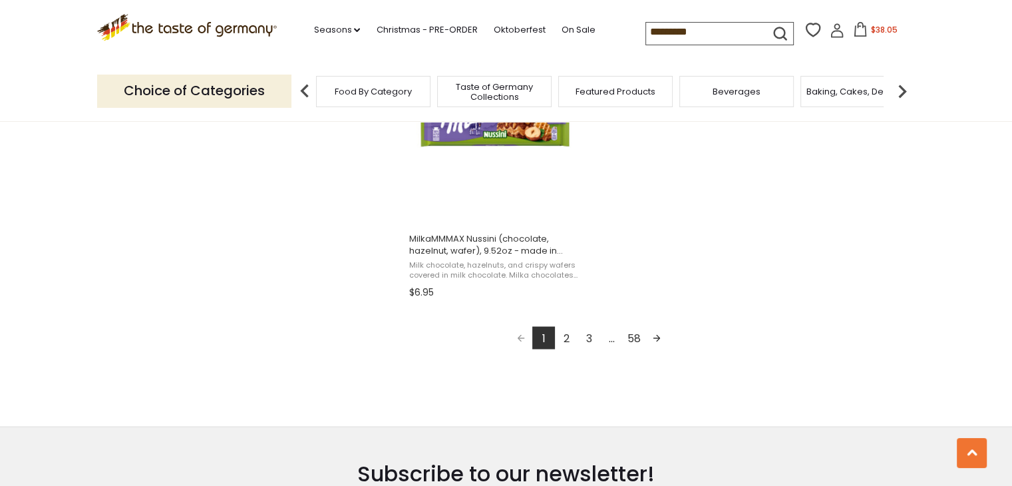
click at [566, 342] on link "2" at bounding box center [566, 337] width 23 height 23
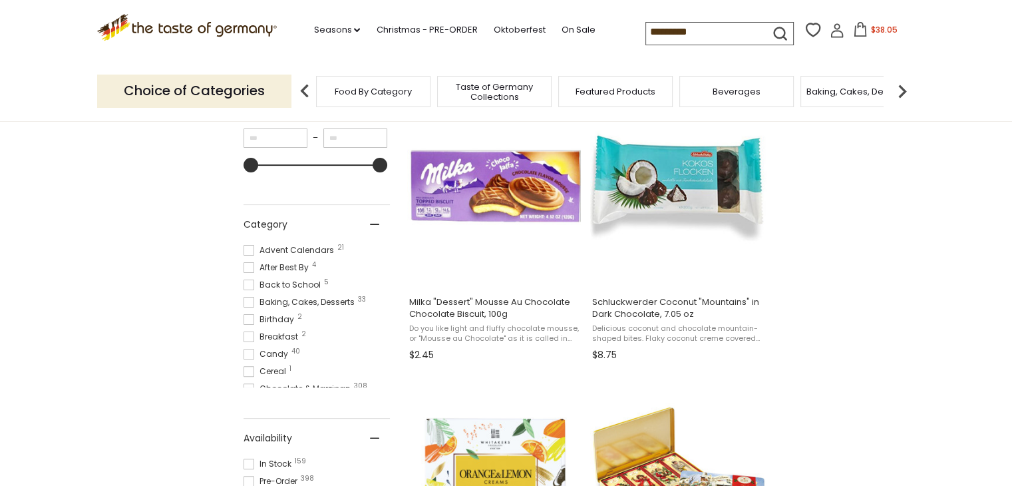
scroll to position [205, 0]
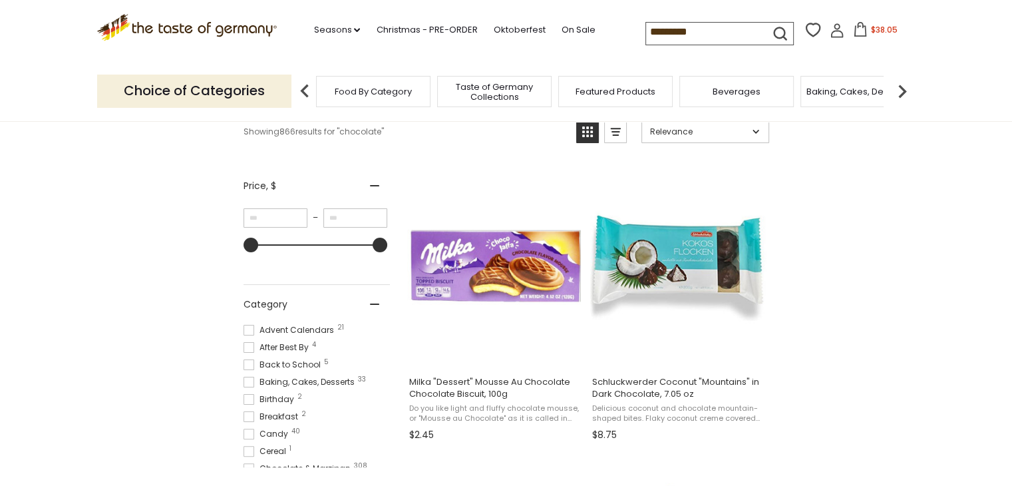
click at [343, 94] on span "Food By Category" at bounding box center [373, 91] width 77 height 10
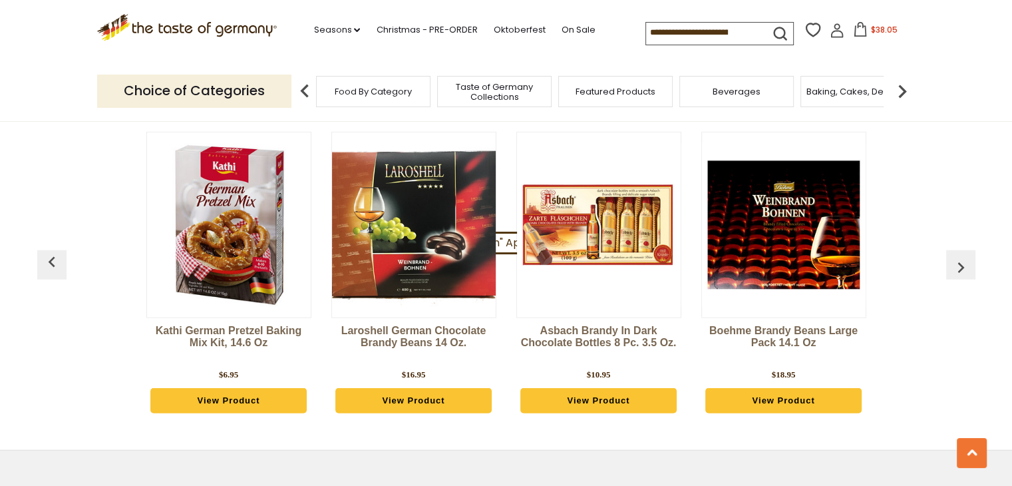
scroll to position [3344, 0]
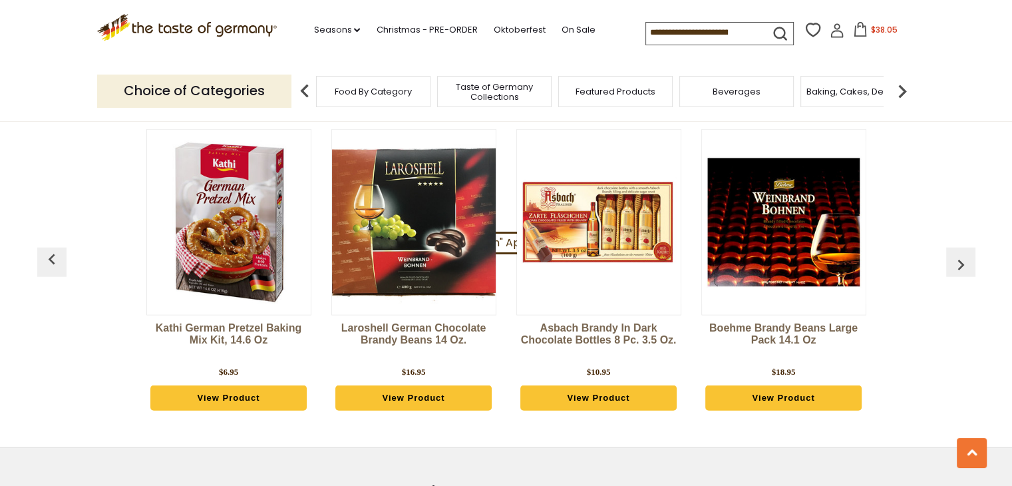
click at [961, 254] on img "button" at bounding box center [960, 264] width 21 height 21
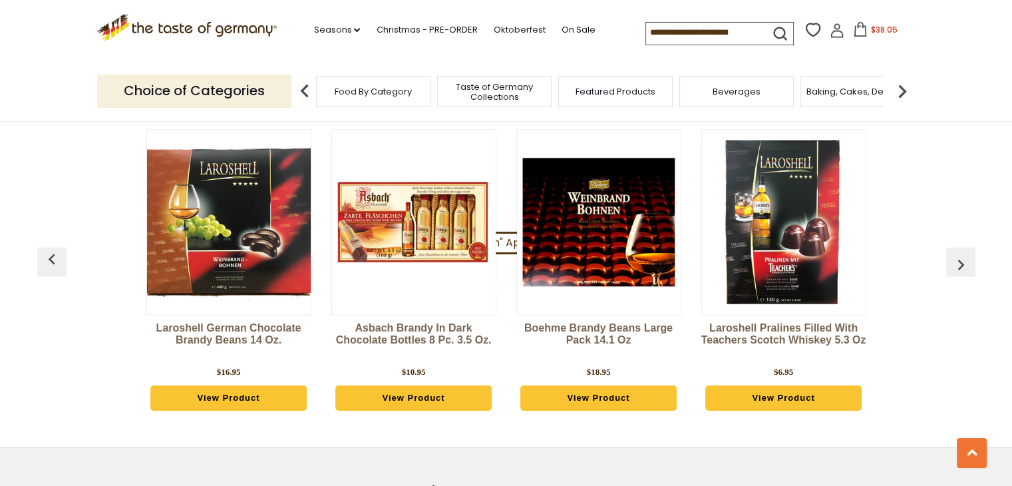
click at [961, 254] on img "button" at bounding box center [960, 264] width 21 height 21
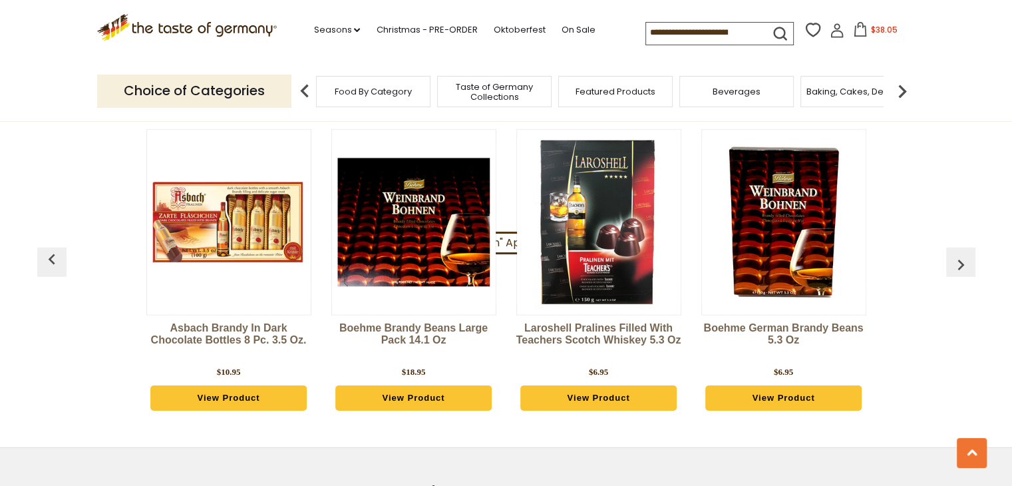
click at [961, 254] on img "button" at bounding box center [960, 264] width 21 height 21
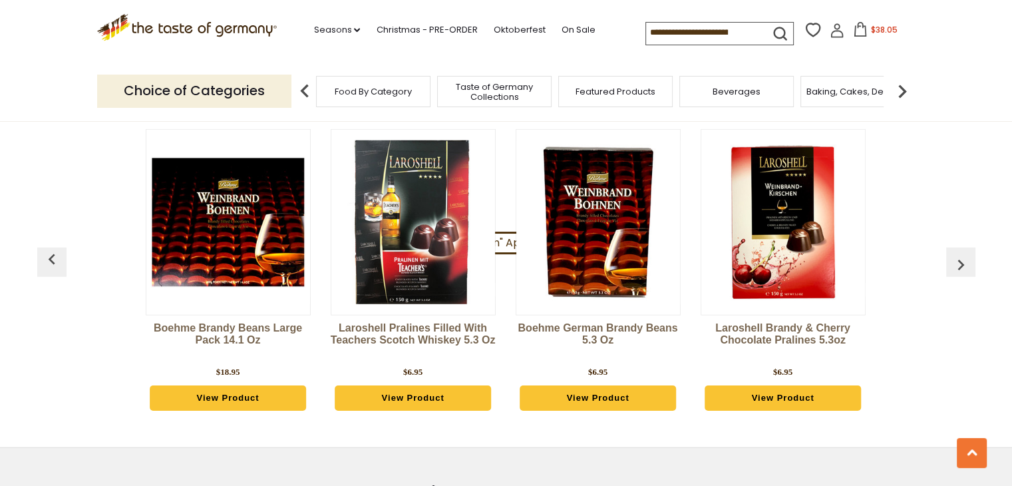
click at [961, 254] on img "button" at bounding box center [960, 264] width 21 height 21
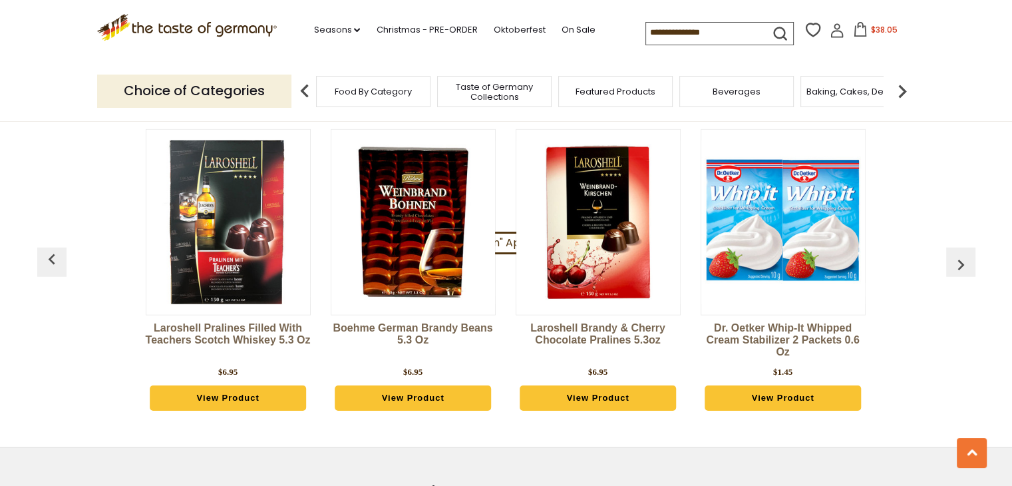
click at [961, 254] on img "button" at bounding box center [960, 264] width 21 height 21
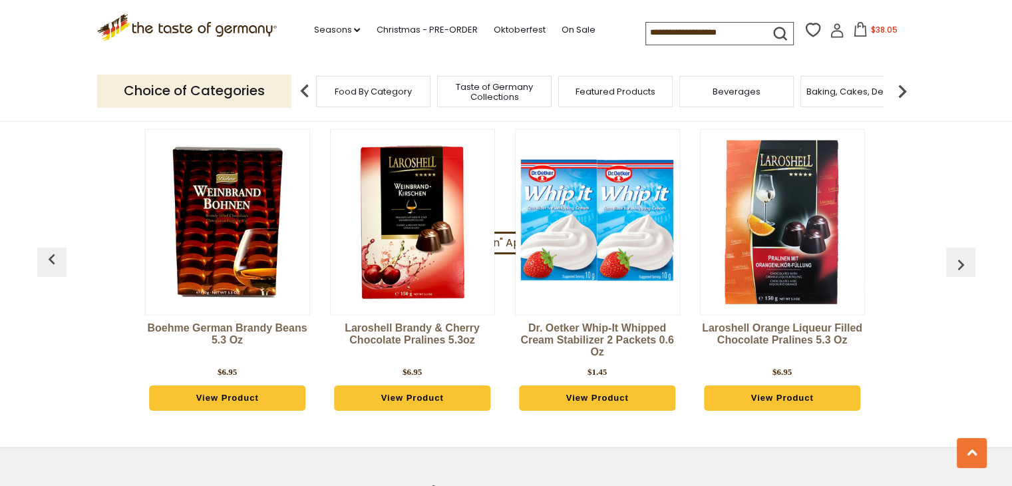
click at [961, 254] on img "button" at bounding box center [960, 264] width 21 height 21
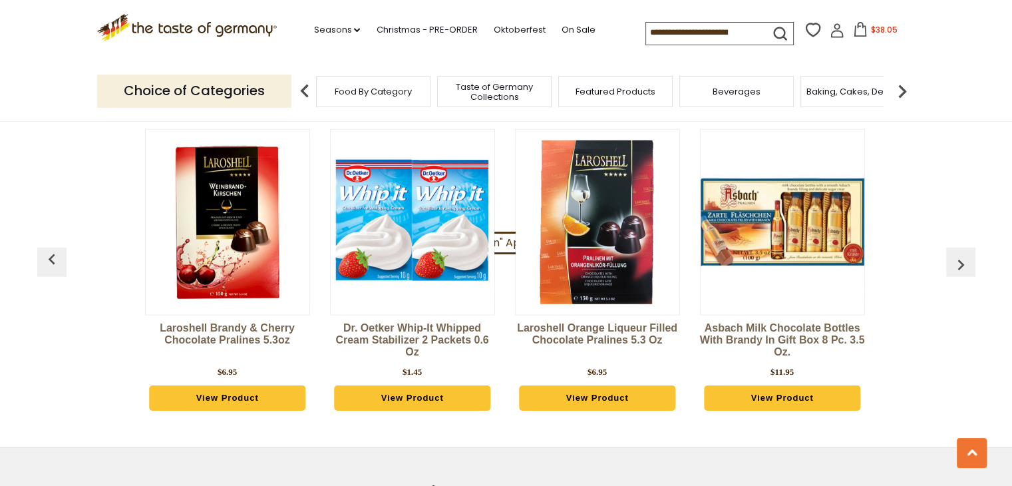
click at [961, 254] on img "button" at bounding box center [960, 264] width 21 height 21
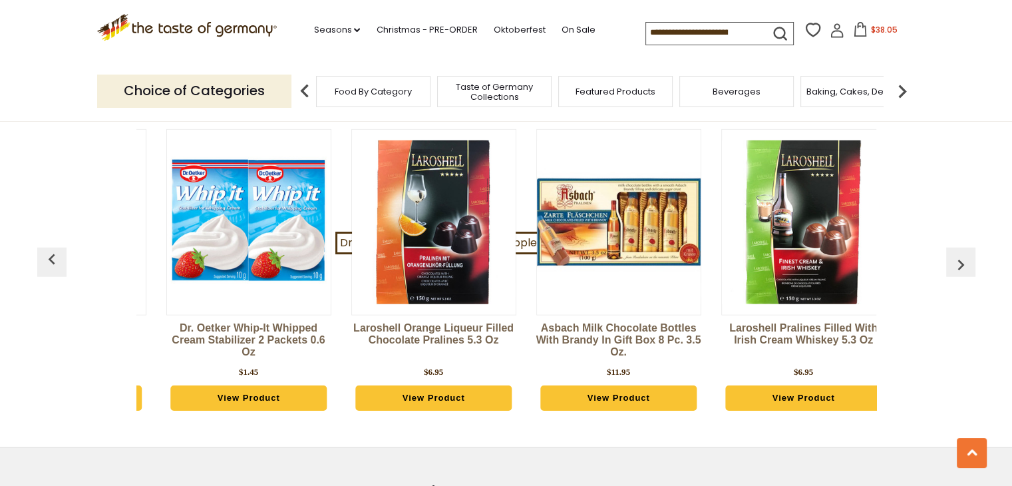
scroll to position [0, 1296]
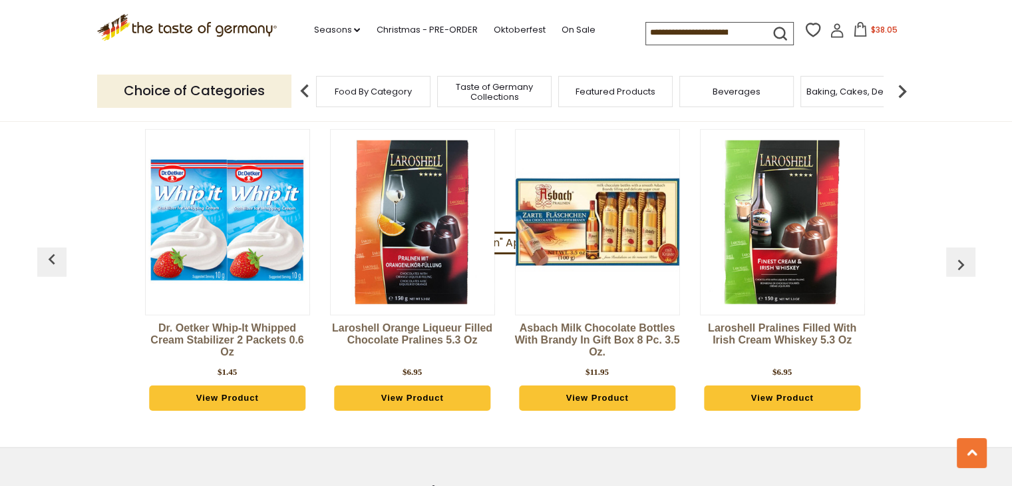
click at [877, 26] on span "$38.05" at bounding box center [883, 29] width 27 height 11
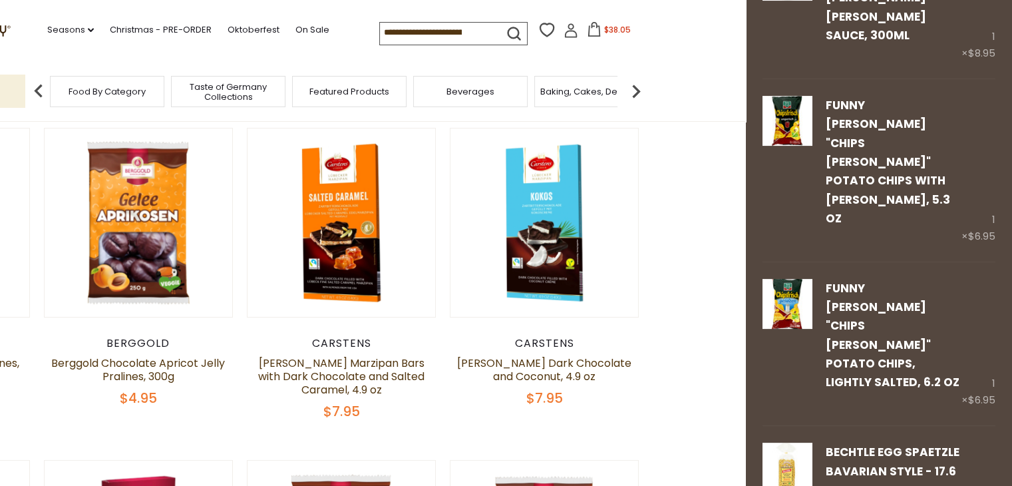
scroll to position [0, 0]
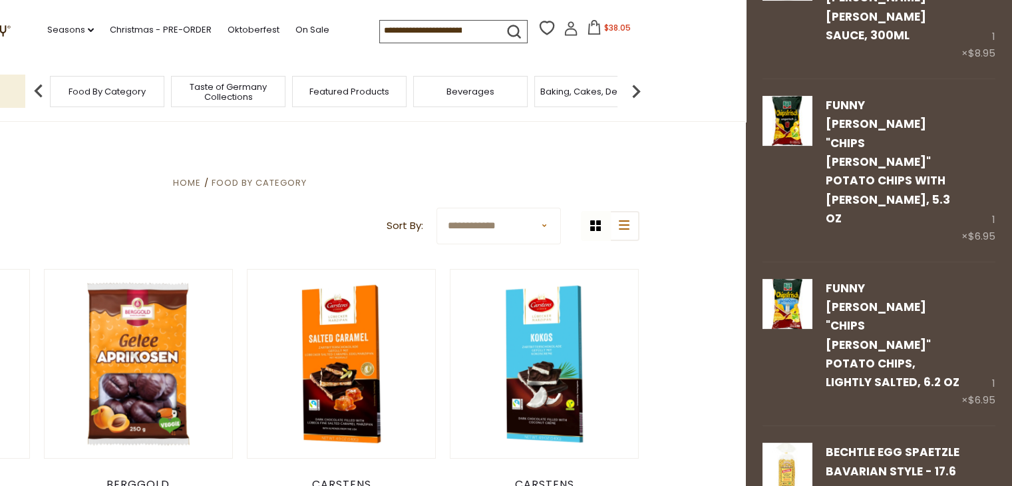
click at [434, 29] on input at bounding box center [436, 30] width 112 height 19
click at [233, 30] on link "Oktoberfest" at bounding box center [253, 30] width 52 height 15
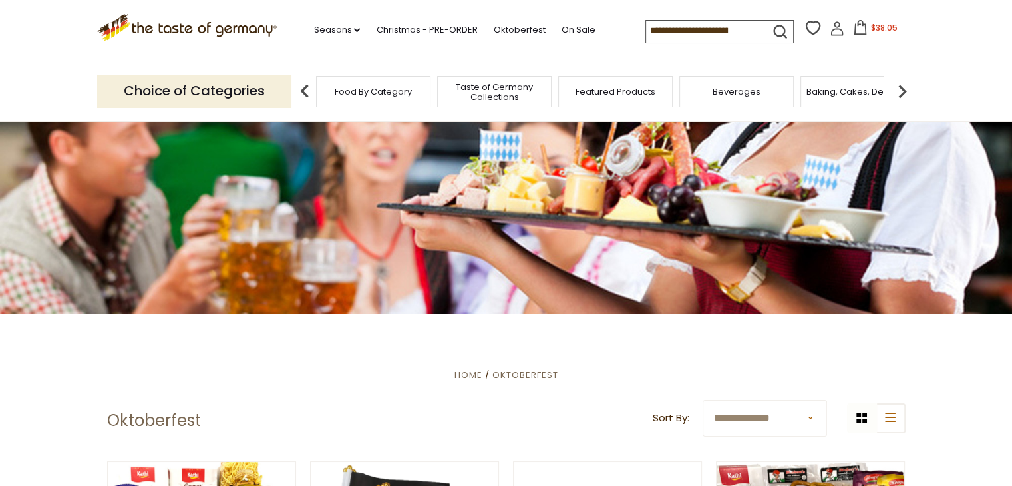
scroll to position [55, 0]
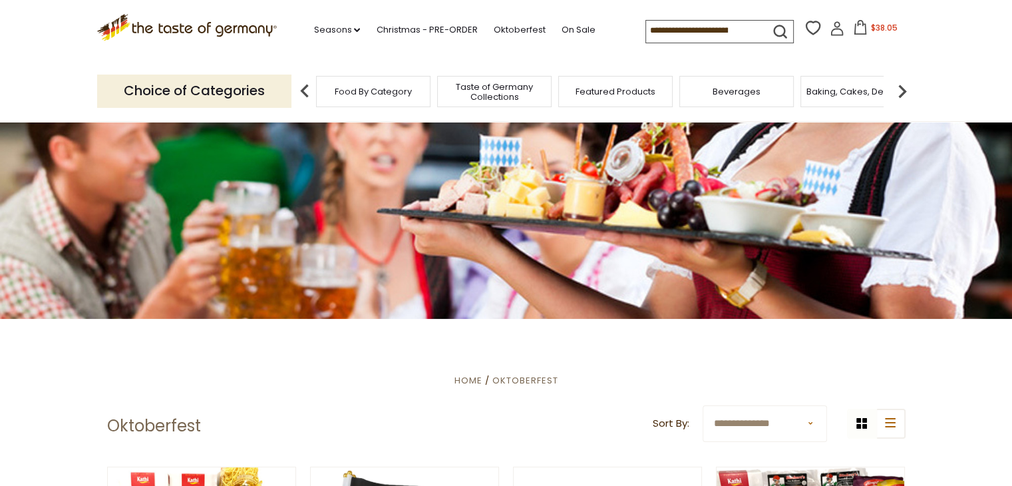
click at [657, 25] on input at bounding box center [702, 30] width 112 height 19
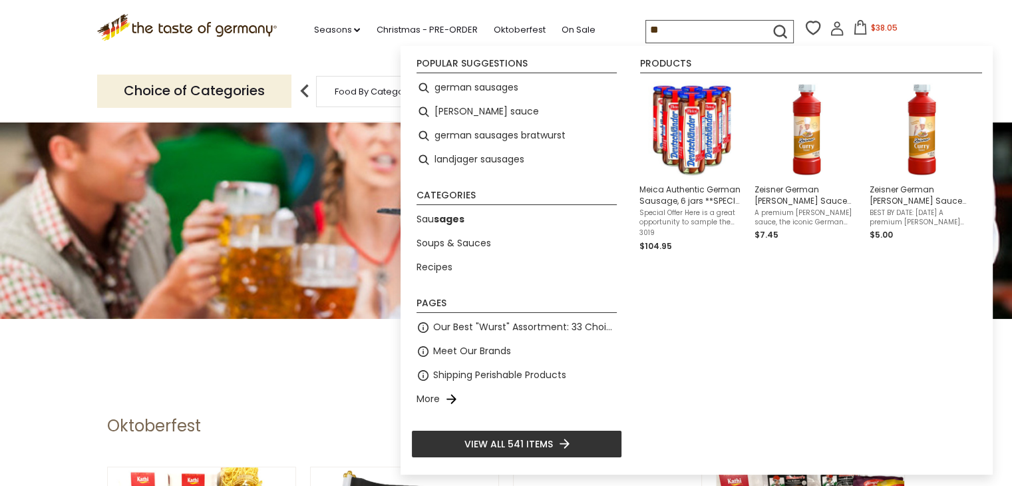
type input "*"
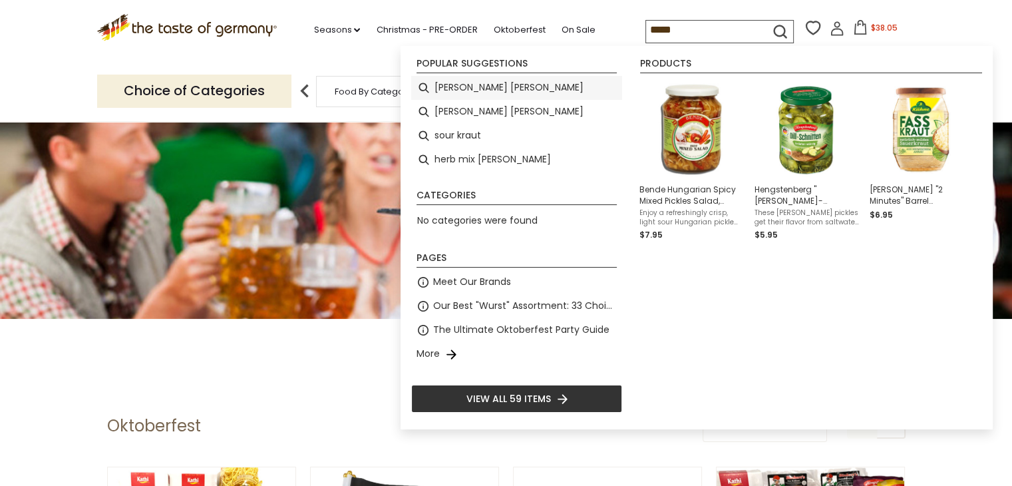
click at [455, 94] on li "[PERSON_NAME] [PERSON_NAME]" at bounding box center [516, 88] width 211 height 24
type input "**********"
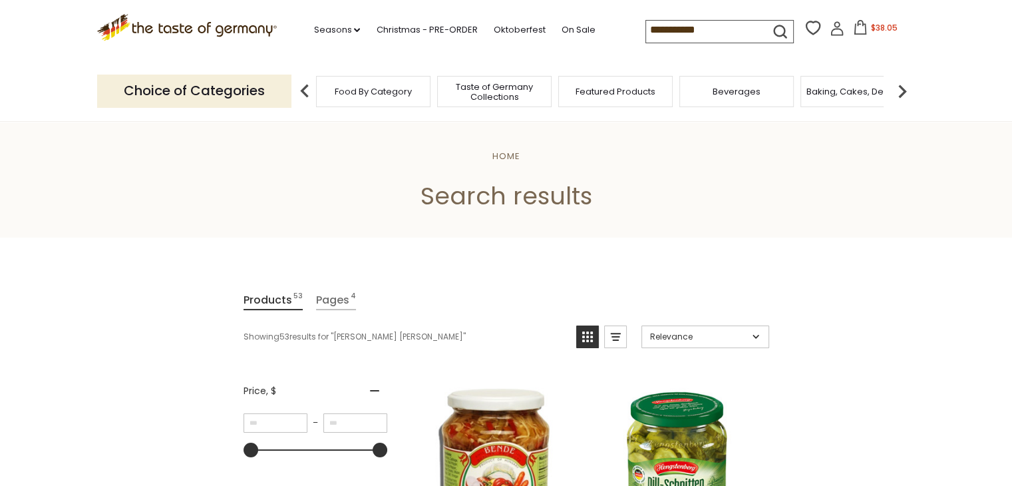
click at [707, 28] on input "**********" at bounding box center [702, 30] width 112 height 19
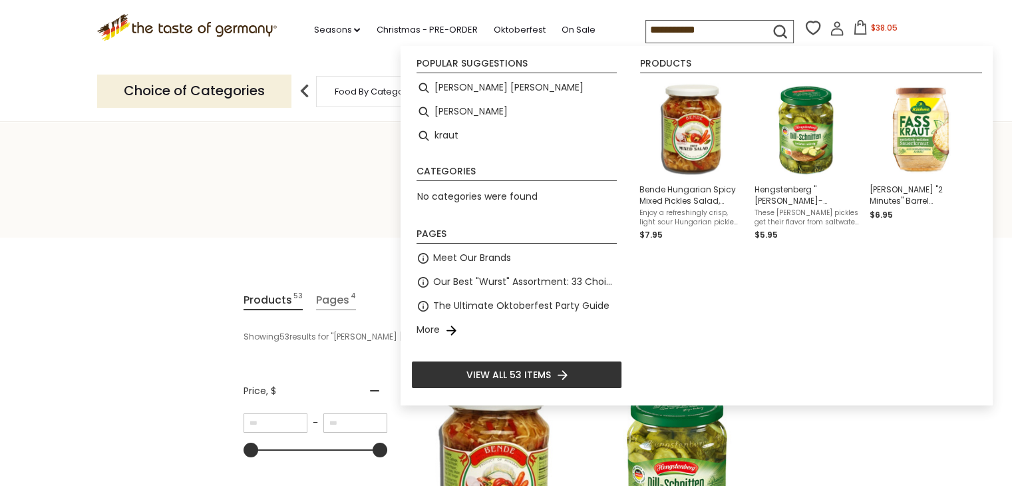
click at [707, 28] on input "**********" at bounding box center [702, 30] width 112 height 19
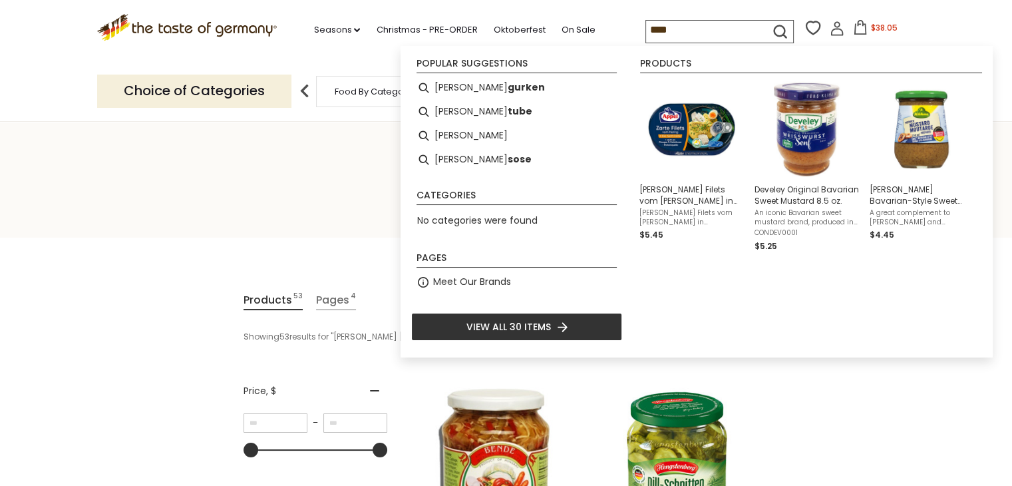
type input "****"
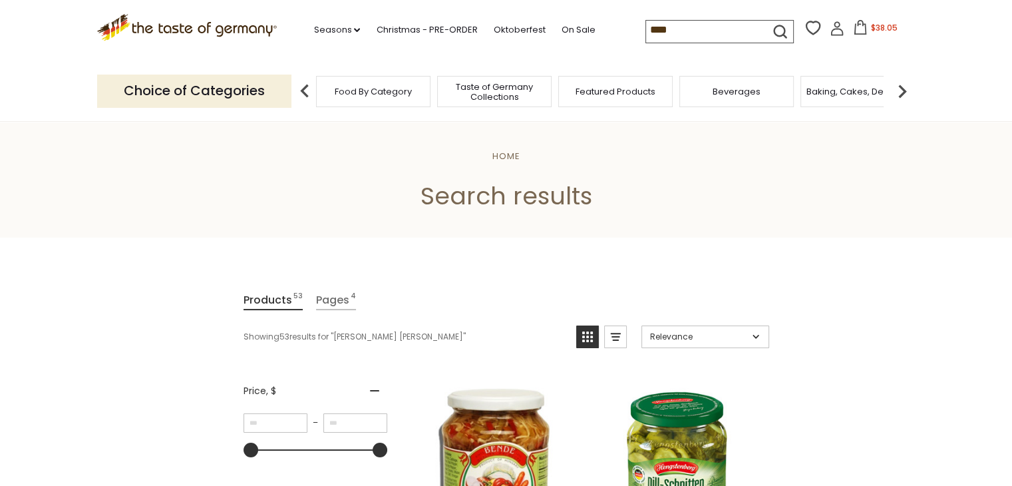
click at [774, 33] on icon "submit" at bounding box center [780, 31] width 12 height 12
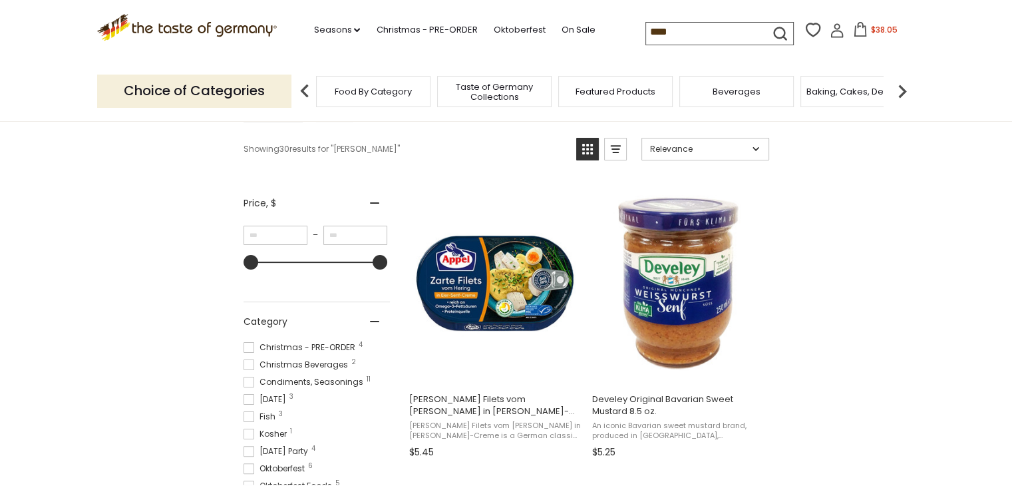
scroll to position [109, 0]
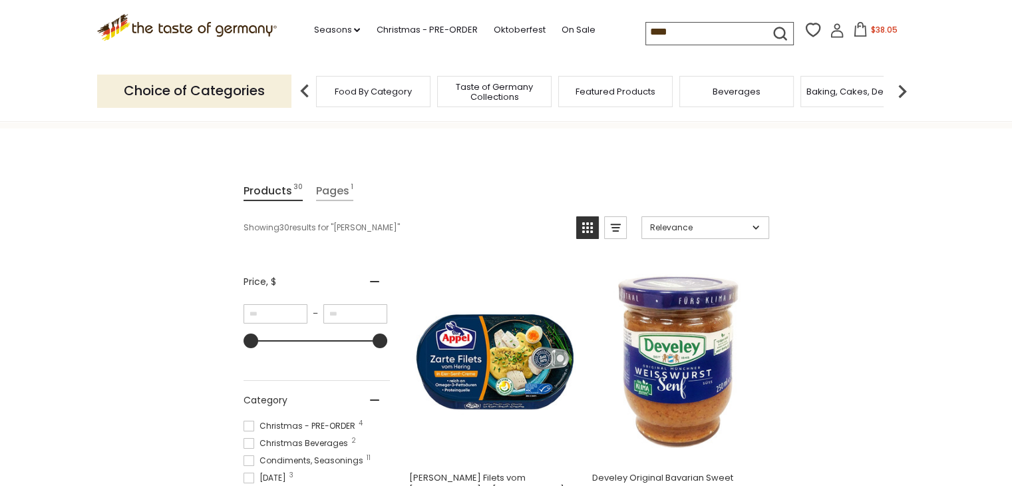
click at [697, 34] on input "****" at bounding box center [702, 32] width 112 height 19
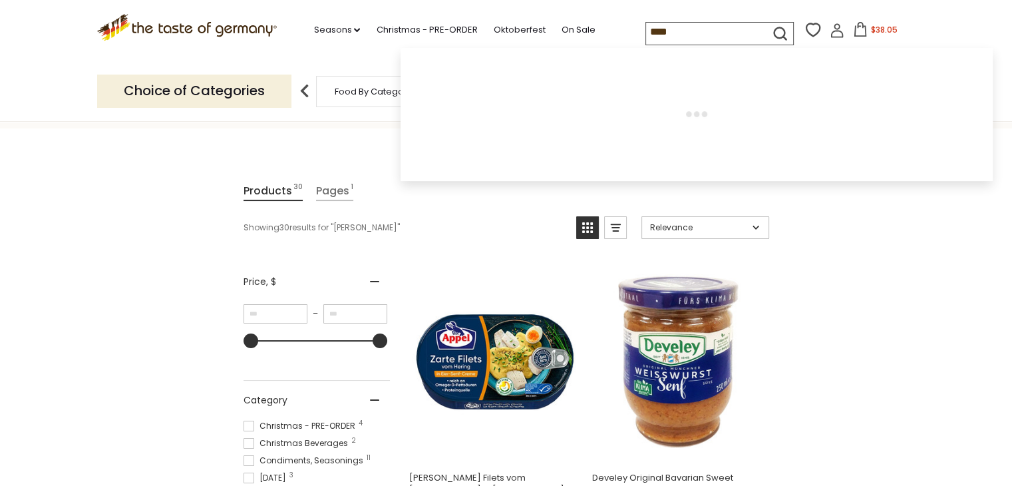
click at [697, 34] on input "****" at bounding box center [702, 32] width 112 height 19
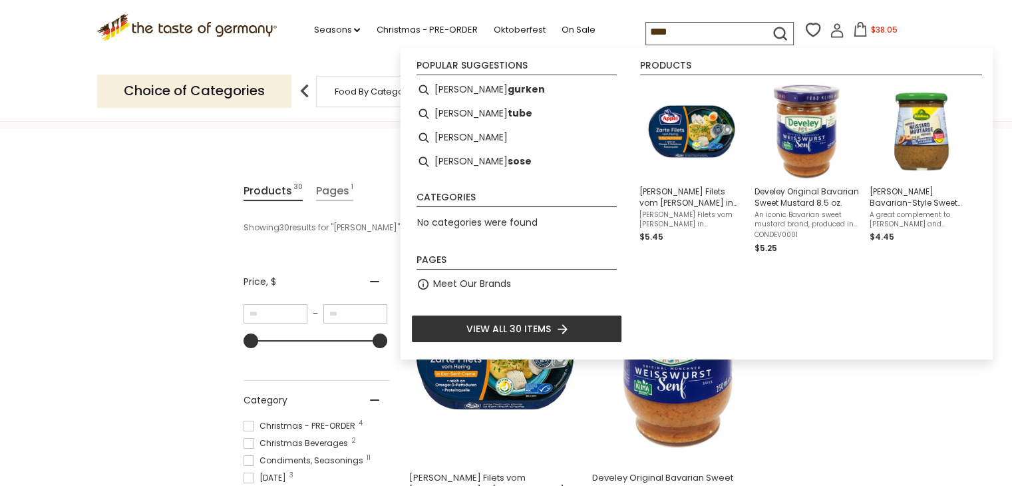
click at [697, 34] on input "****" at bounding box center [702, 32] width 112 height 19
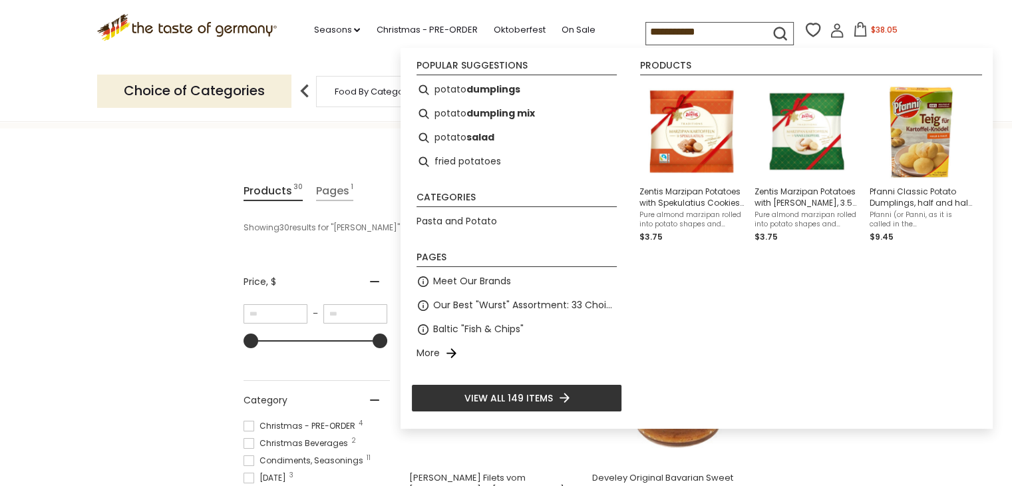
type input "**********"
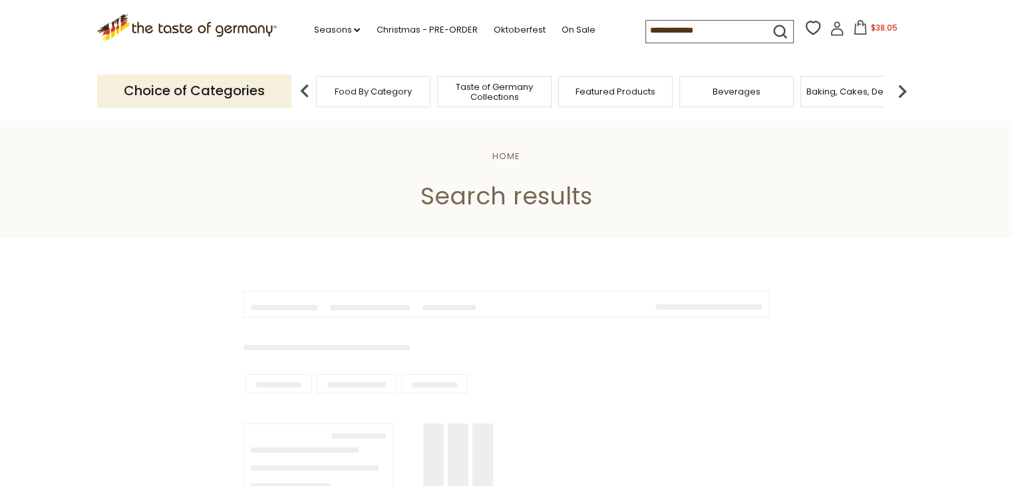
type input "**********"
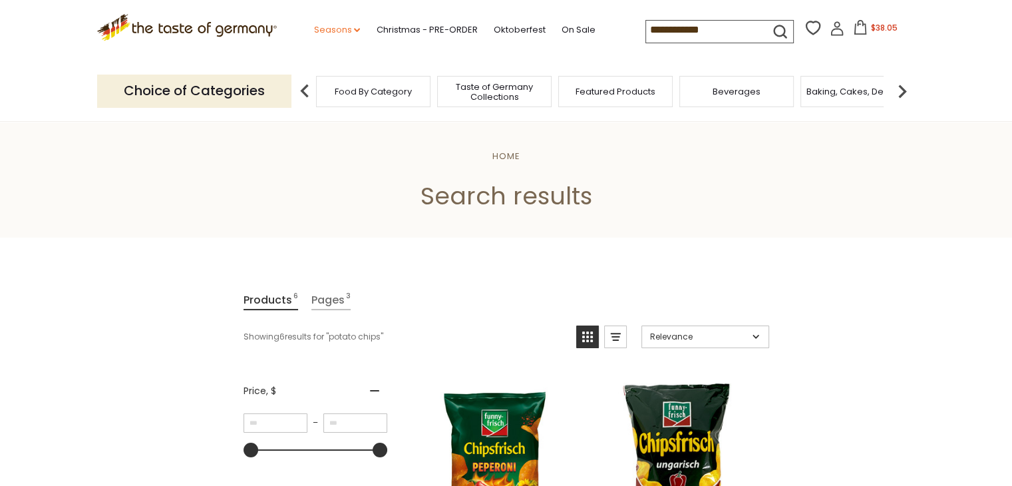
click at [330, 28] on link "Seasons dropdown_arrow" at bounding box center [336, 30] width 47 height 15
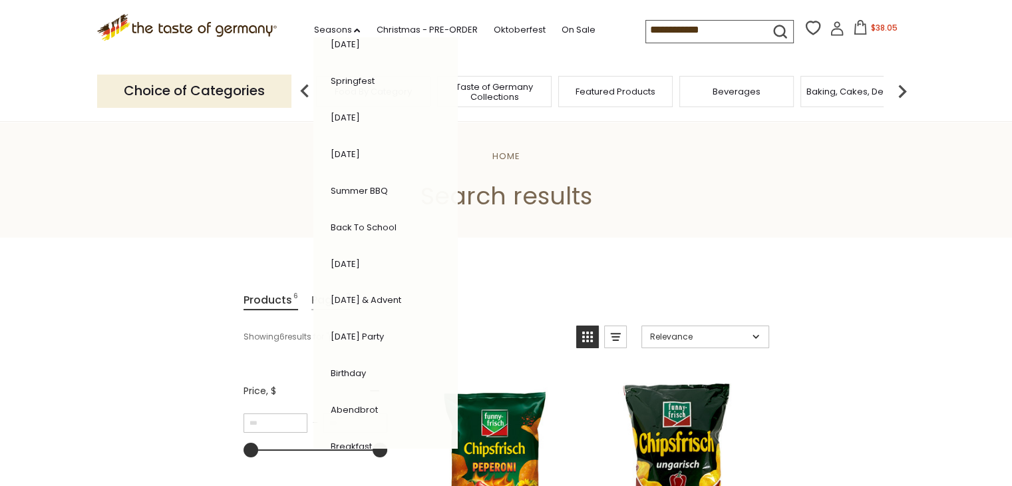
scroll to position [241, 0]
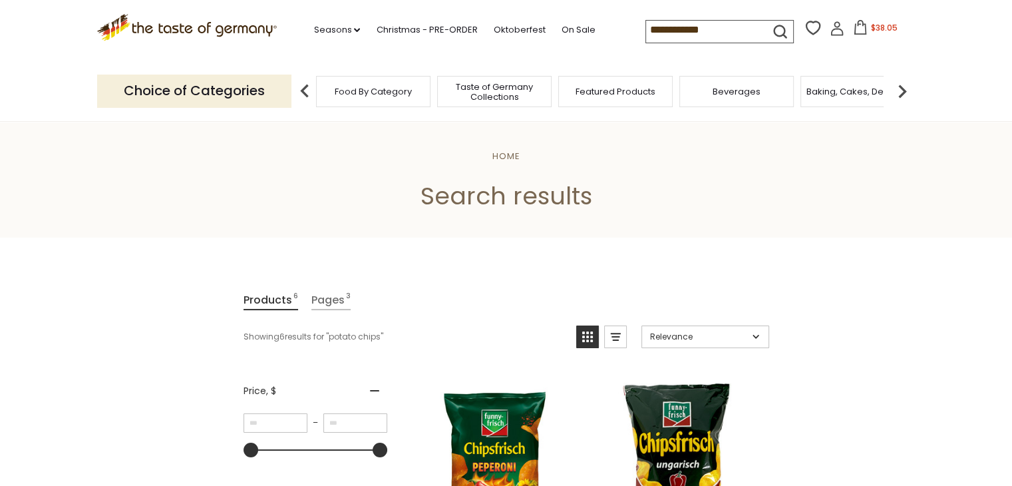
click at [492, 86] on span "Taste of Germany Collections" at bounding box center [494, 92] width 106 height 20
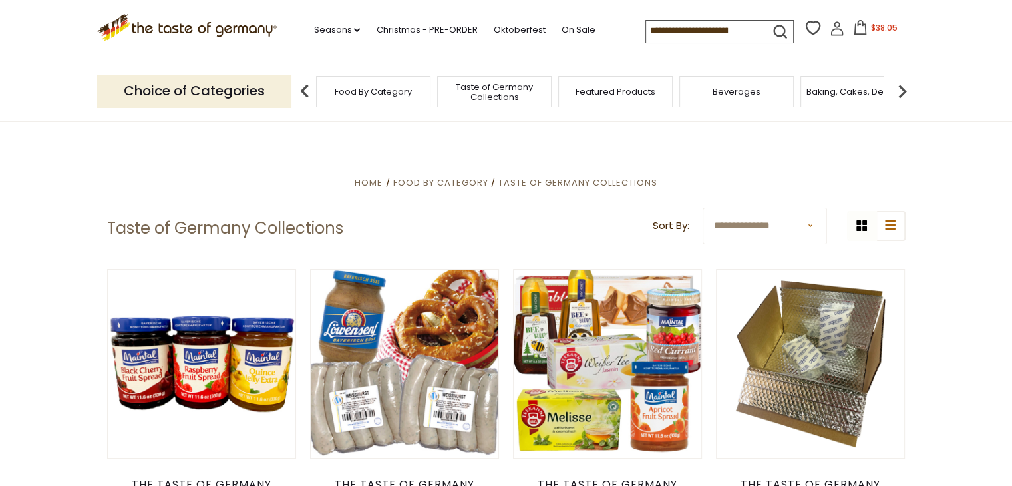
click at [703, 33] on input at bounding box center [702, 30] width 112 height 19
click at [875, 28] on span "$38.05" at bounding box center [883, 27] width 27 height 11
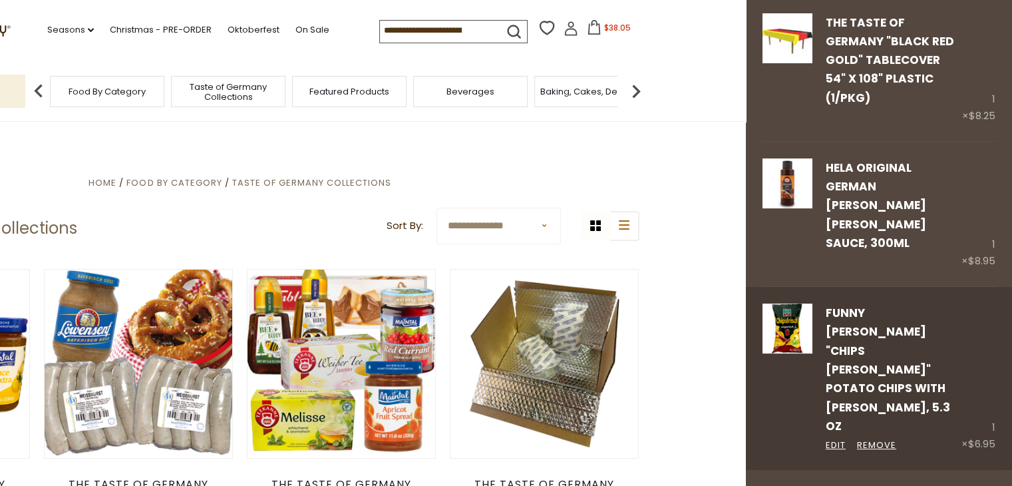
scroll to position [279, 0]
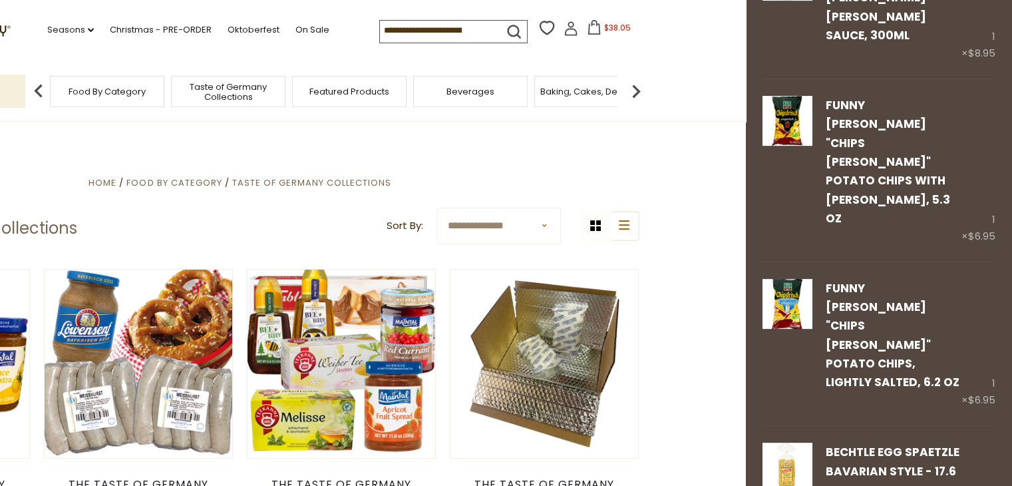
click at [415, 31] on input at bounding box center [436, 30] width 112 height 19
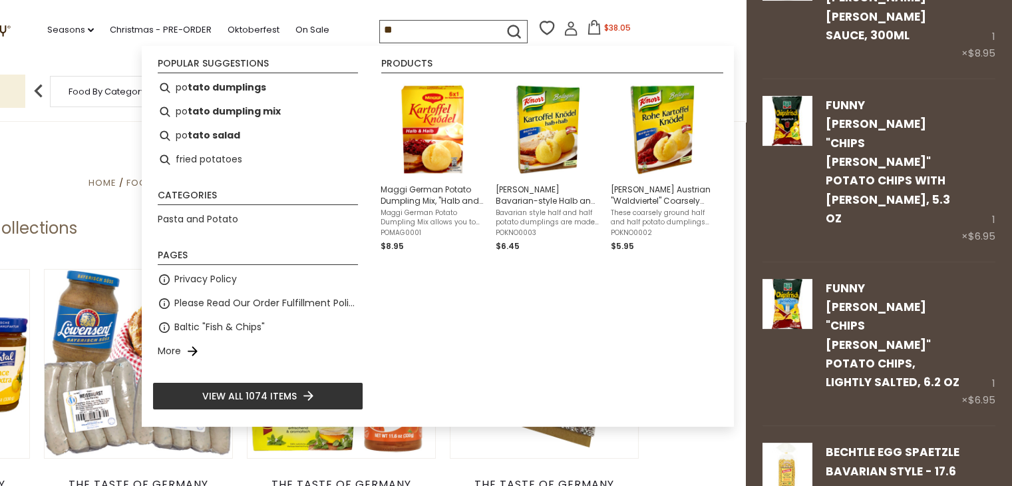
type input "*"
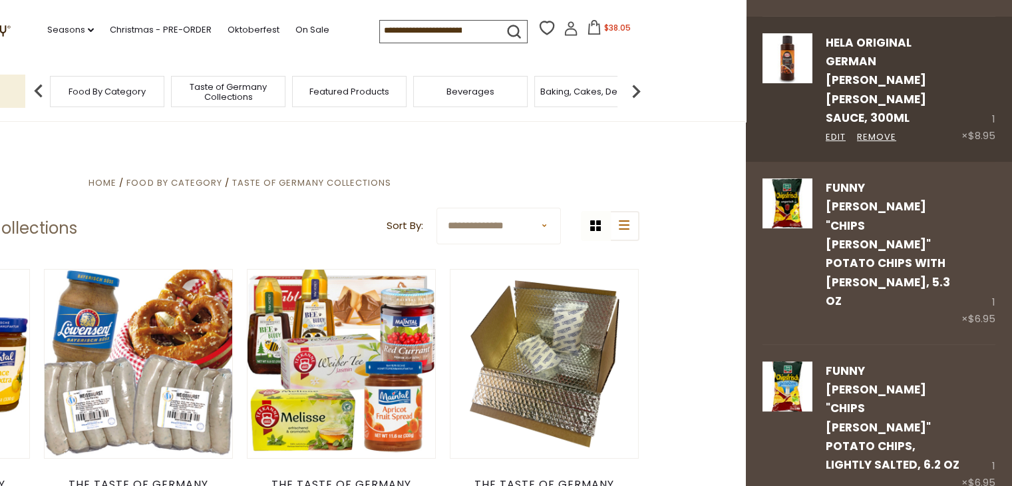
scroll to position [197, 0]
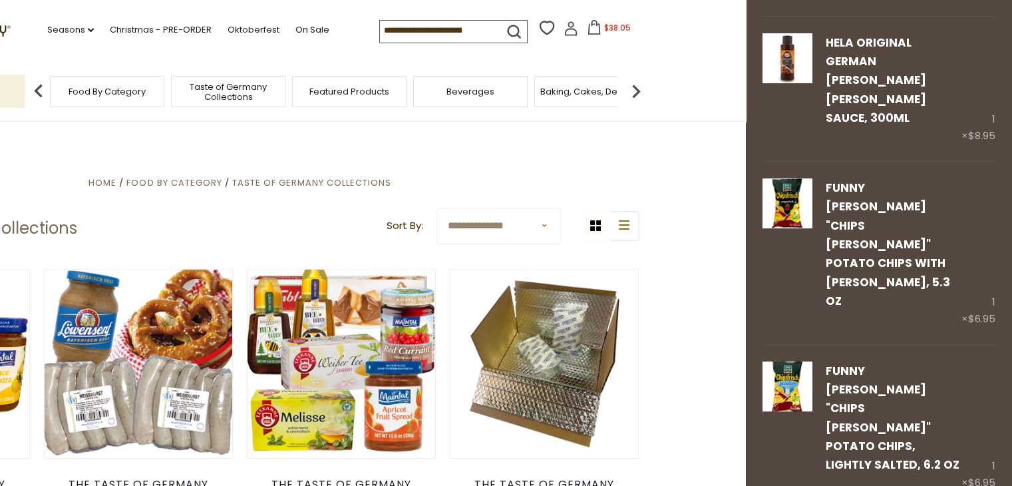
click at [432, 35] on input at bounding box center [436, 30] width 112 height 19
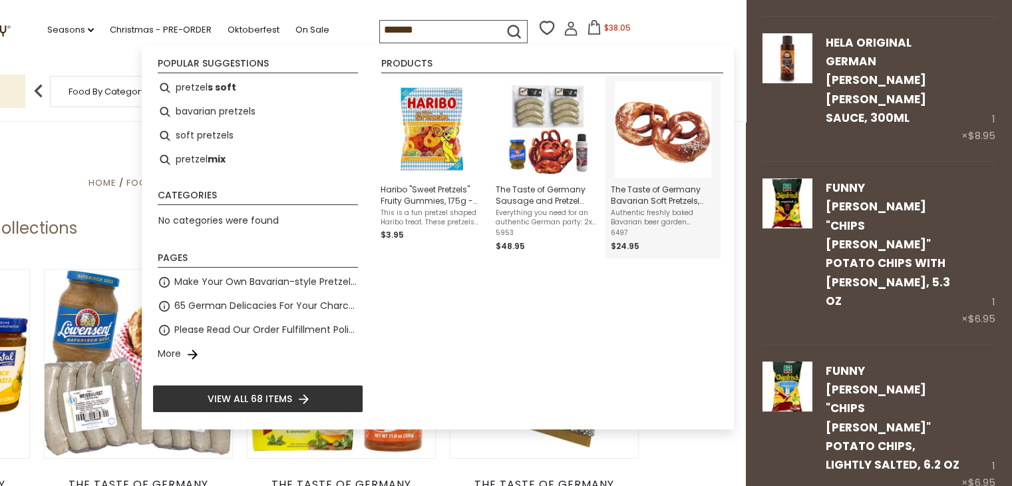
type input "*******"
click at [652, 193] on span "The Taste of Germany Bavarian Soft Pretzels, 4oz., 10 pc., handmade and frozen" at bounding box center [663, 195] width 104 height 23
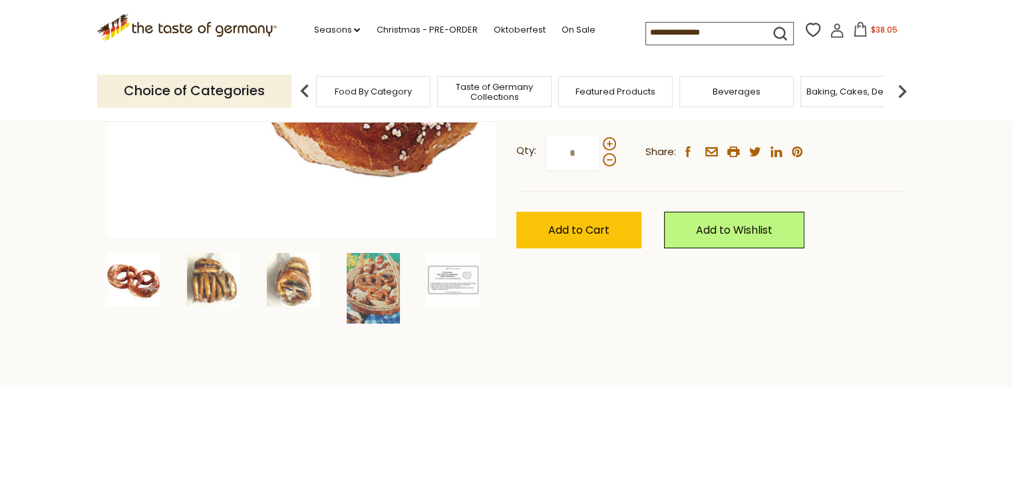
scroll to position [340, 0]
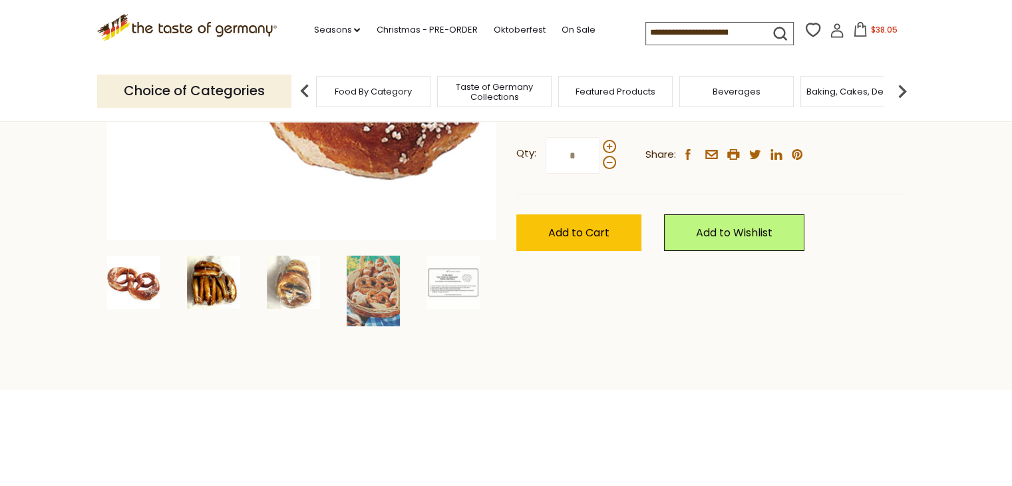
click at [215, 273] on img at bounding box center [213, 281] width 53 height 53
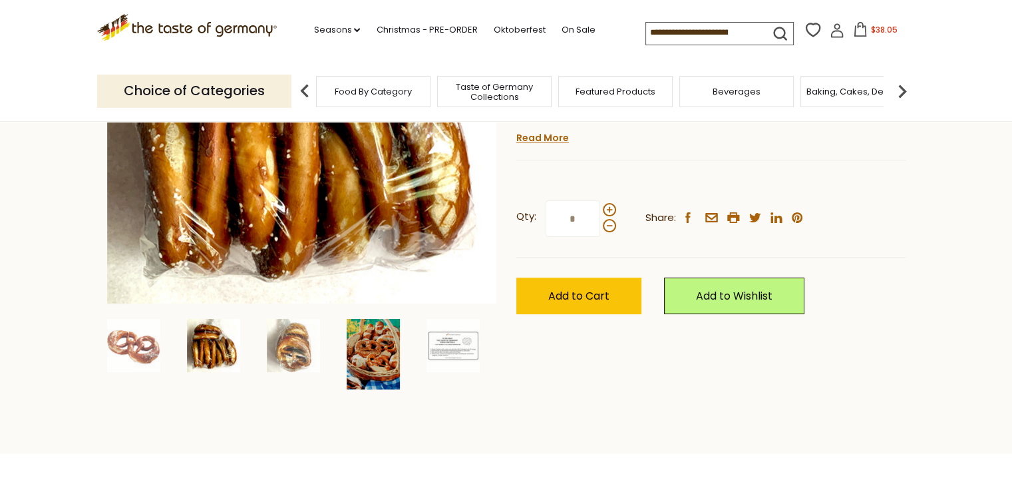
scroll to position [279, 0]
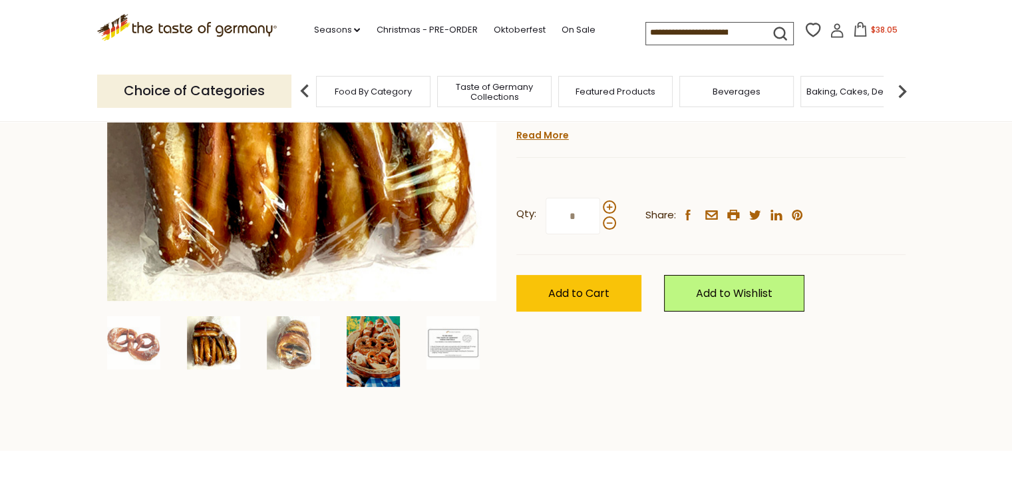
click at [377, 343] on img at bounding box center [373, 351] width 53 height 71
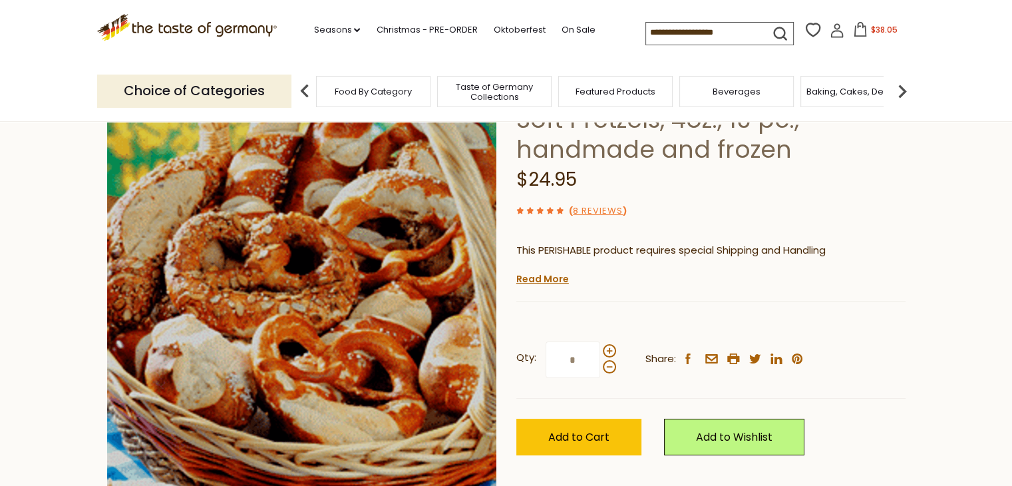
scroll to position [116, 0]
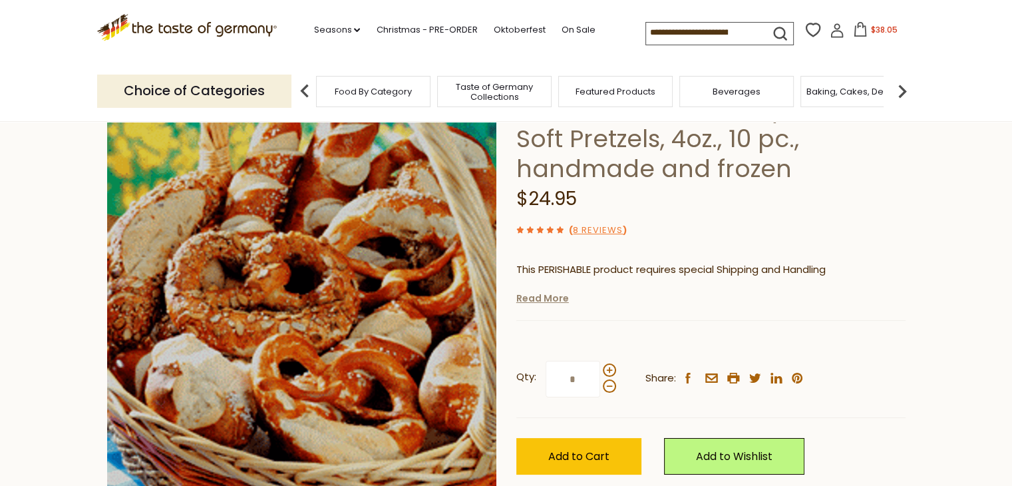
click at [547, 302] on link "Read More" at bounding box center [542, 297] width 53 height 13
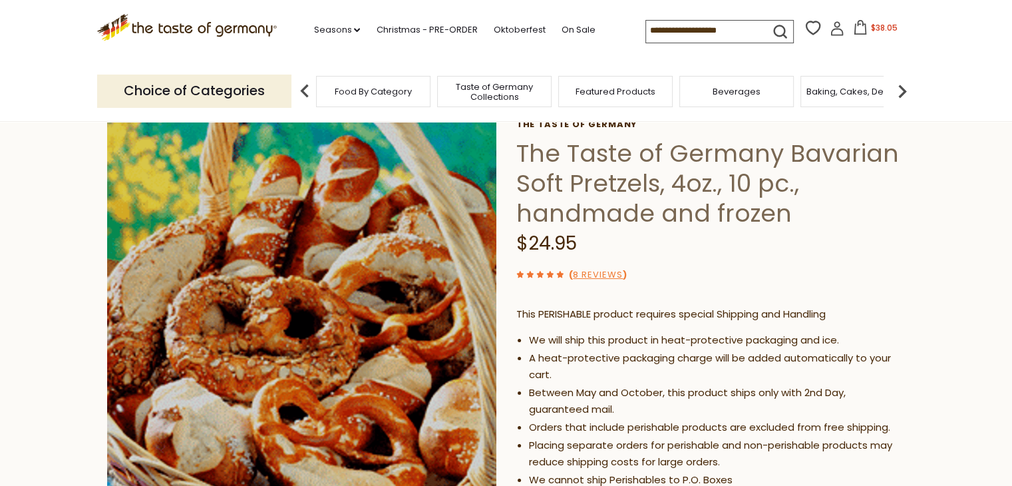
scroll to position [0, 0]
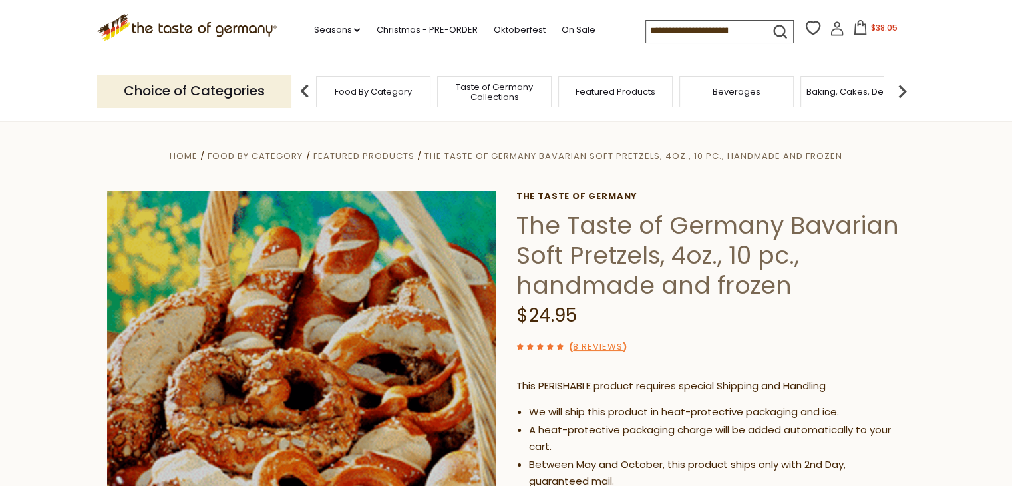
click at [881, 18] on div "Compare Compare up to 4 items: Clear Selection Compare search_icon" at bounding box center [780, 31] width 270 height 26
click at [873, 27] on span "$38.05" at bounding box center [883, 27] width 27 height 11
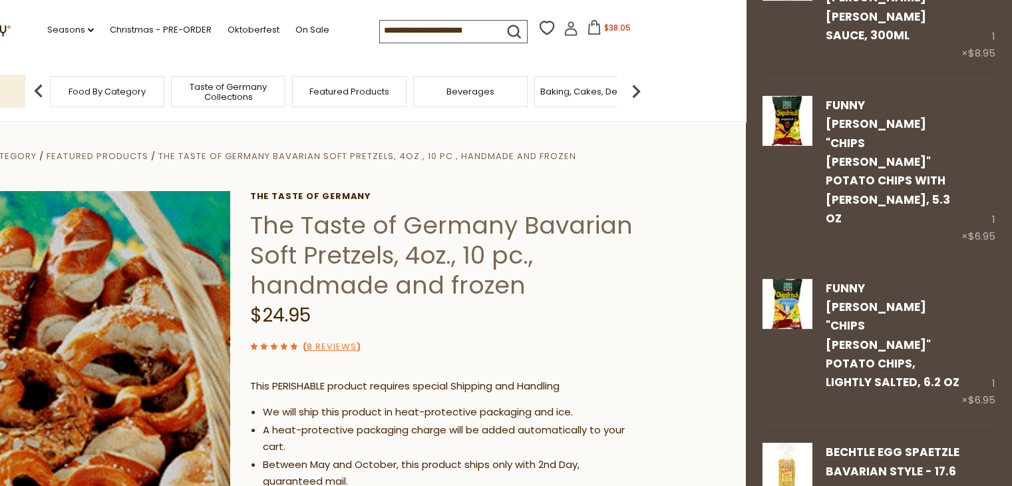
scroll to position [279, 0]
